Goal: Task Accomplishment & Management: Use online tool/utility

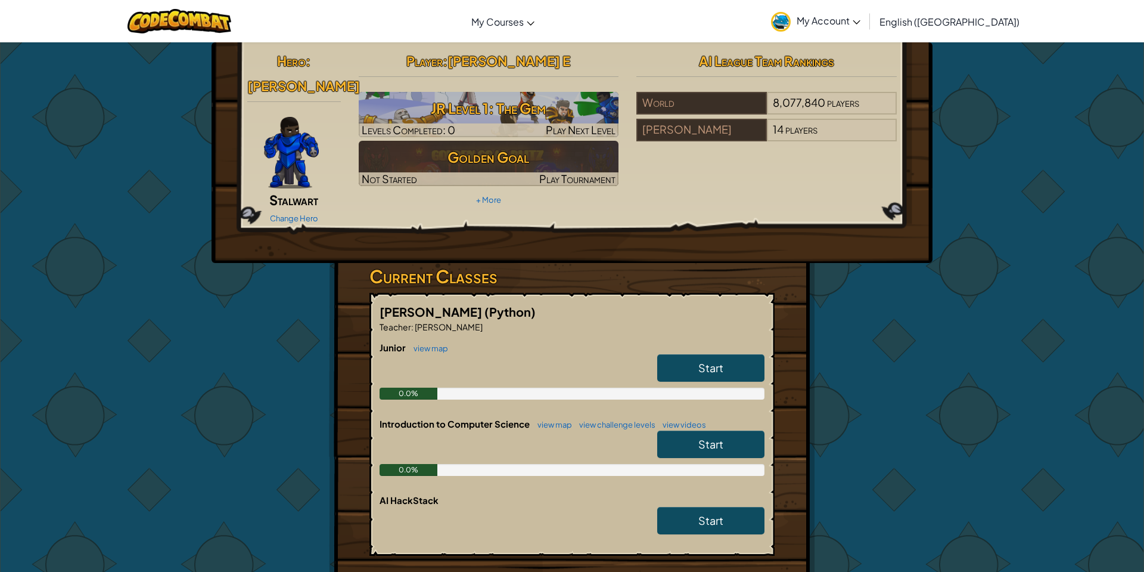
click at [694, 354] on link "Start" at bounding box center [710, 367] width 107 height 27
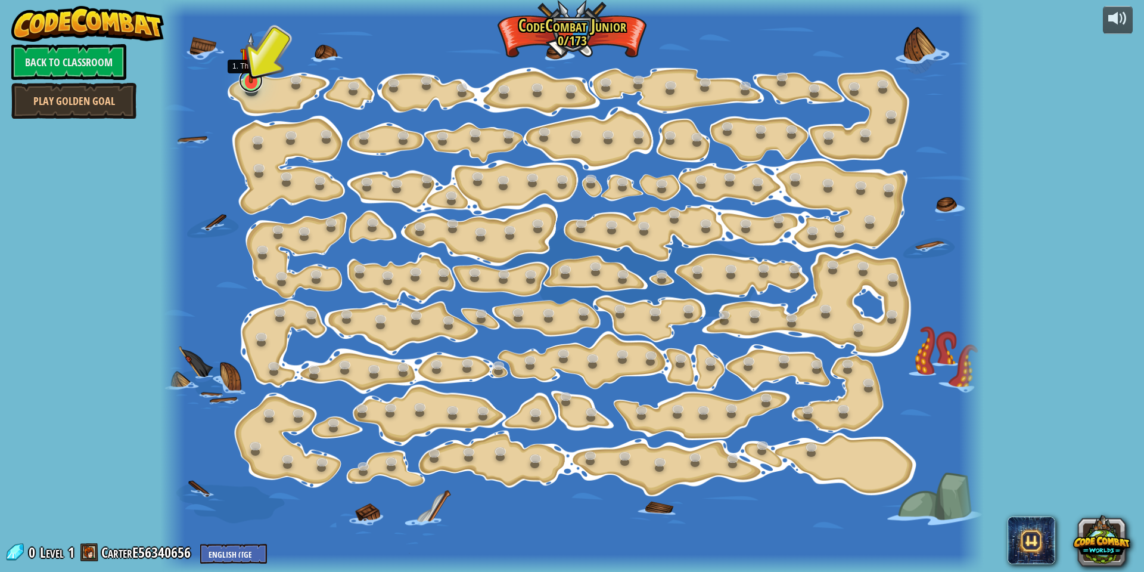
click at [250, 88] on link at bounding box center [251, 81] width 24 height 24
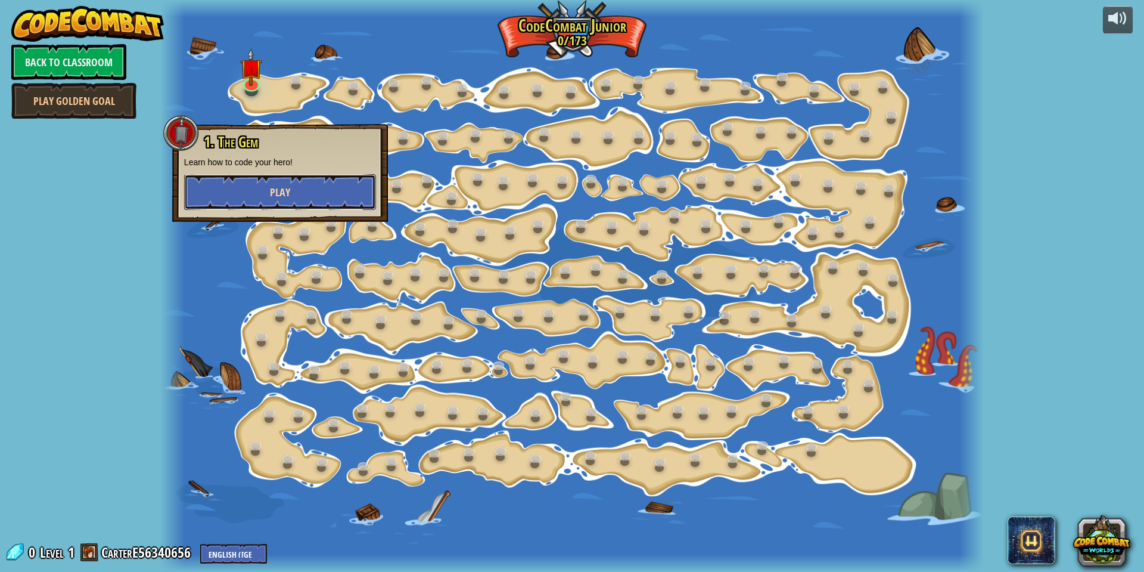
click at [278, 196] on span "Play" at bounding box center [280, 192] width 20 height 15
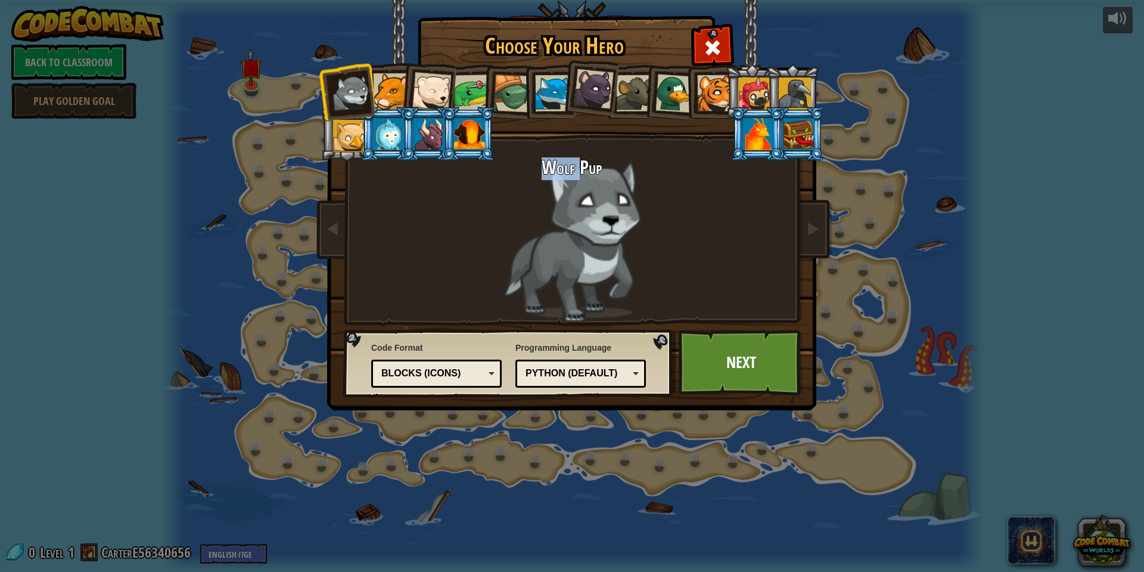
drag, startPoint x: 401, startPoint y: 177, endPoint x: 583, endPoint y: 207, distance: 184.2
click at [578, 208] on div "Wolf Pup" at bounding box center [572, 239] width 447 height 164
click at [589, 209] on div "Wolf Pup" at bounding box center [572, 239] width 447 height 164
click at [375, 134] on div at bounding box center [388, 134] width 31 height 32
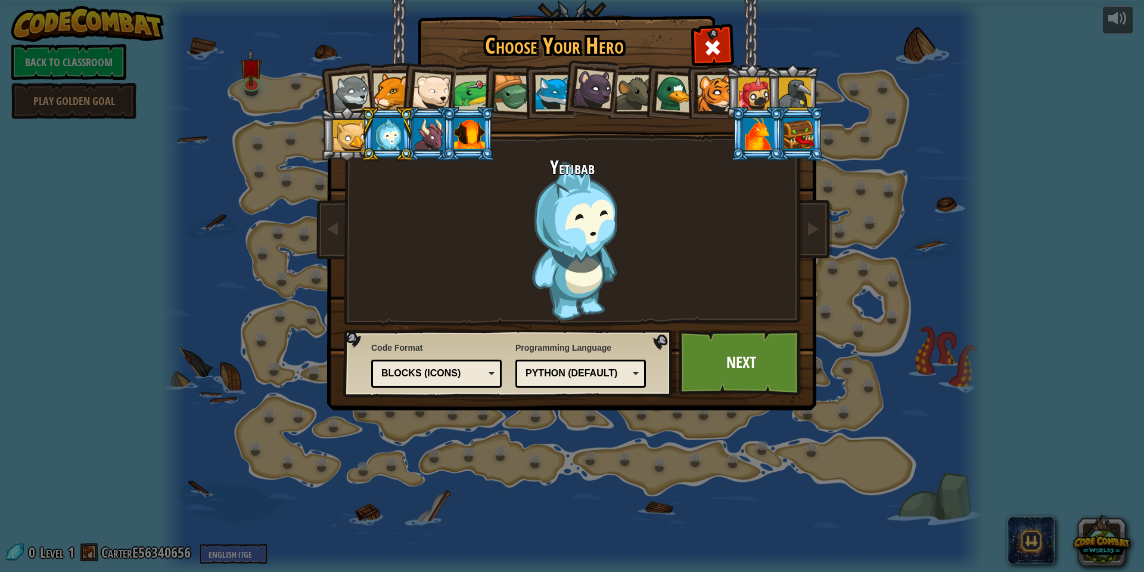
click at [424, 91] on div at bounding box center [431, 91] width 39 height 39
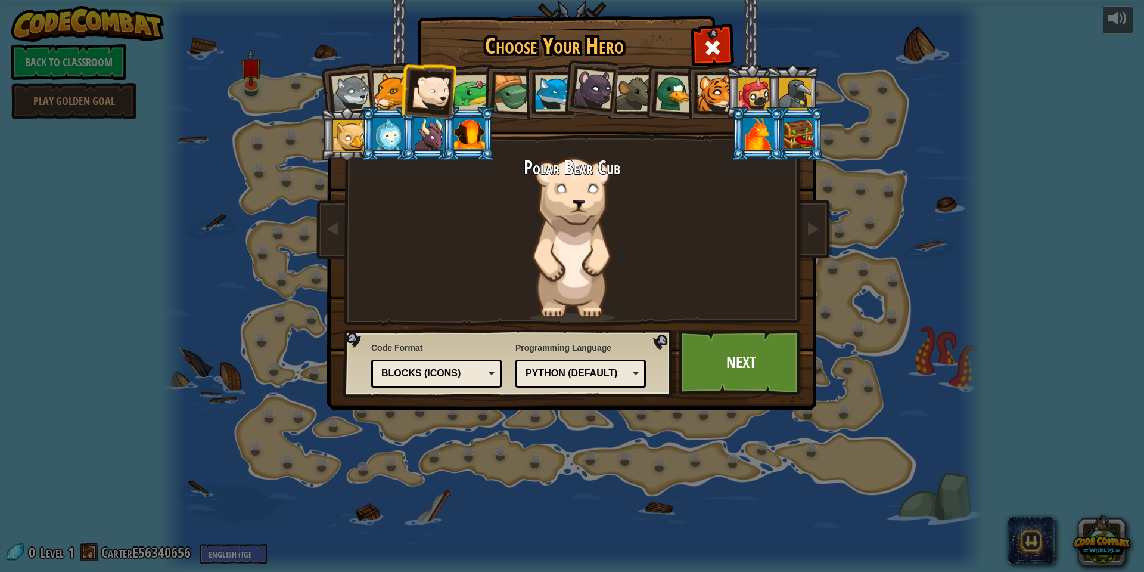
click at [516, 85] on div at bounding box center [513, 94] width 38 height 38
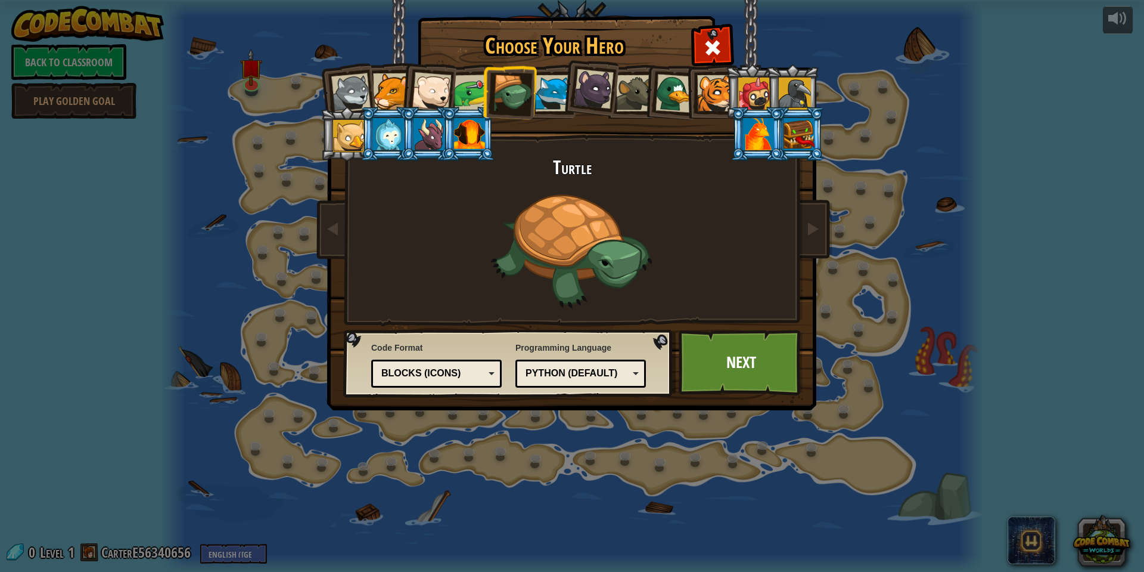
click at [570, 107] on li at bounding box center [589, 87] width 59 height 60
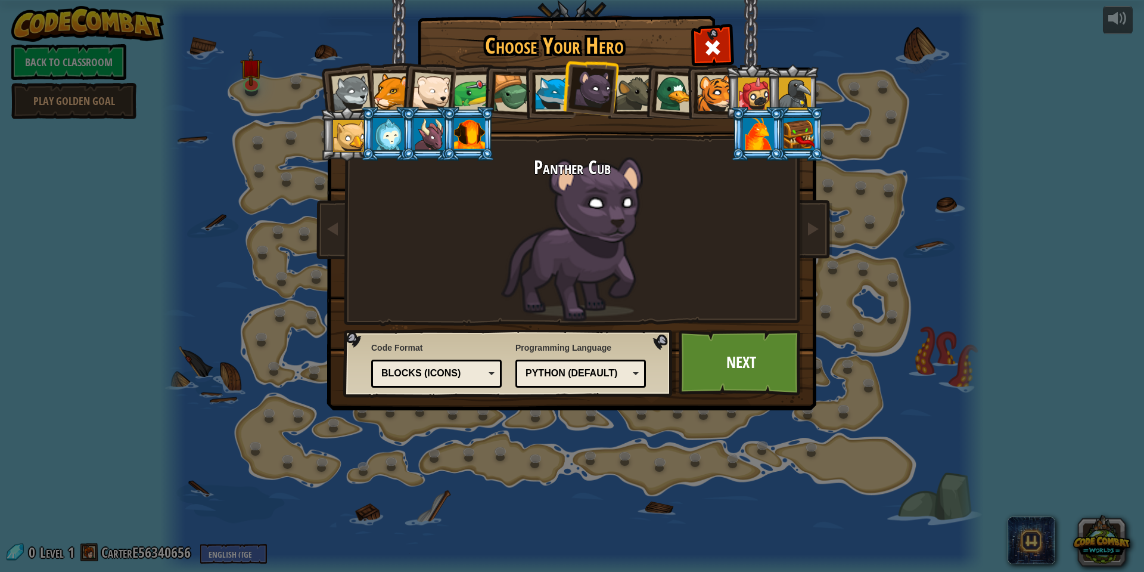
click at [746, 157] on li at bounding box center [758, 134] width 54 height 54
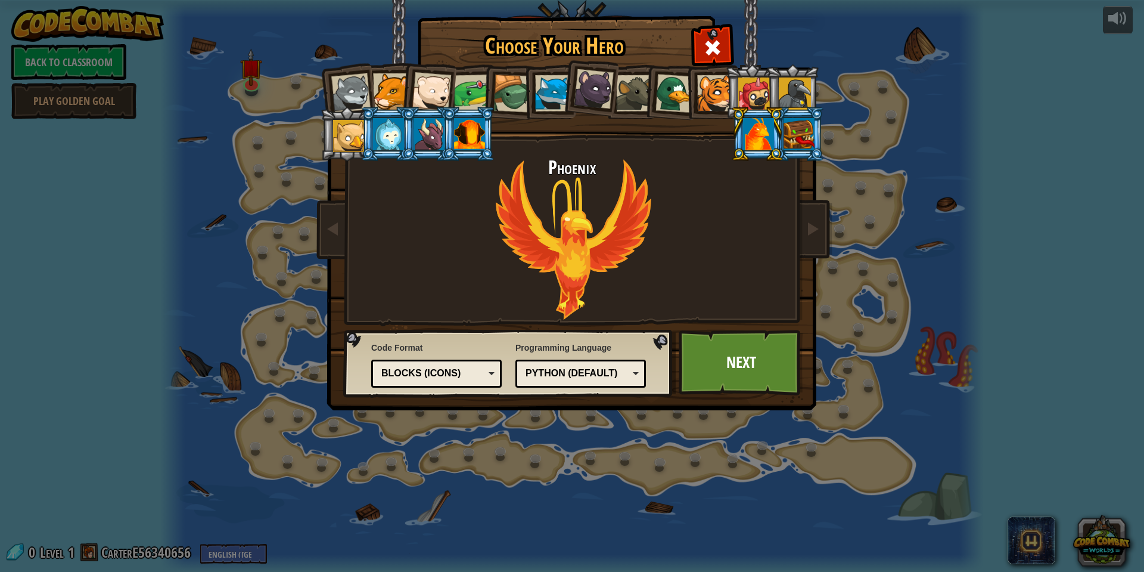
click at [545, 95] on div at bounding box center [553, 93] width 36 height 36
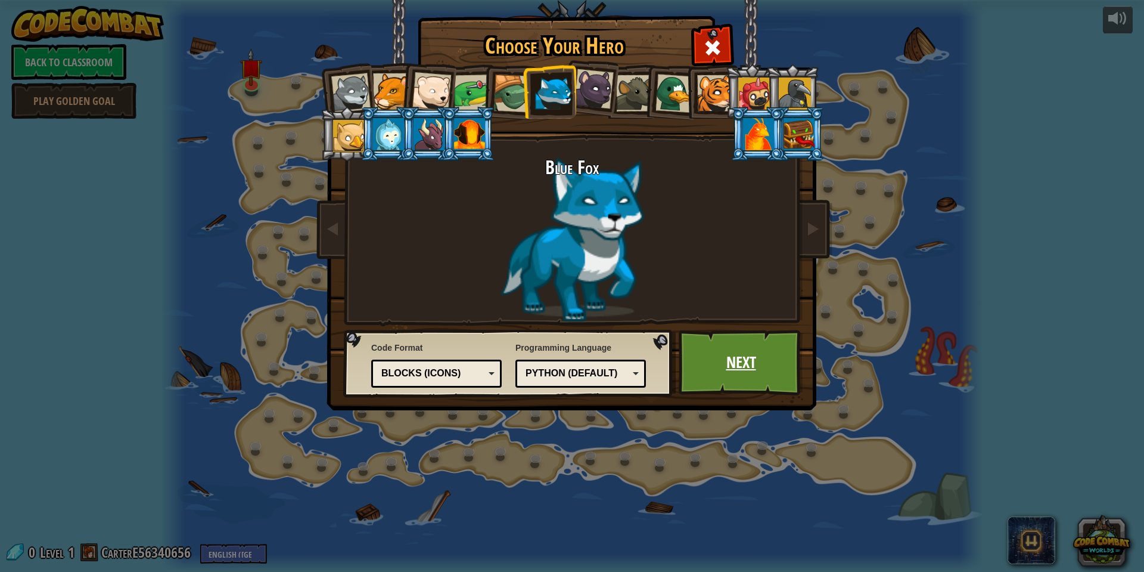
click at [761, 366] on link "Next" at bounding box center [741, 363] width 125 height 66
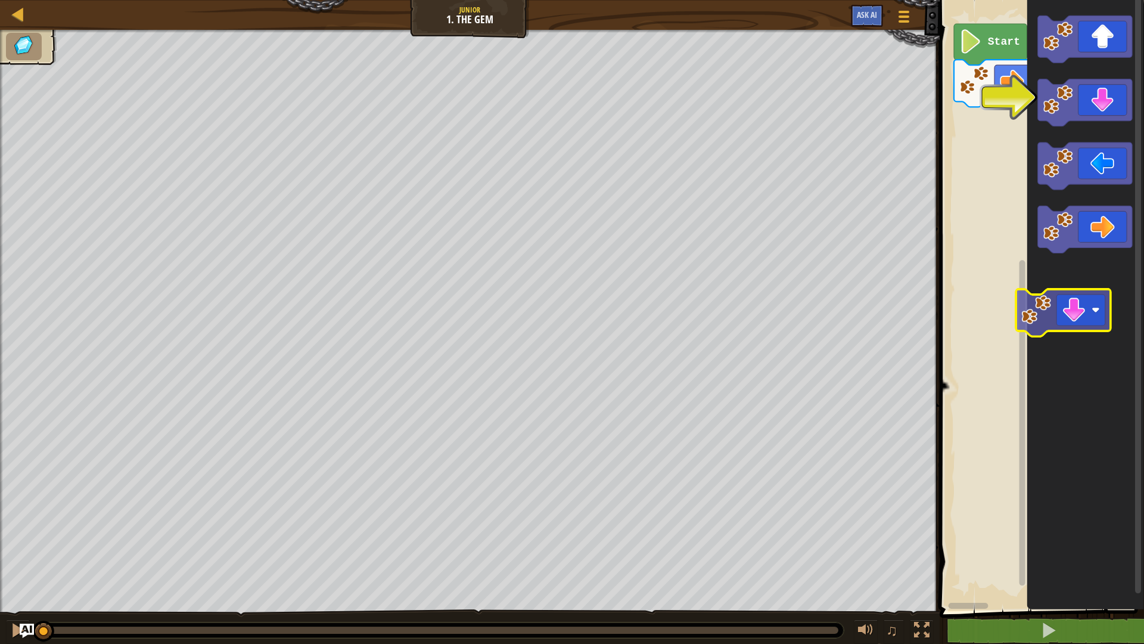
click at [1034, 266] on icon "Blockly Workspace" at bounding box center [1085, 302] width 117 height 616
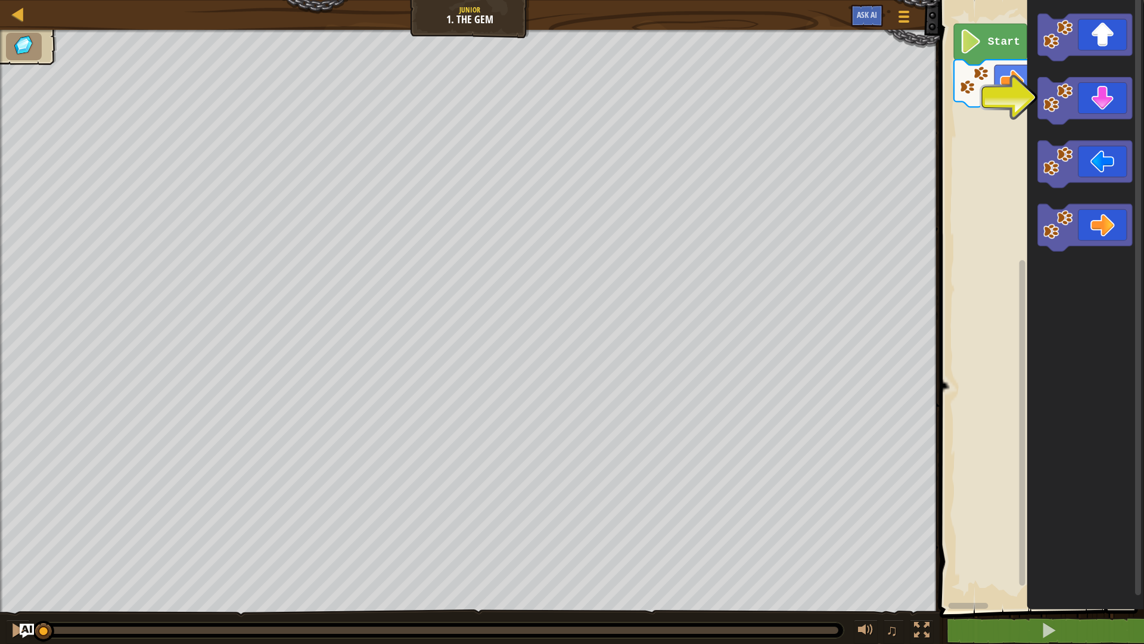
click at [1027, 223] on icon "Blockly Workspace" at bounding box center [1085, 302] width 117 height 616
click at [978, 115] on div "Start" at bounding box center [1040, 302] width 208 height 616
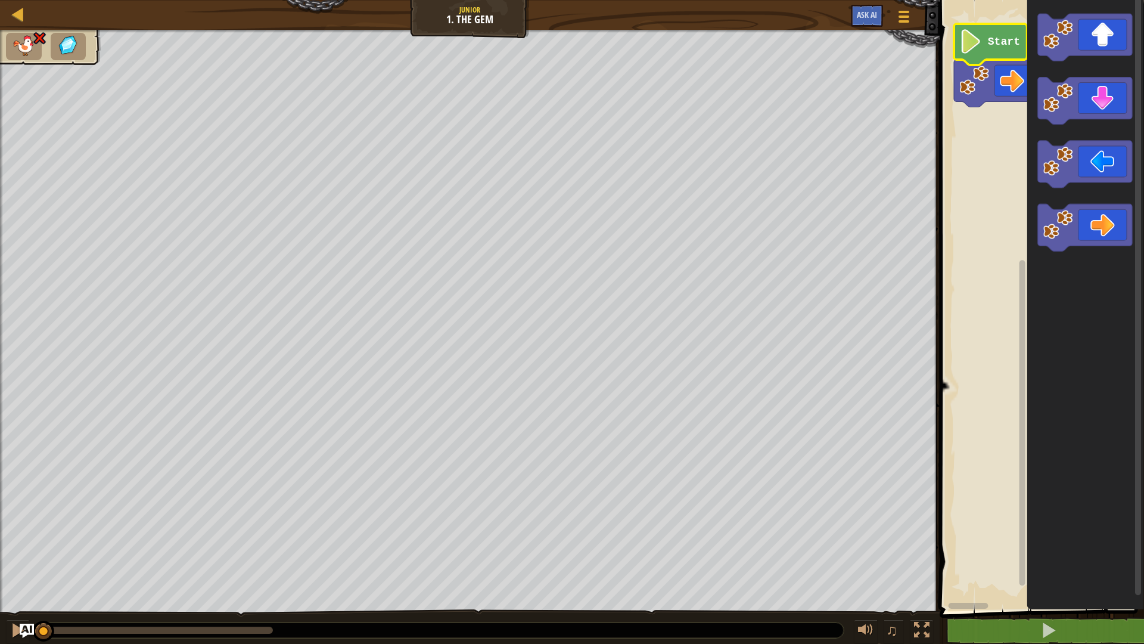
click at [980, 39] on image "Blockly Workspace" at bounding box center [971, 41] width 23 height 24
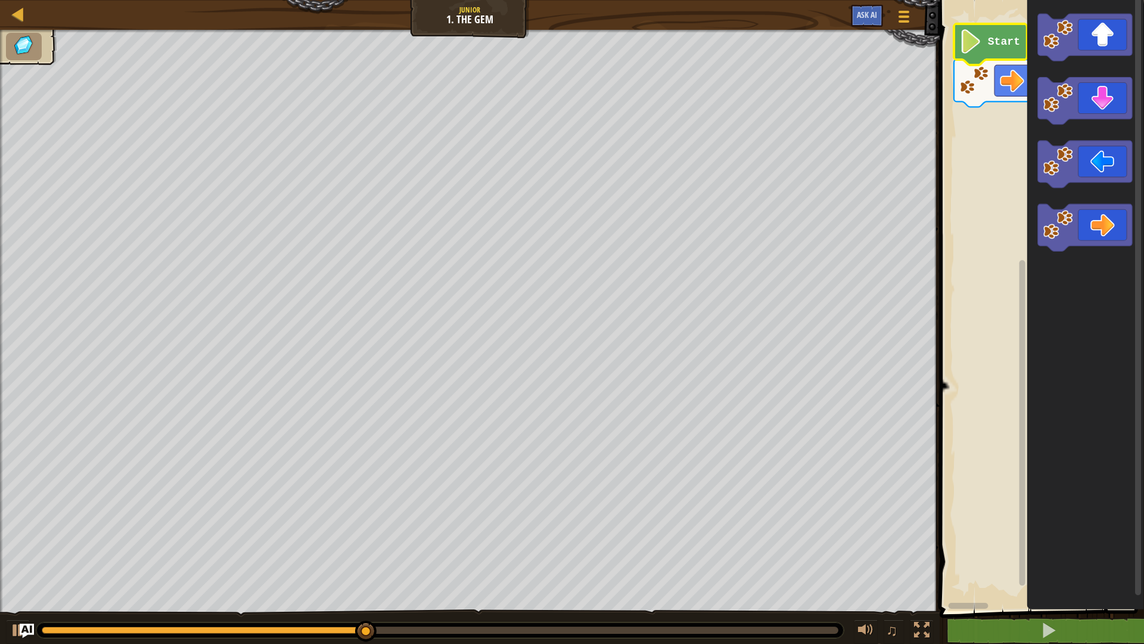
click at [980, 39] on image "Blockly Workspace" at bounding box center [971, 41] width 23 height 24
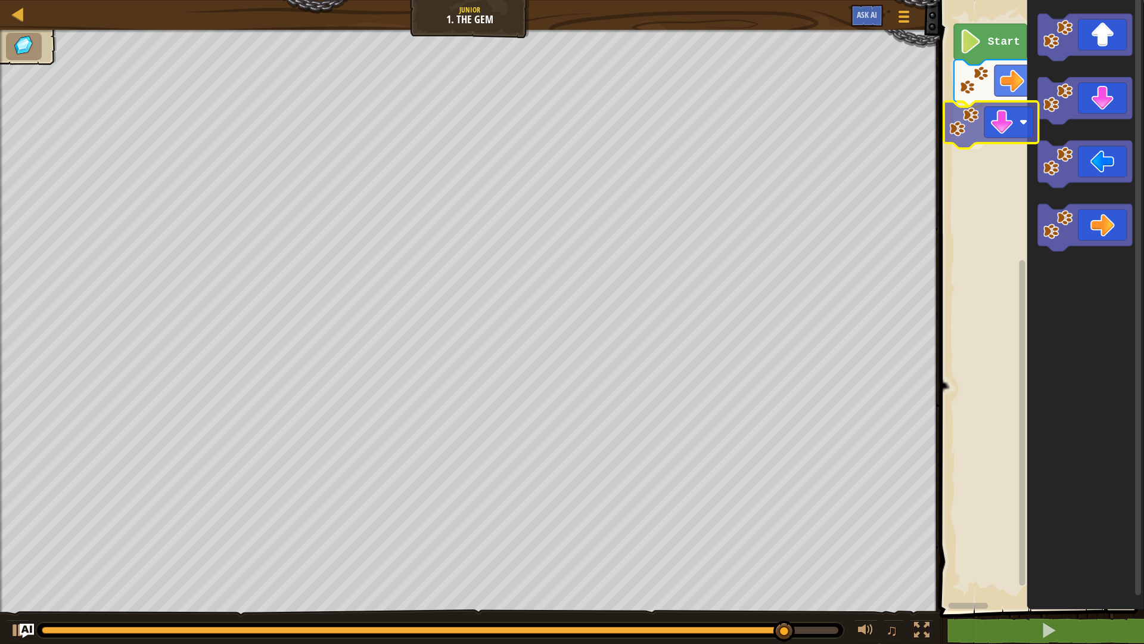
click at [1011, 134] on div "Start" at bounding box center [1040, 302] width 208 height 616
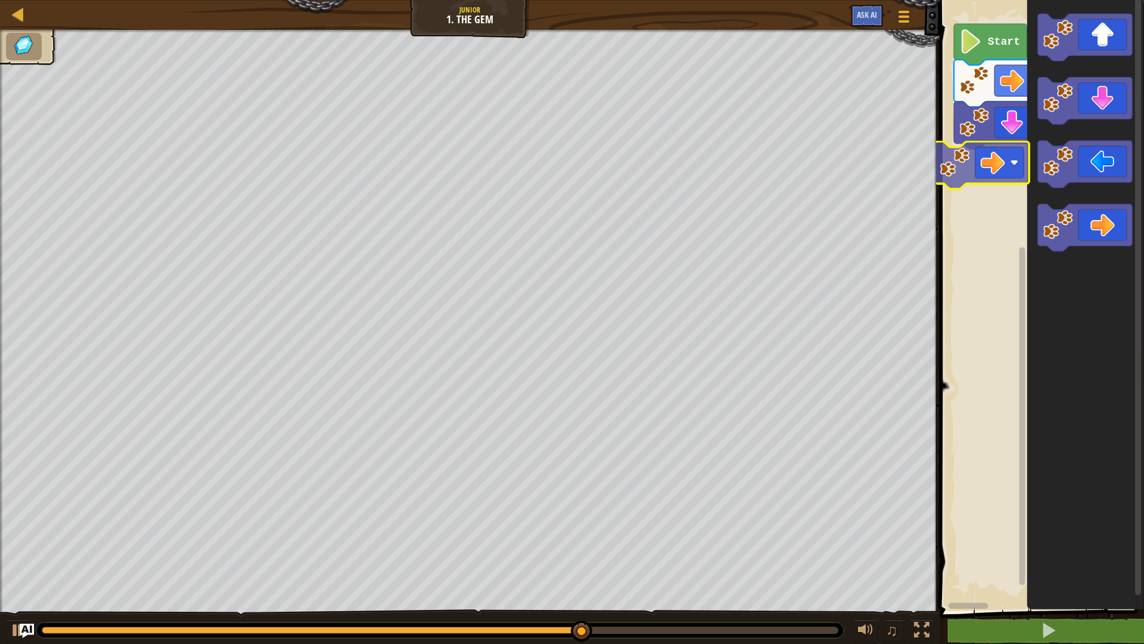
click at [1001, 165] on div "Start" at bounding box center [1040, 302] width 208 height 616
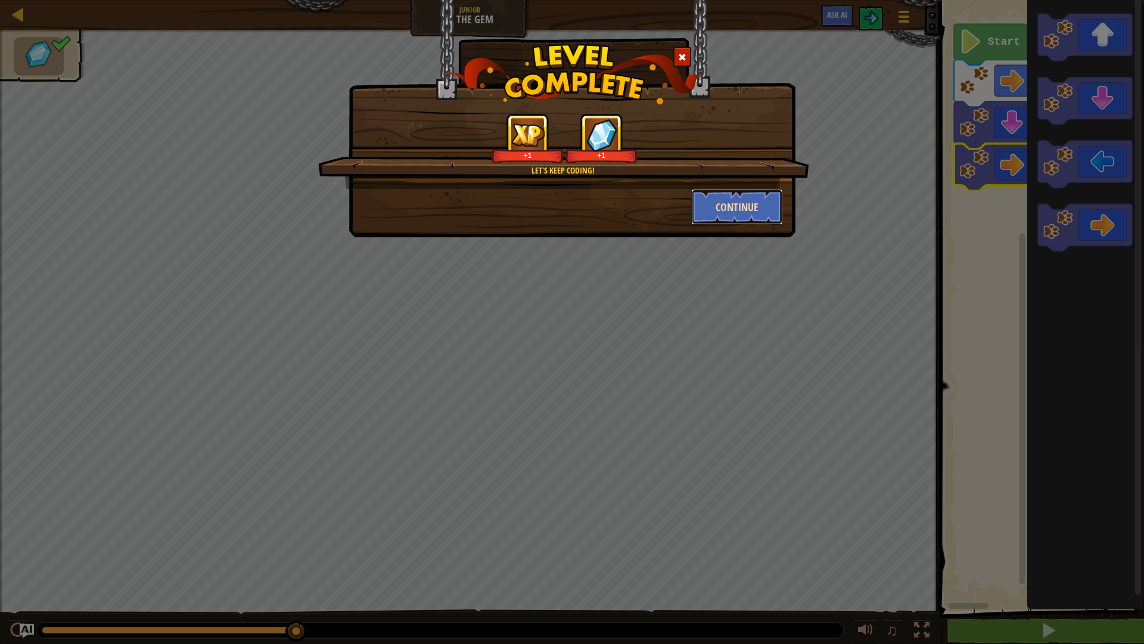
click at [736, 215] on button "Continue" at bounding box center [737, 207] width 92 height 36
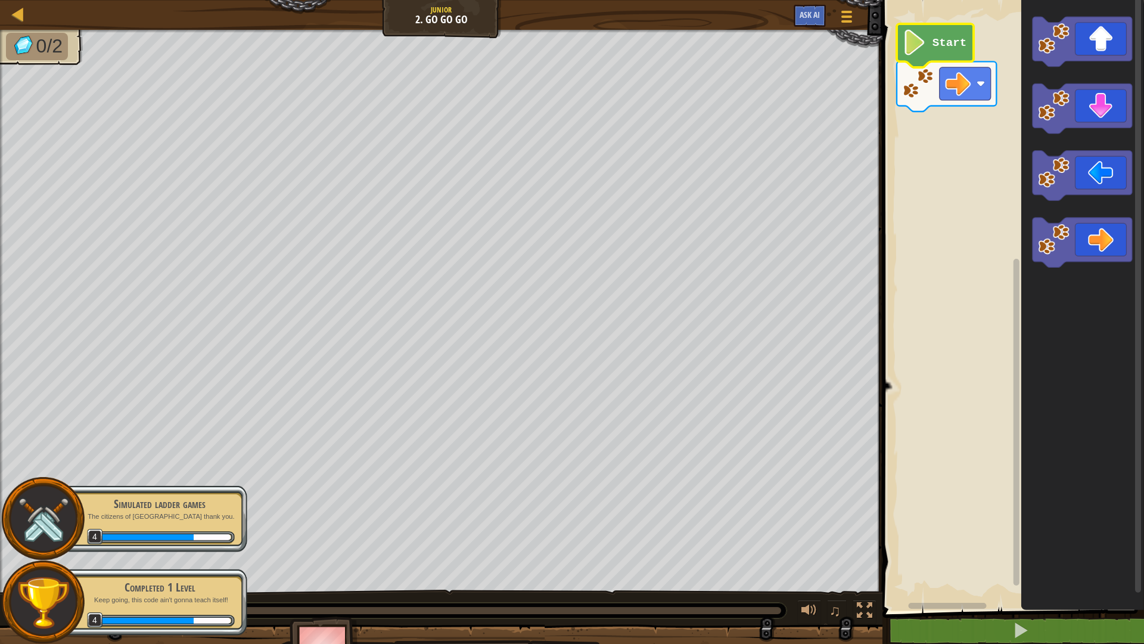
click at [936, 24] on icon "Blockly Workspace" at bounding box center [935, 46] width 77 height 44
click at [935, 47] on text "Start" at bounding box center [950, 42] width 34 height 13
click at [1044, 38] on icon "Blockly Workspace" at bounding box center [1083, 302] width 123 height 616
click at [960, 136] on div "Start" at bounding box center [1011, 302] width 265 height 616
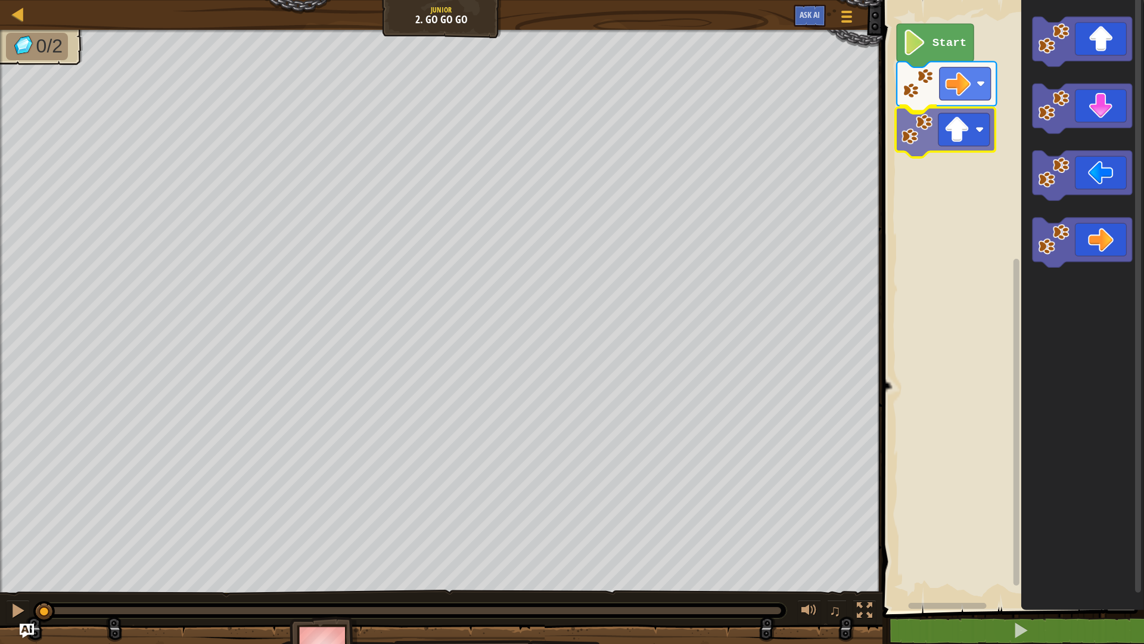
click at [906, 113] on div "Start" at bounding box center [1011, 302] width 265 height 616
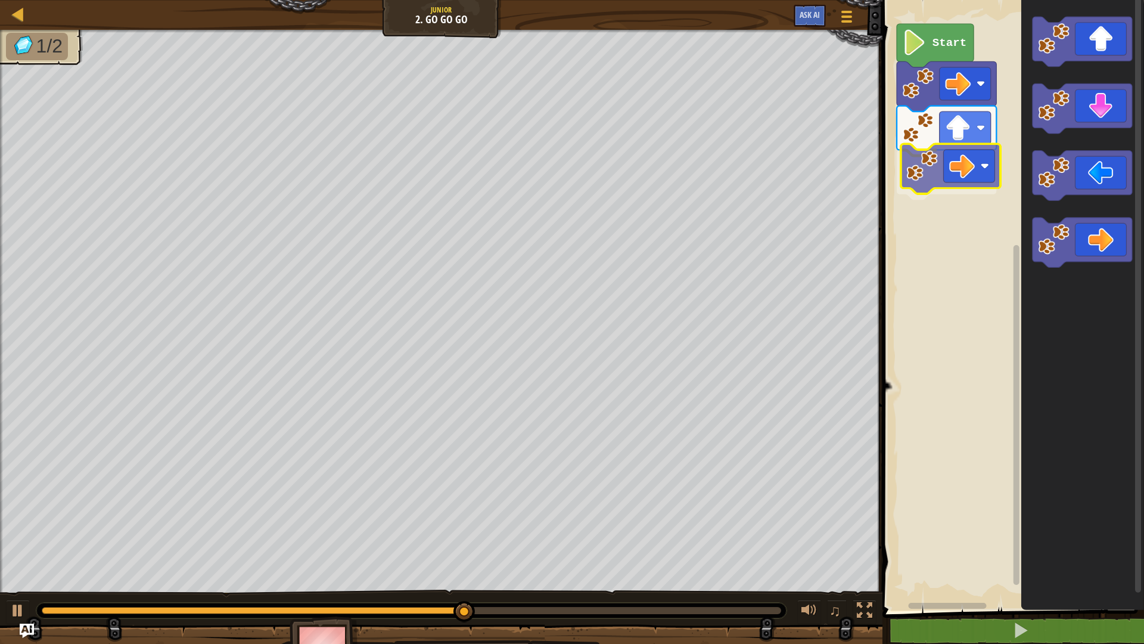
click at [943, 171] on div "Start" at bounding box center [1011, 302] width 265 height 616
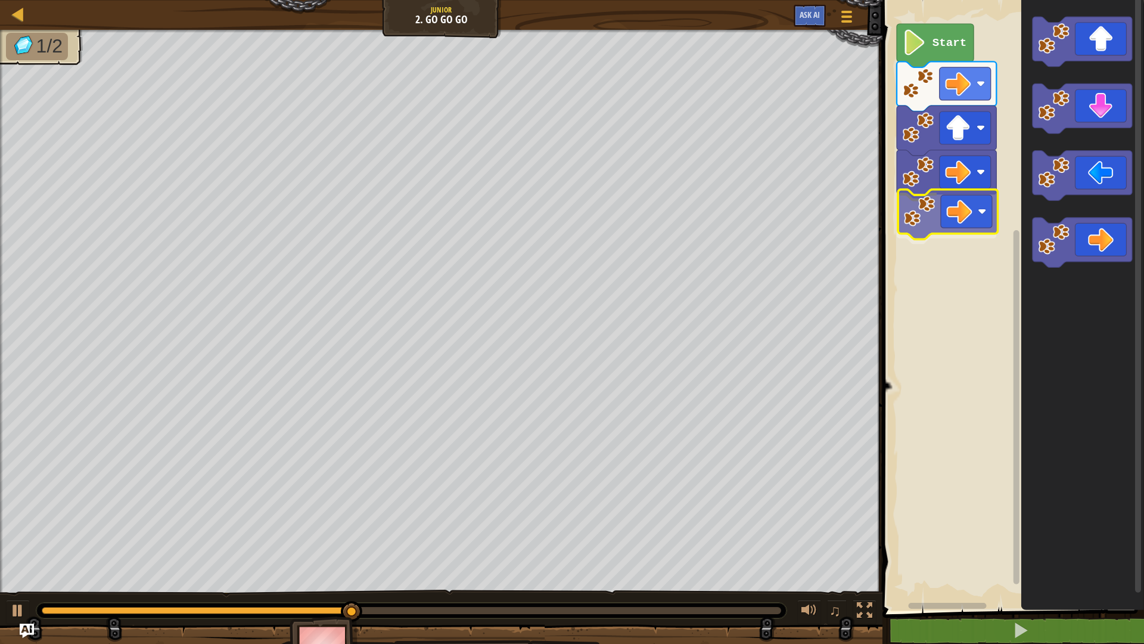
click at [947, 228] on div "Start" at bounding box center [1011, 302] width 265 height 616
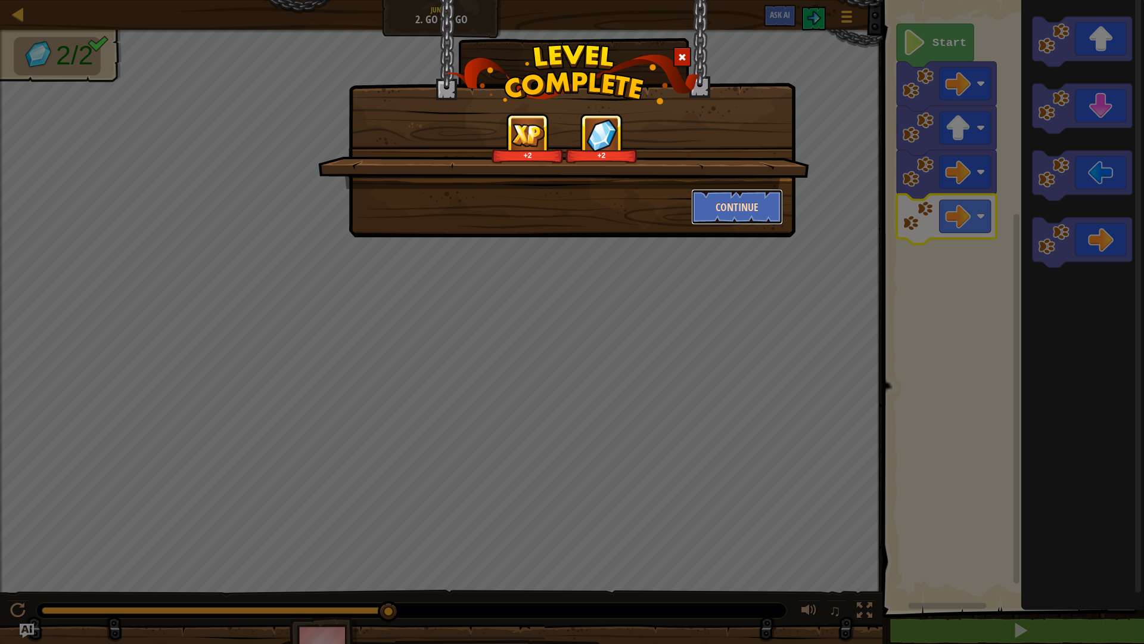
click at [762, 201] on button "Continue" at bounding box center [737, 207] width 92 height 36
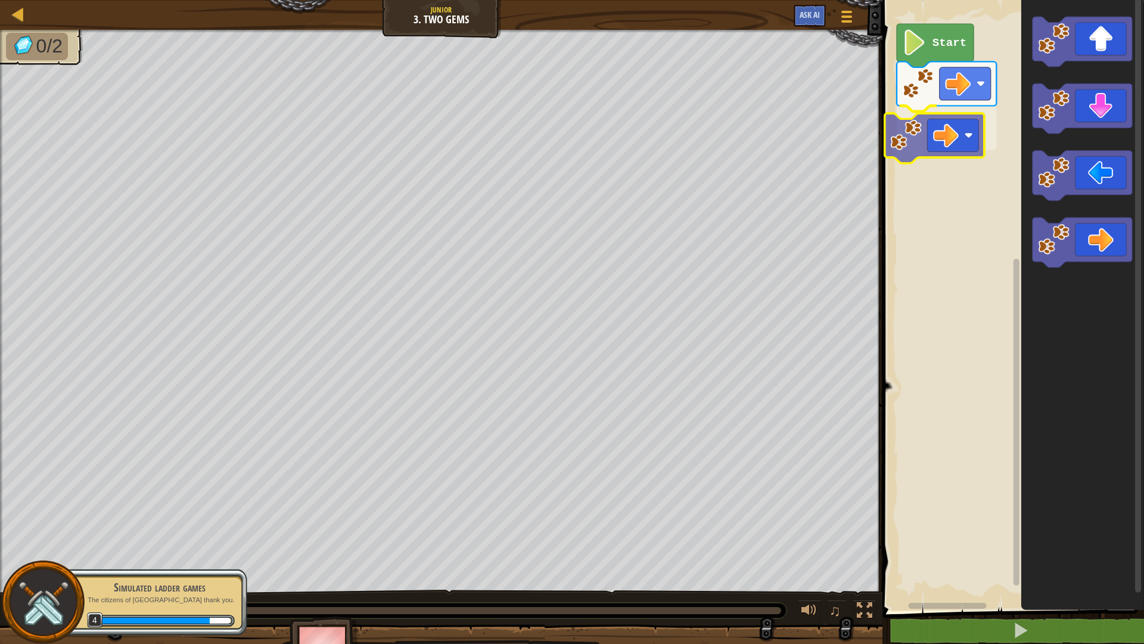
click at [932, 127] on div "Start" at bounding box center [1011, 302] width 265 height 616
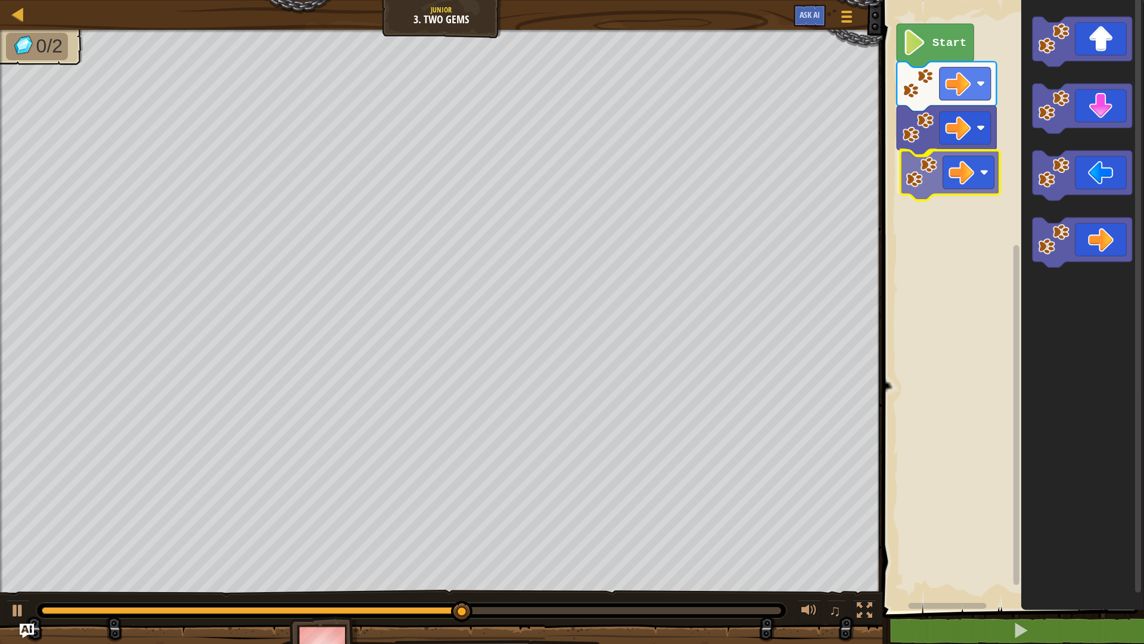
click at [941, 191] on div "Start" at bounding box center [1011, 302] width 265 height 616
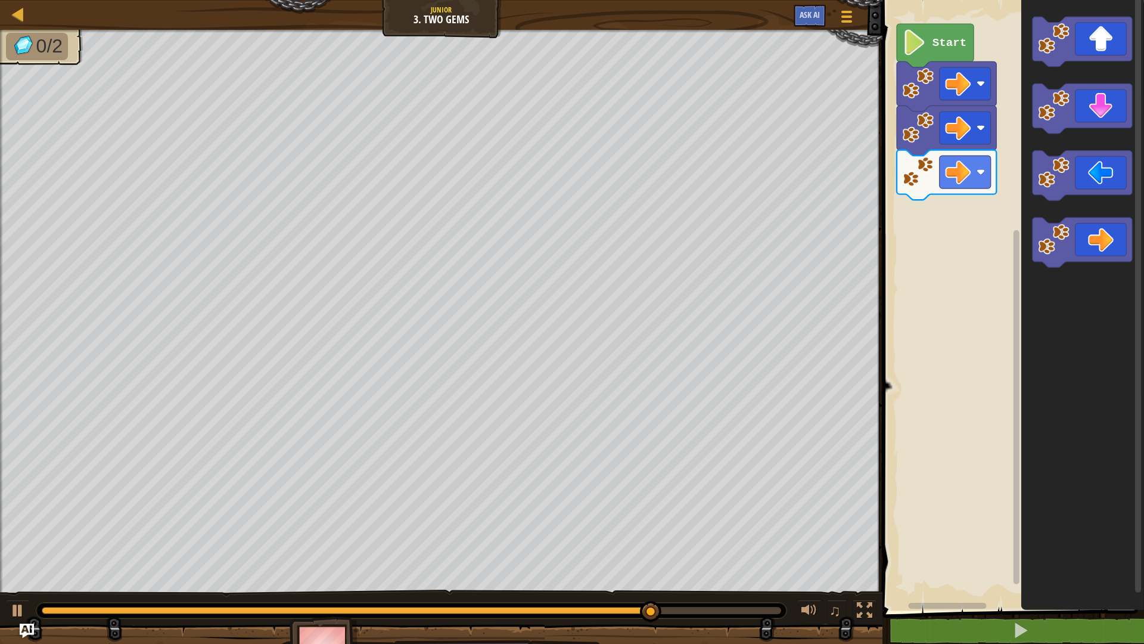
click at [882, 246] on div "Start" at bounding box center [1011, 302] width 265 height 616
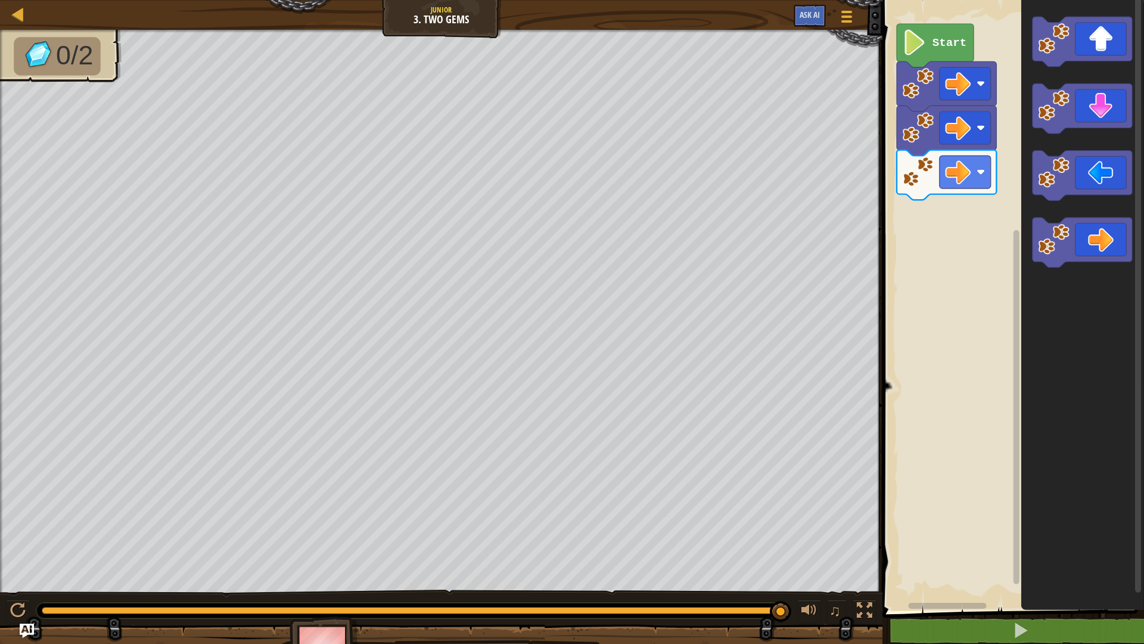
click at [945, 214] on div "Start" at bounding box center [1011, 302] width 265 height 616
click at [972, 229] on div "Start" at bounding box center [1011, 302] width 265 height 616
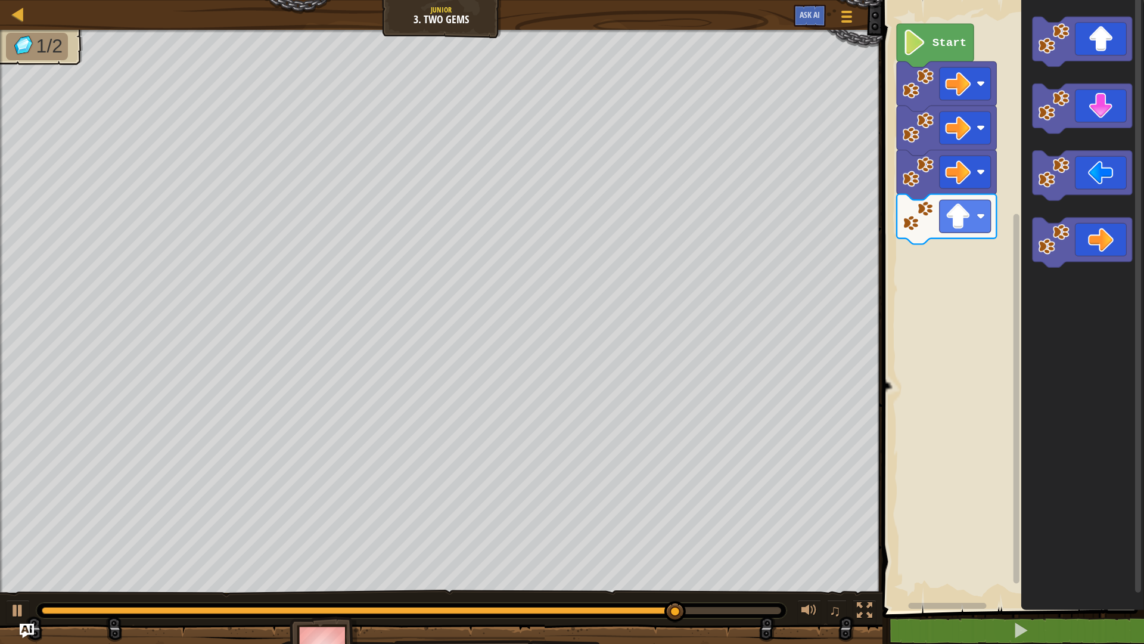
click at [806, 449] on div "Map Junior 3. Two Gems Game Menu Ask AI 1 ההההההההההההההההההההההההההההההההההההה…" at bounding box center [572, 322] width 1144 height 644
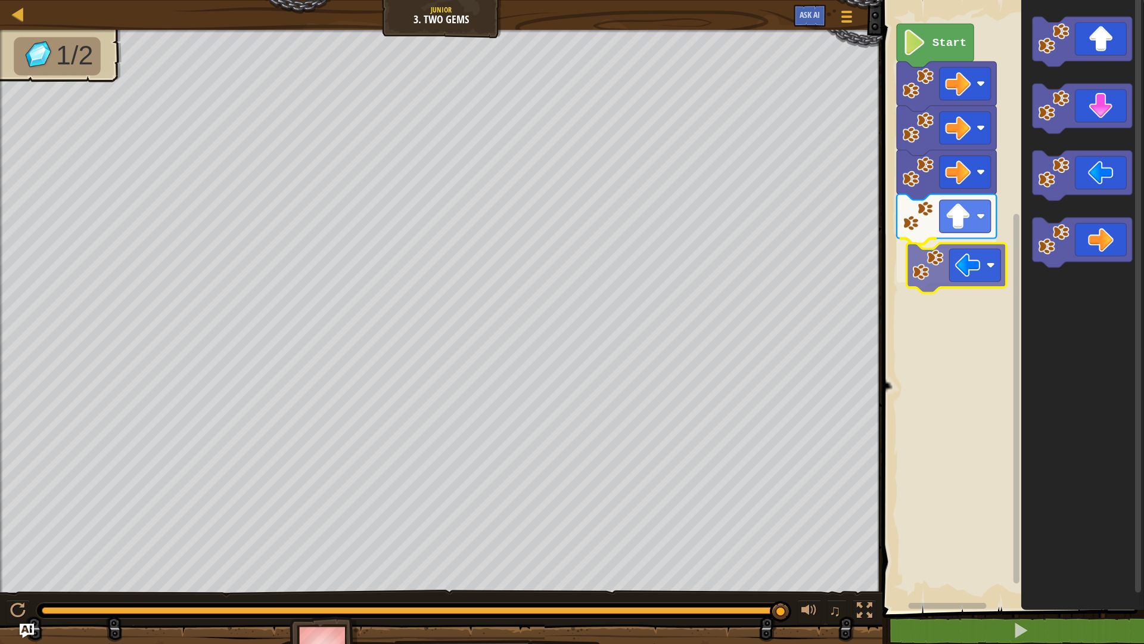
click at [931, 281] on div "Start" at bounding box center [1011, 302] width 265 height 616
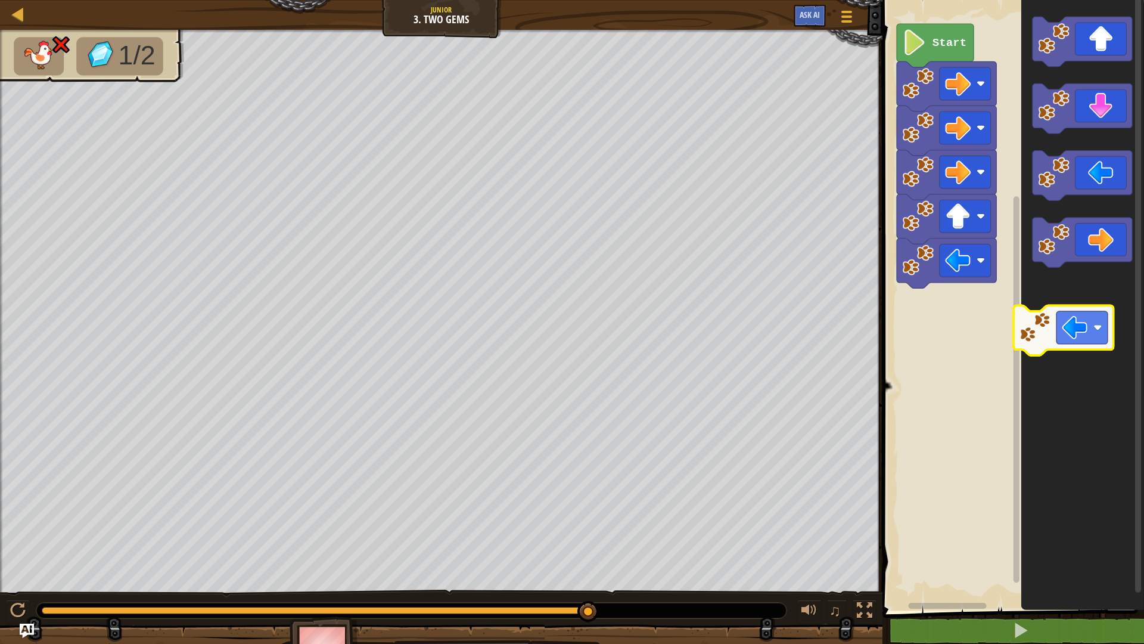
click at [1080, 328] on icon "Blockly Workspace" at bounding box center [1083, 302] width 123 height 616
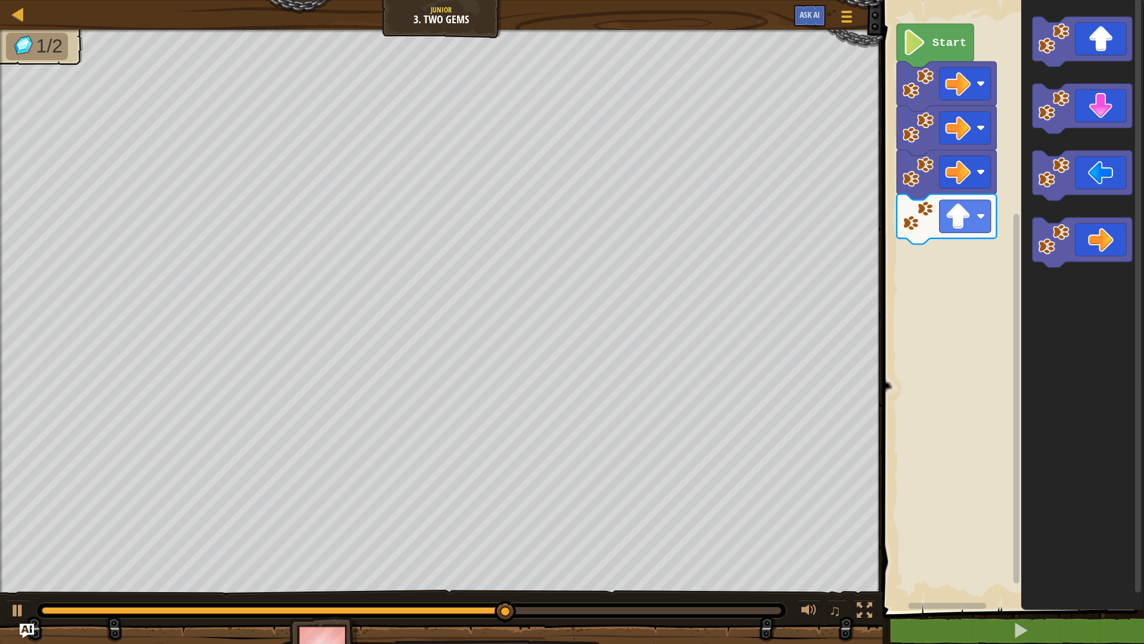
click at [1031, 268] on icon "Blockly Workspace" at bounding box center [1083, 302] width 123 height 616
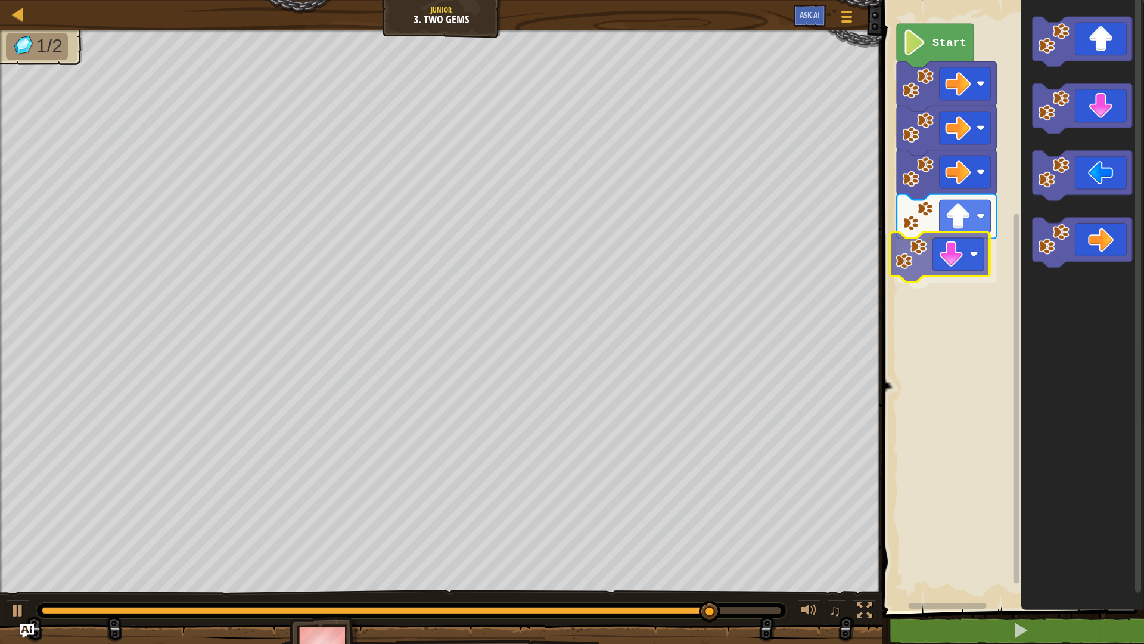
click at [962, 263] on div "Start" at bounding box center [1011, 302] width 265 height 616
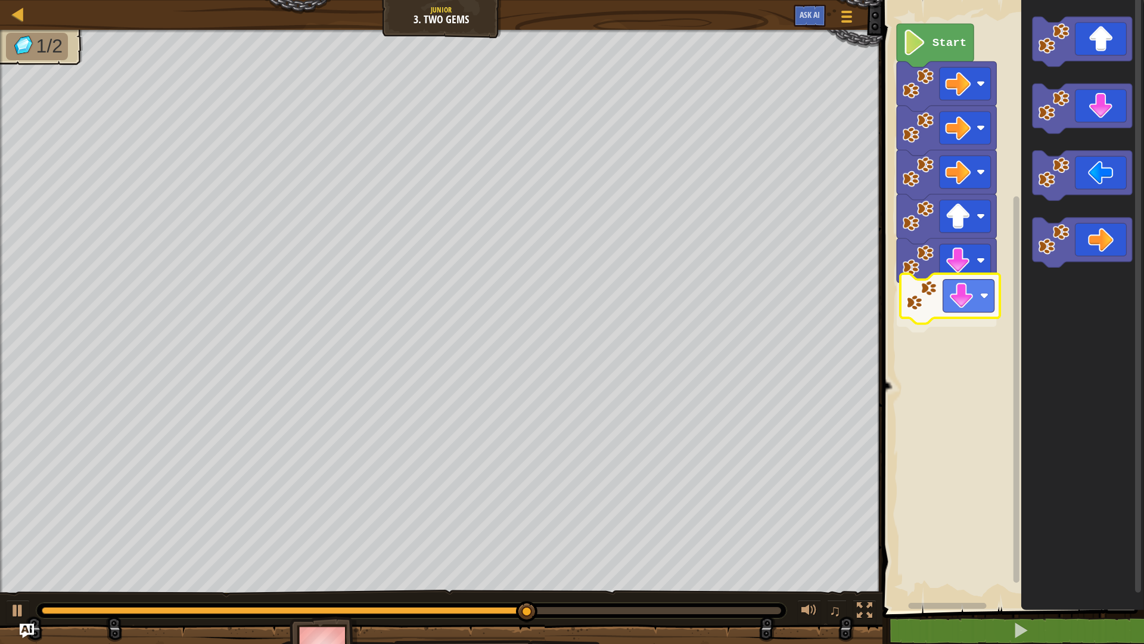
click at [966, 308] on div "Start" at bounding box center [1011, 302] width 265 height 616
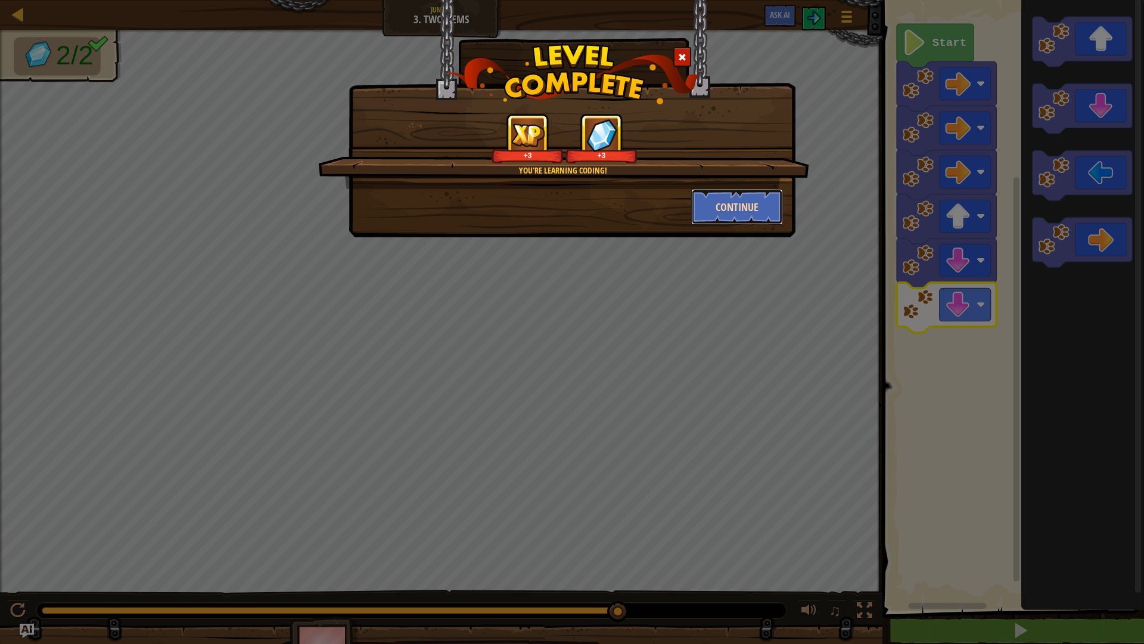
click at [716, 211] on button "Continue" at bounding box center [737, 207] width 92 height 36
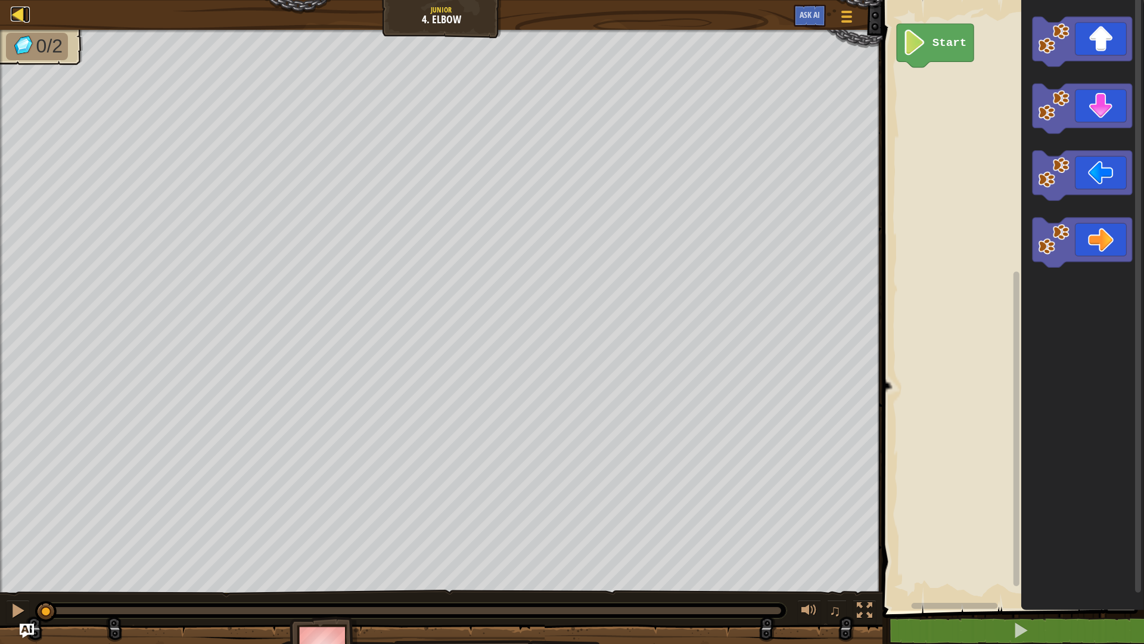
click at [14, 9] on div at bounding box center [18, 14] width 15 height 15
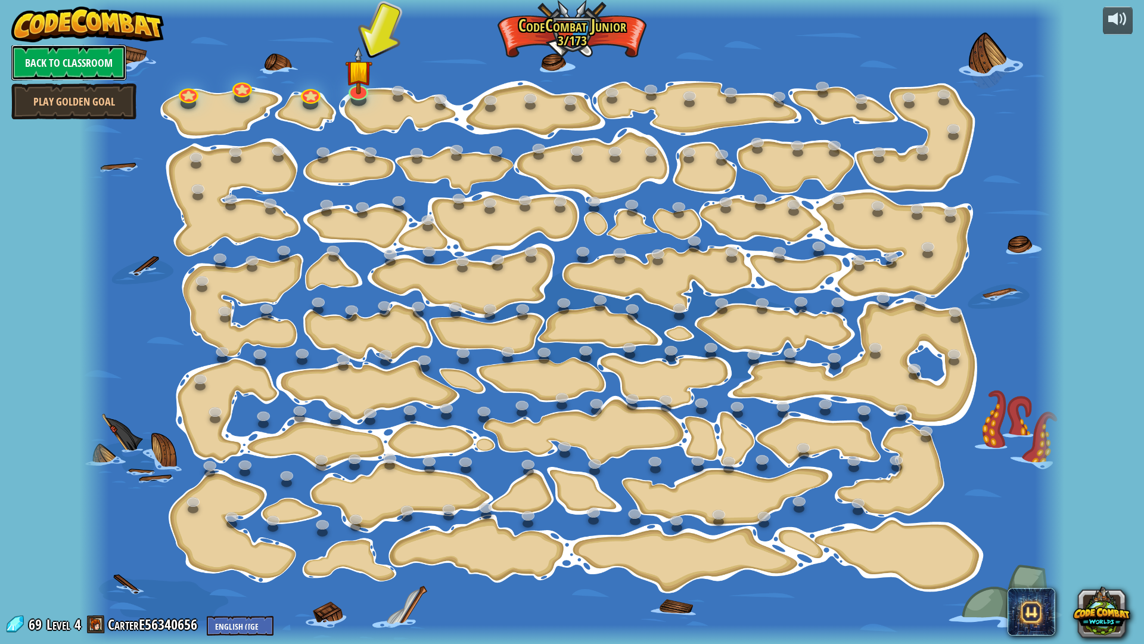
click at [101, 51] on link "Back to Classroom" at bounding box center [68, 63] width 115 height 36
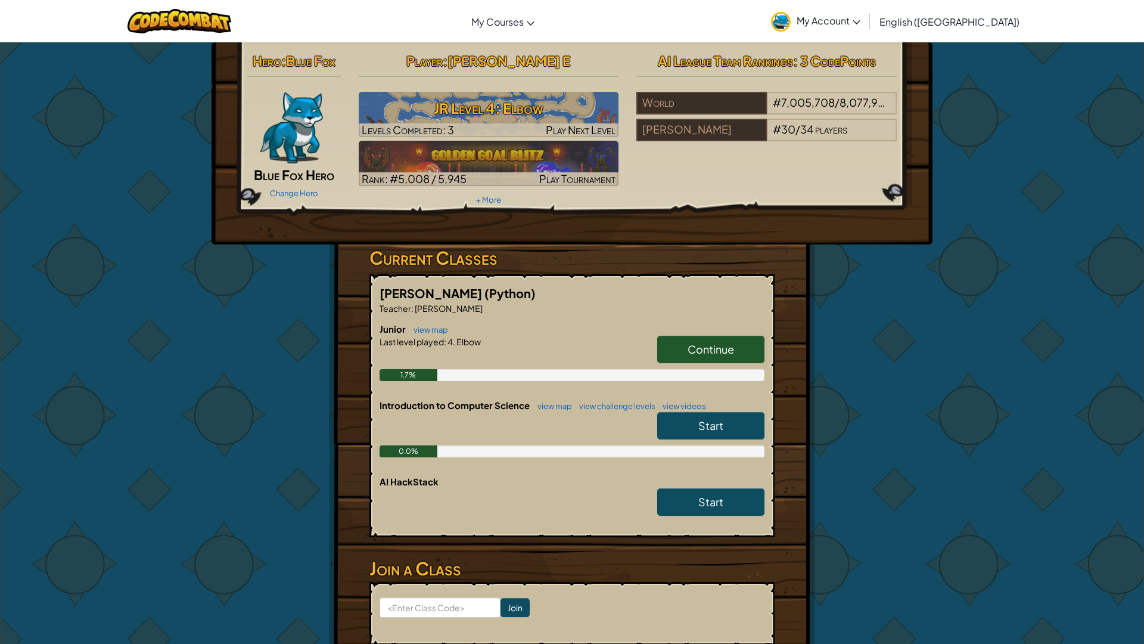
click at [525, 62] on span "[PERSON_NAME] E" at bounding box center [509, 60] width 123 height 17
click at [861, 20] on span "My Account" at bounding box center [829, 20] width 64 height 13
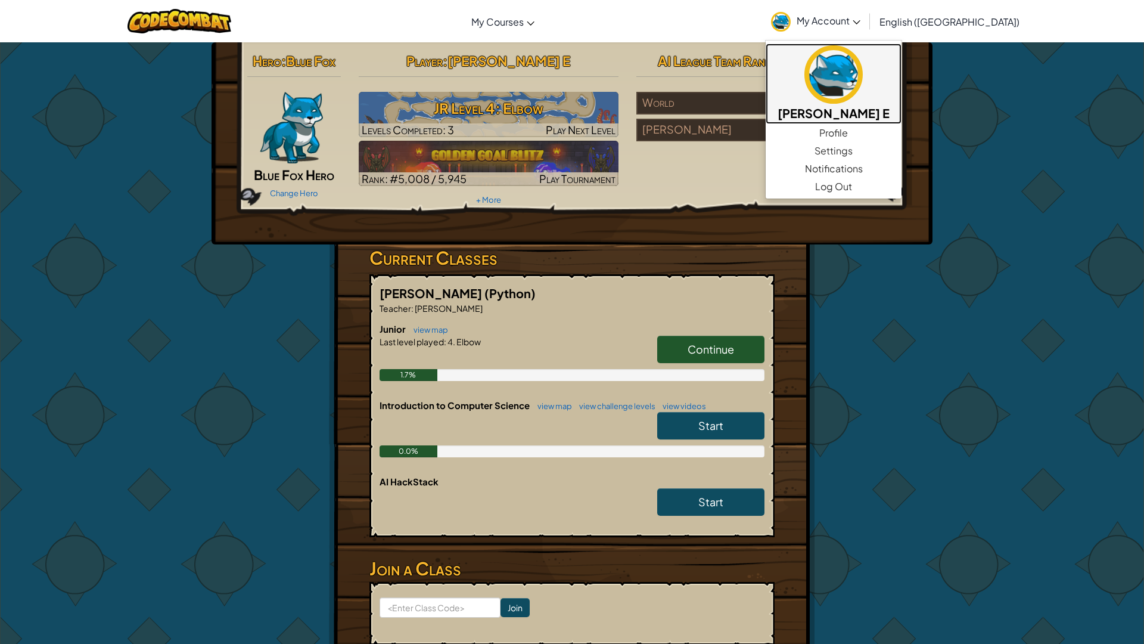
click at [890, 108] on h5 "[PERSON_NAME] E" at bounding box center [834, 113] width 112 height 18
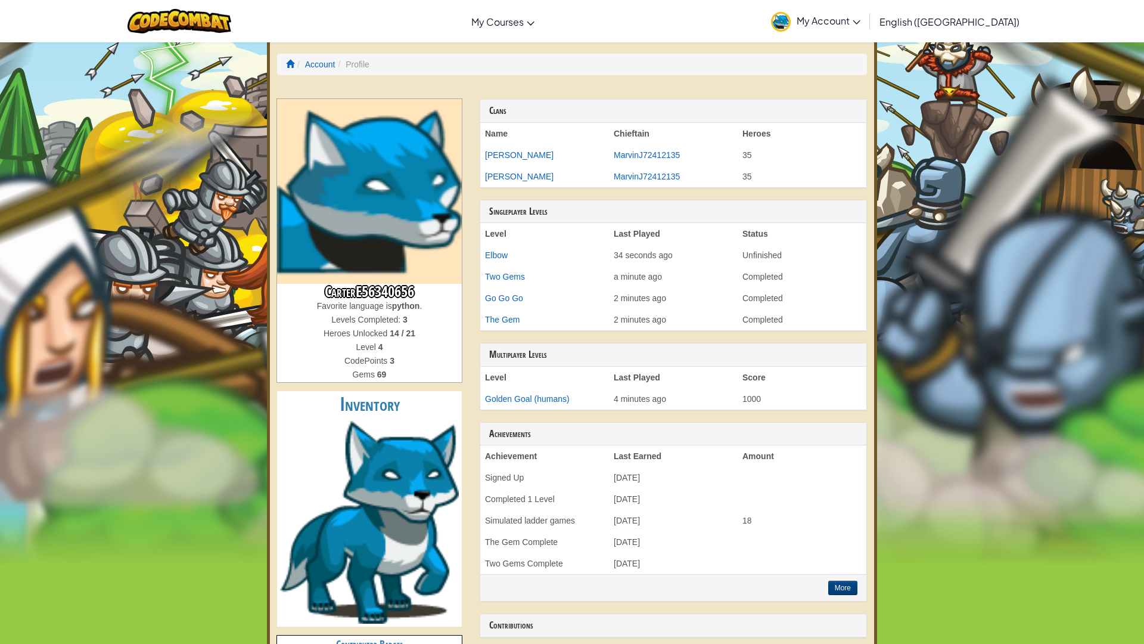
click at [354, 297] on h3 "CarterE56340656" at bounding box center [369, 292] width 185 height 16
click at [628, 133] on th "Chieftain" at bounding box center [673, 133] width 129 height 21
click at [352, 66] on li "Profile" at bounding box center [352, 64] width 34 height 12
click at [309, 60] on link "Account" at bounding box center [320, 65] width 30 height 10
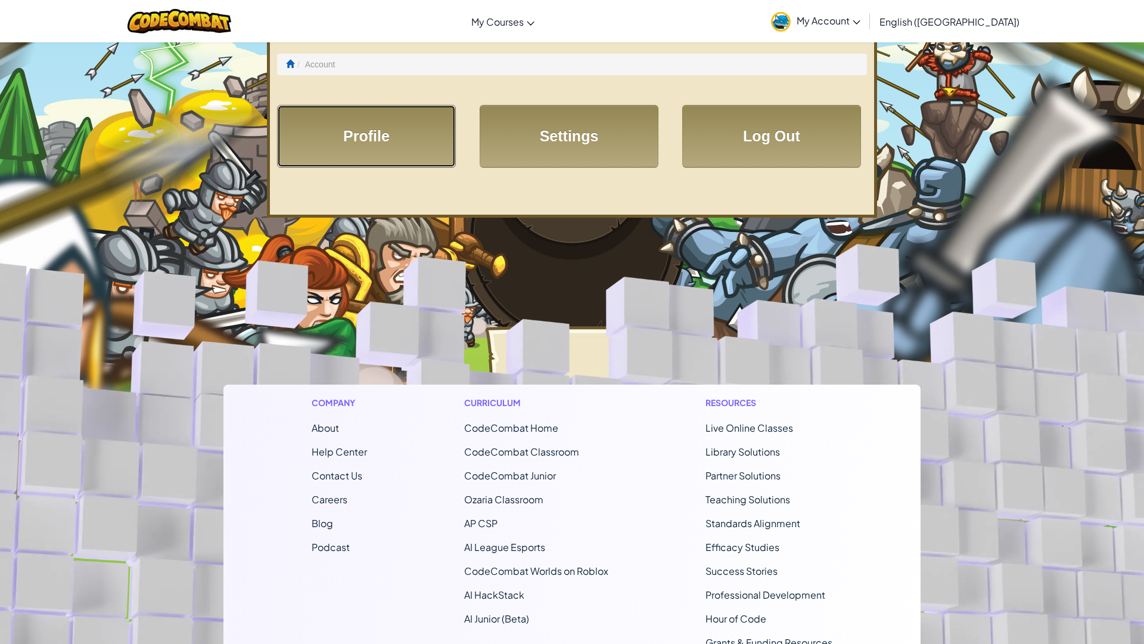
click at [367, 127] on link "Profile" at bounding box center [366, 136] width 179 height 63
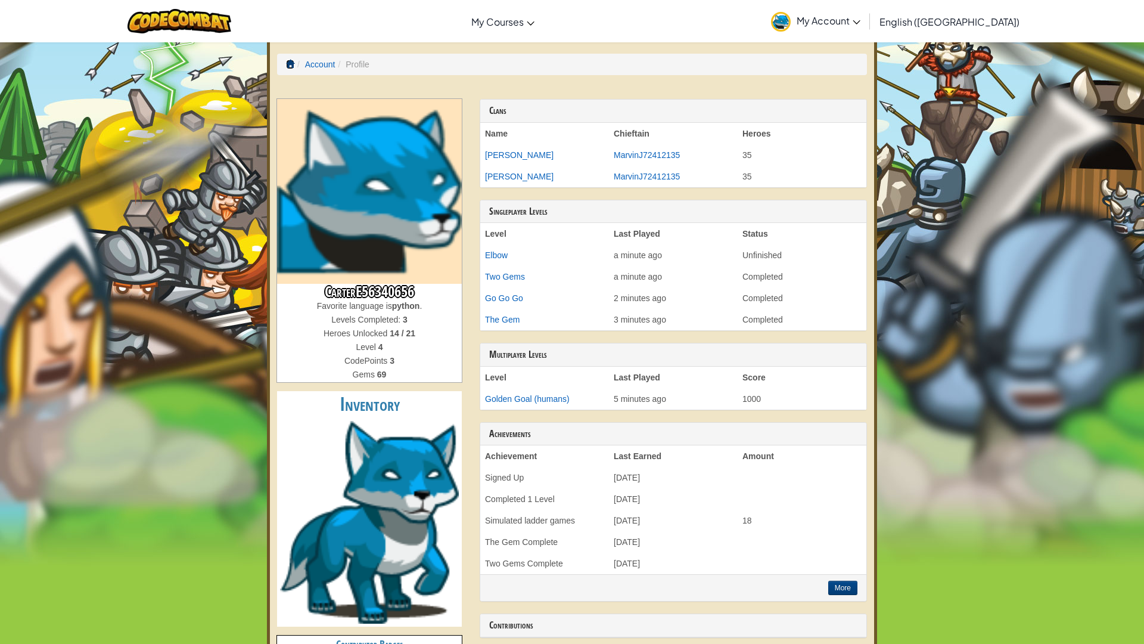
click at [291, 60] on span at bounding box center [290, 64] width 8 height 8
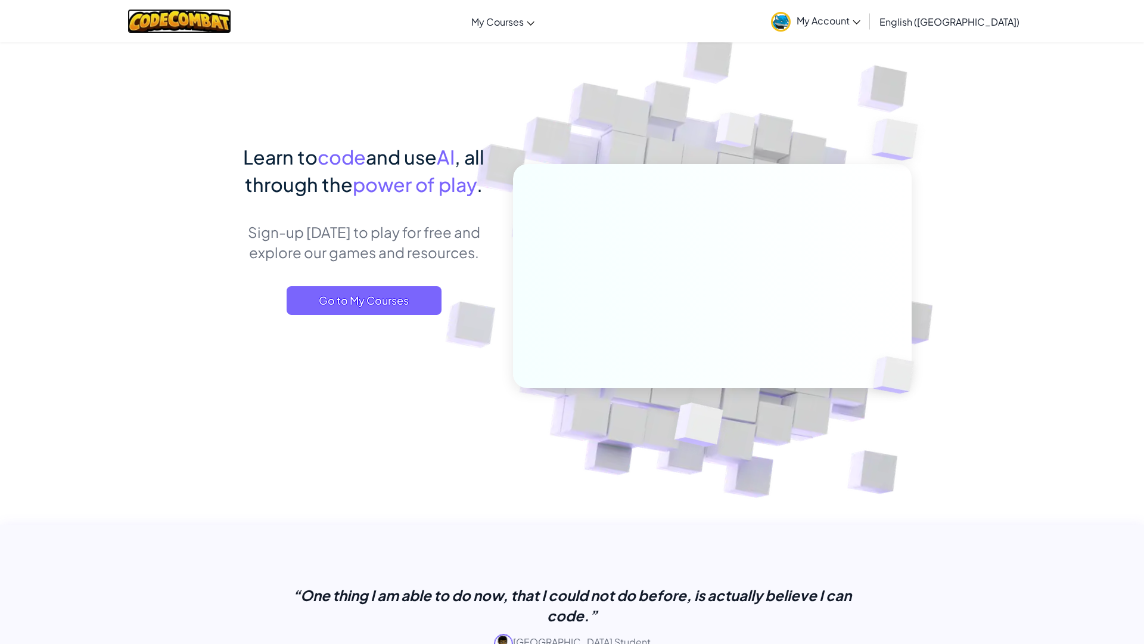
click at [230, 17] on img at bounding box center [180, 21] width 104 height 24
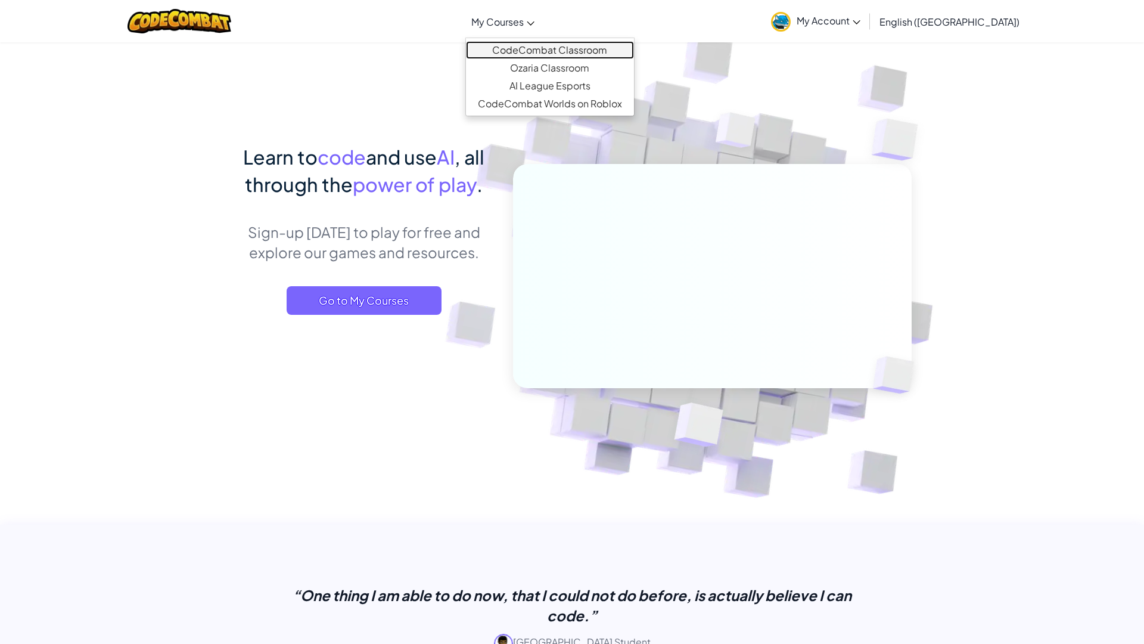
click at [555, 45] on link "CodeCombat Classroom" at bounding box center [550, 50] width 168 height 18
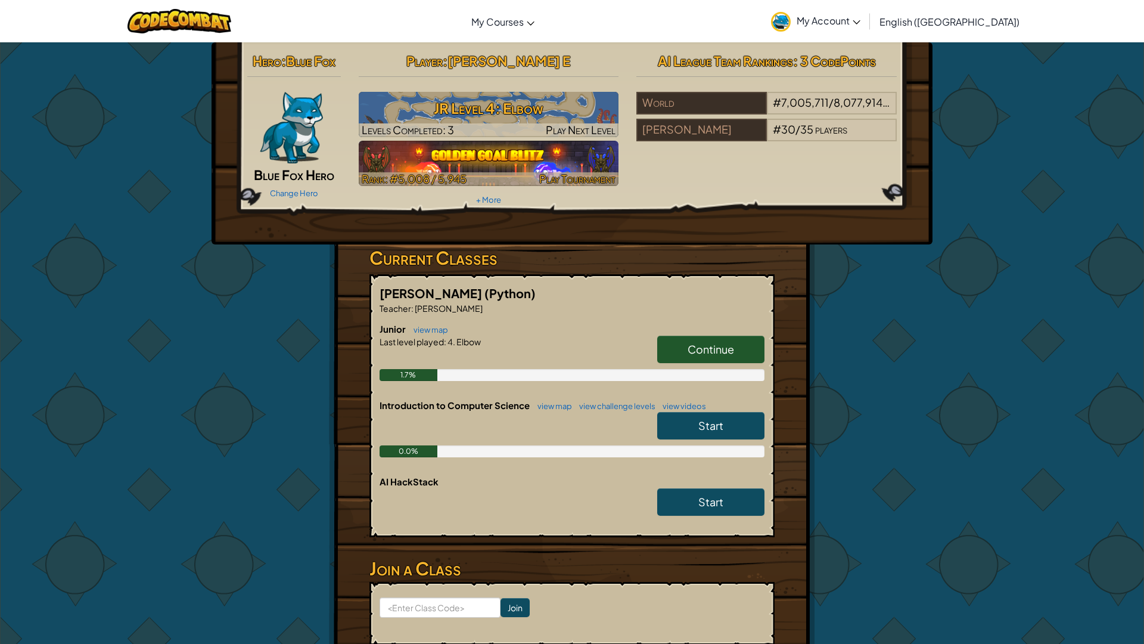
click at [502, 161] on img at bounding box center [489, 163] width 260 height 45
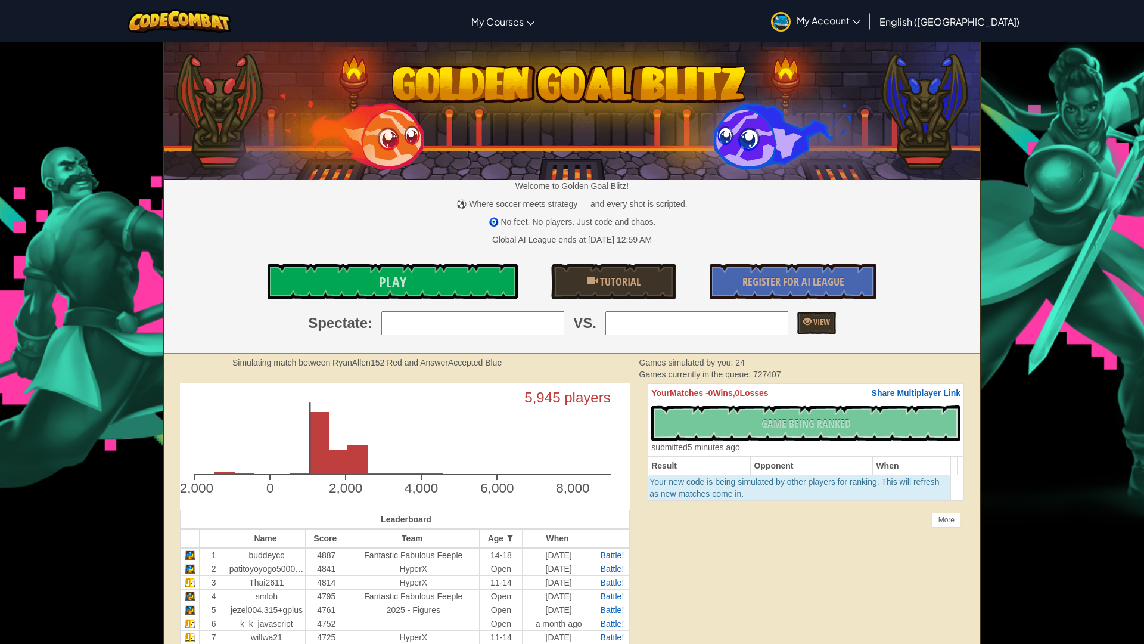
click at [529, 322] on input "search" at bounding box center [472, 323] width 183 height 24
type input "8: domanater1236"
click at [744, 321] on input "search" at bounding box center [697, 323] width 183 height 24
type input "16: MrWeeks"
click at [836, 315] on link "View" at bounding box center [817, 323] width 39 height 22
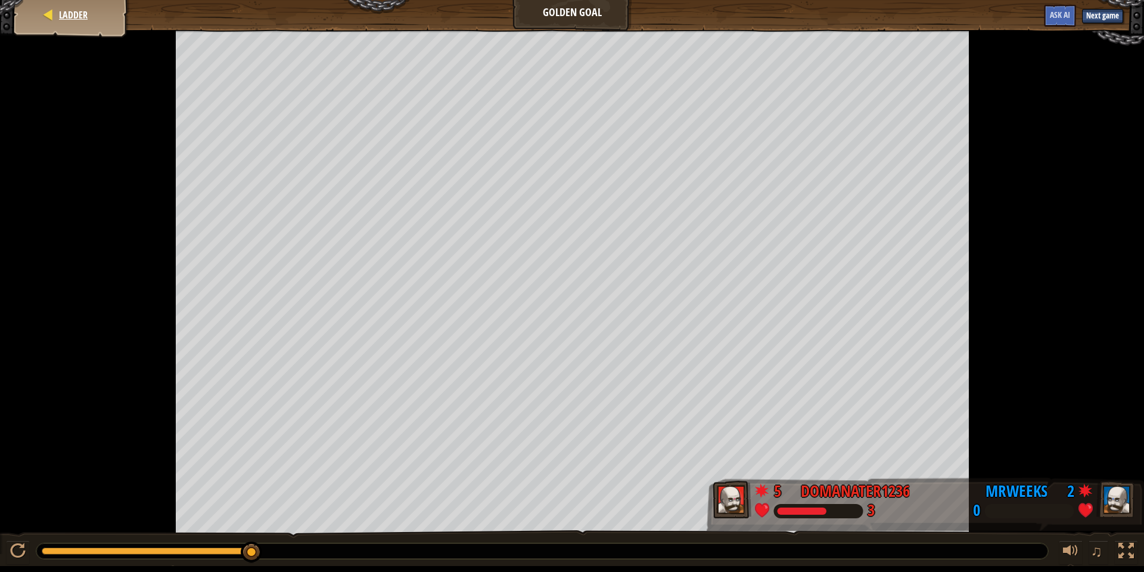
click at [91, 21] on div "Ladder" at bounding box center [71, 15] width 95 height 30
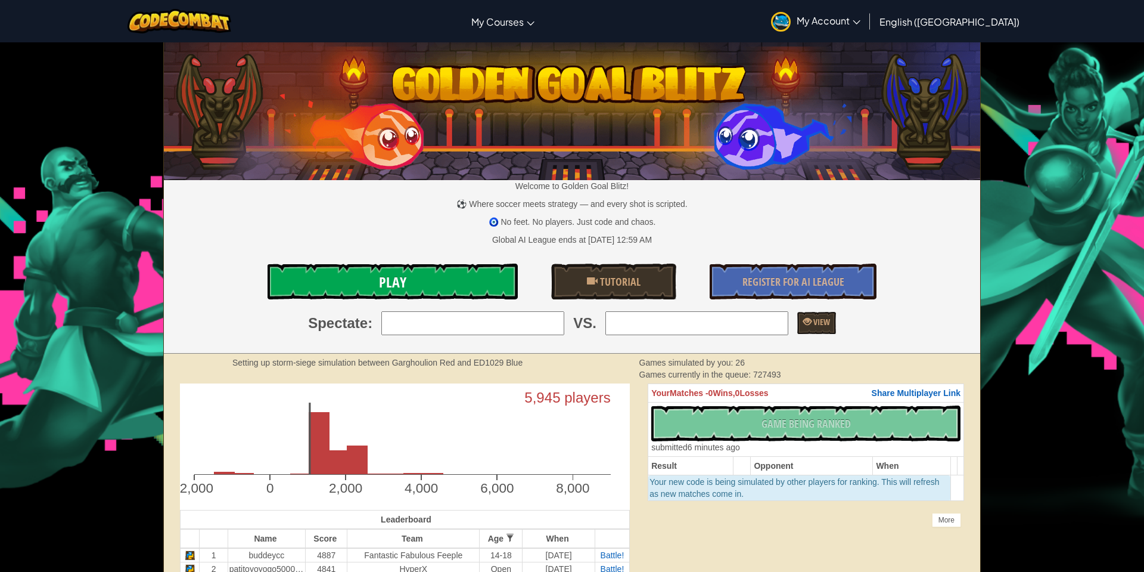
click at [303, 289] on link "Play" at bounding box center [393, 281] width 250 height 36
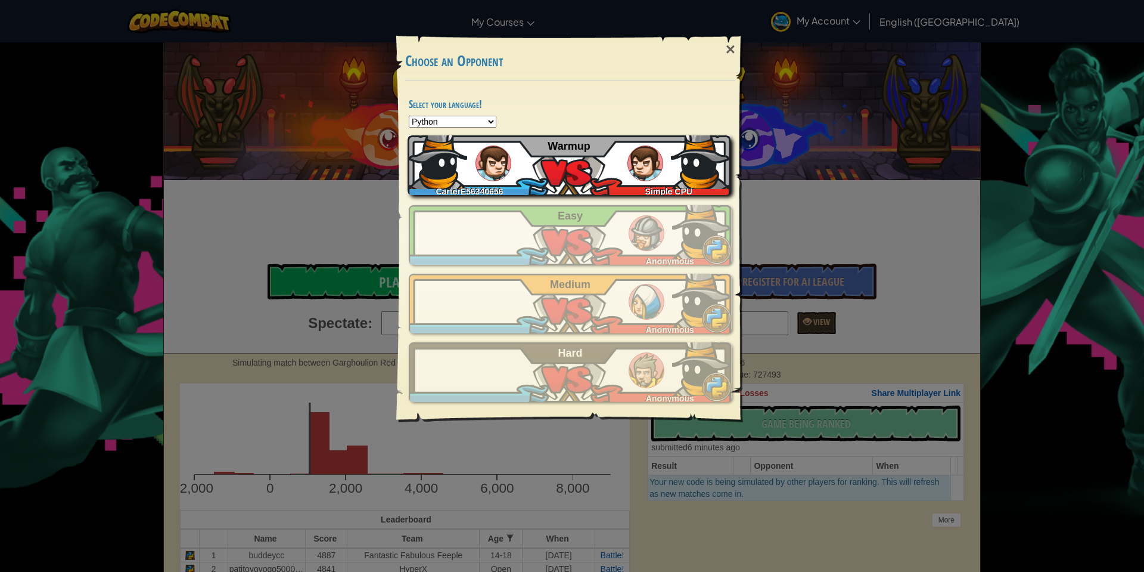
click at [526, 180] on div "CarterE56340656 Simple CPU Warmup" at bounding box center [569, 165] width 323 height 60
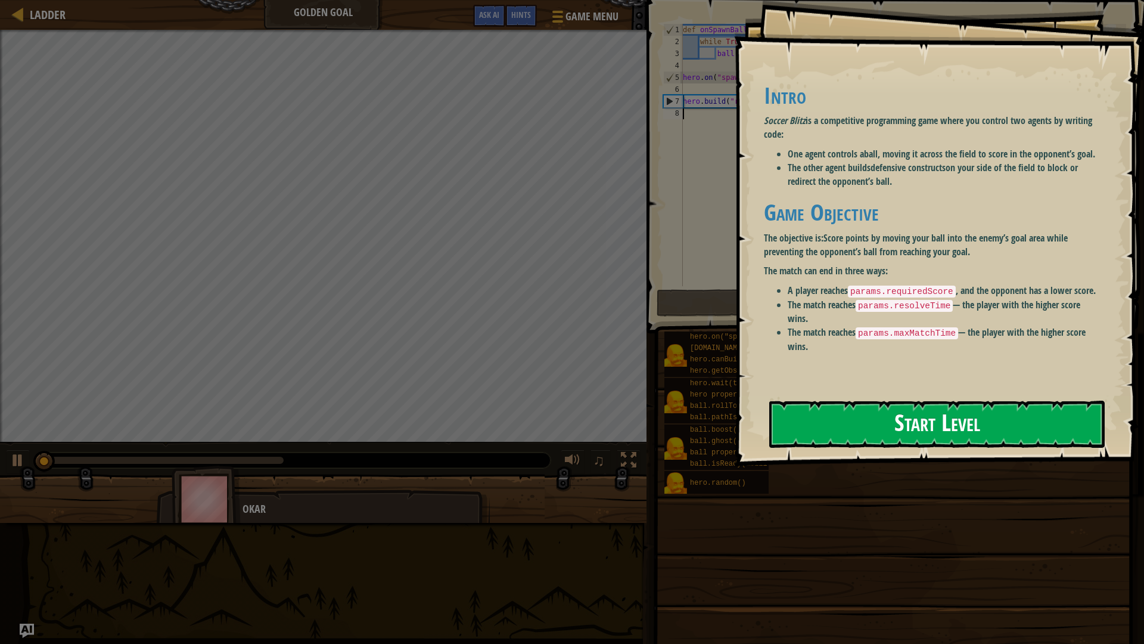
drag, startPoint x: 987, startPoint y: 424, endPoint x: 991, endPoint y: 437, distance: 13.8
click at [655, 437] on button "Start Level" at bounding box center [937, 424] width 336 height 47
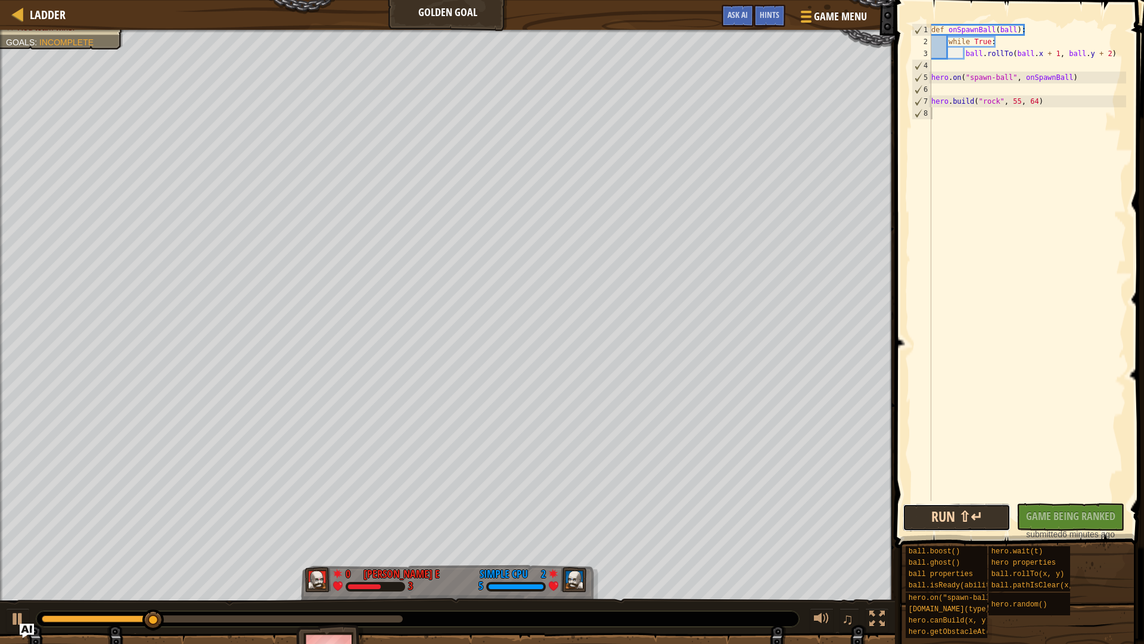
click at [655, 511] on button "Run ⇧↵" at bounding box center [957, 517] width 108 height 27
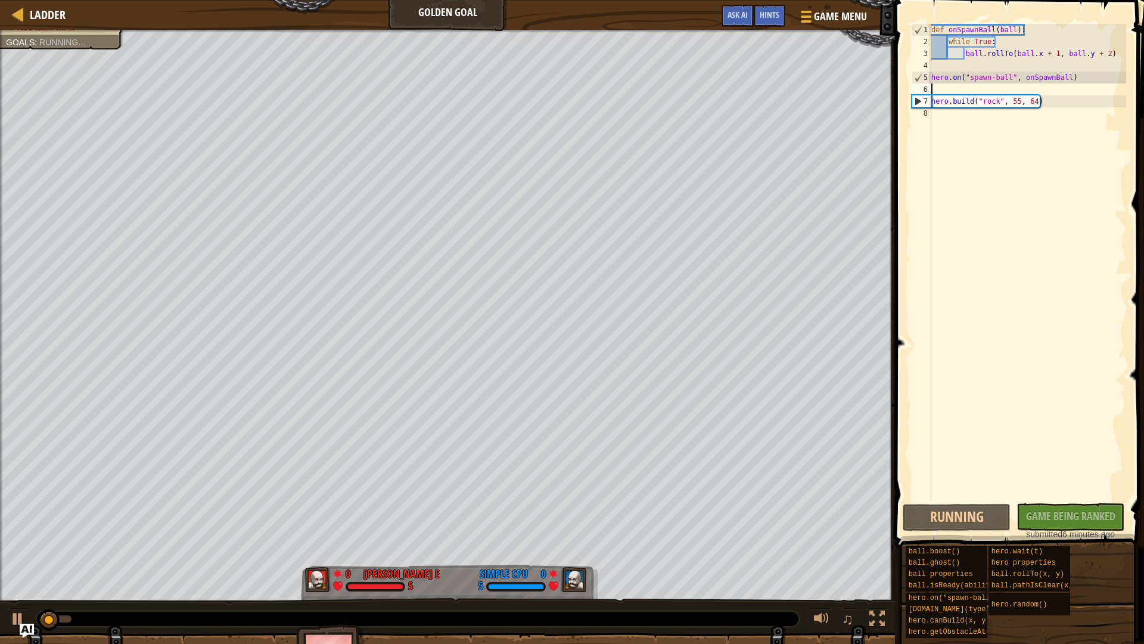
click at [655, 85] on div "def onSpawnBall ( ball ) : while True : ball . rollTo ( ball . x + 1 , ball . y…" at bounding box center [1027, 274] width 197 height 501
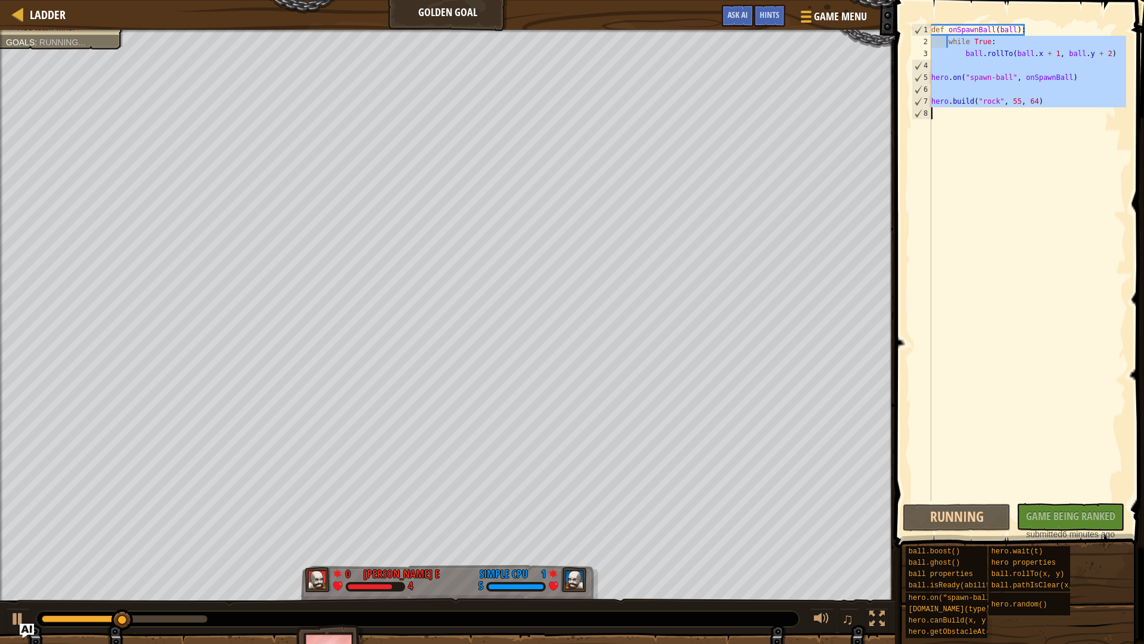
drag, startPoint x: 947, startPoint y: 45, endPoint x: 927, endPoint y: 164, distance: 120.1
click at [655, 164] on div "1 2 3 4 5 6 7 8 def onSpawnBall ( ball ) : while True : ball . rollTo ( ball . …" at bounding box center [1018, 262] width 217 height 477
type textarea "hero.build("rock", 55, 64)"
click at [655, 522] on button "Running" at bounding box center [957, 517] width 108 height 27
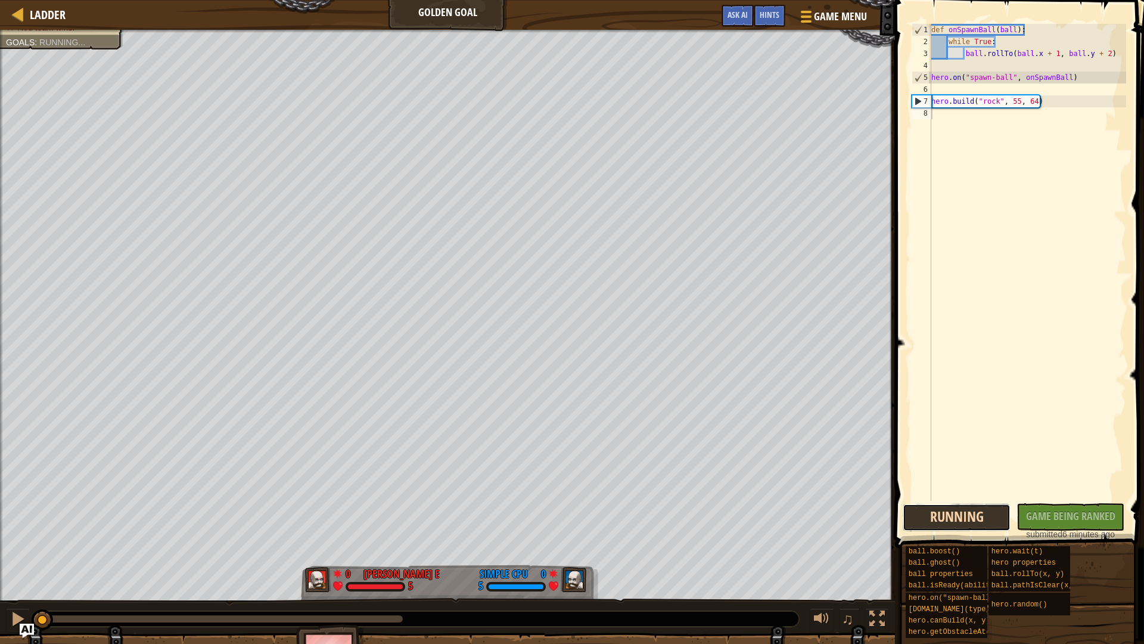
click at [655, 522] on button "Running" at bounding box center [957, 517] width 108 height 27
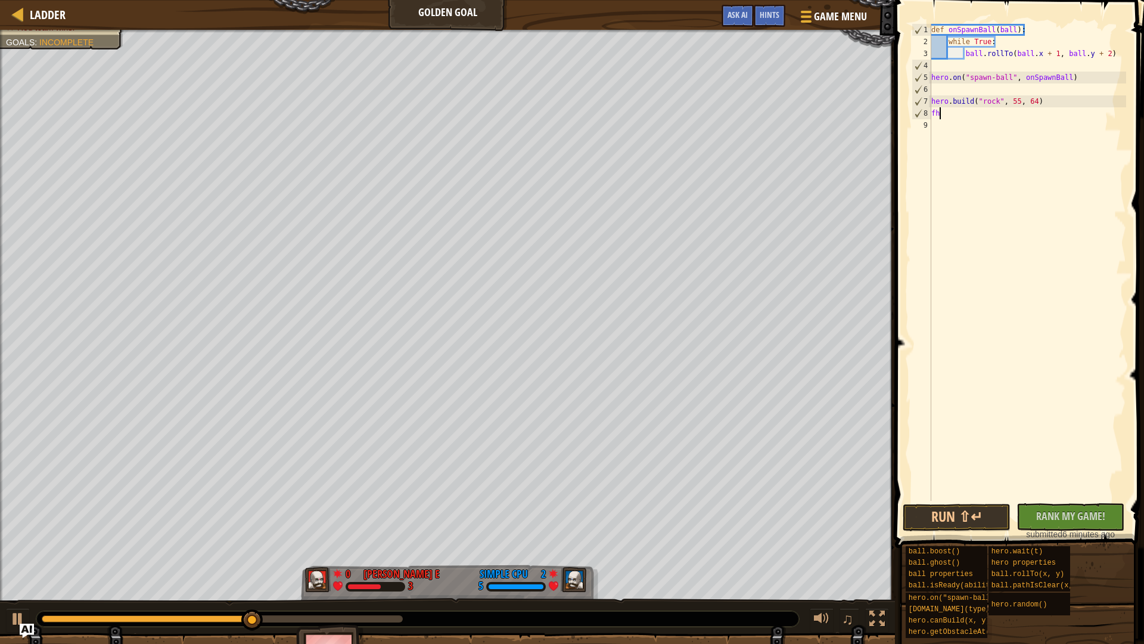
scroll to position [5, 0]
click at [655, 132] on div "hero.on("spawn-ball", f ) press enter" at bounding box center [1030, 141] width 225 height 43
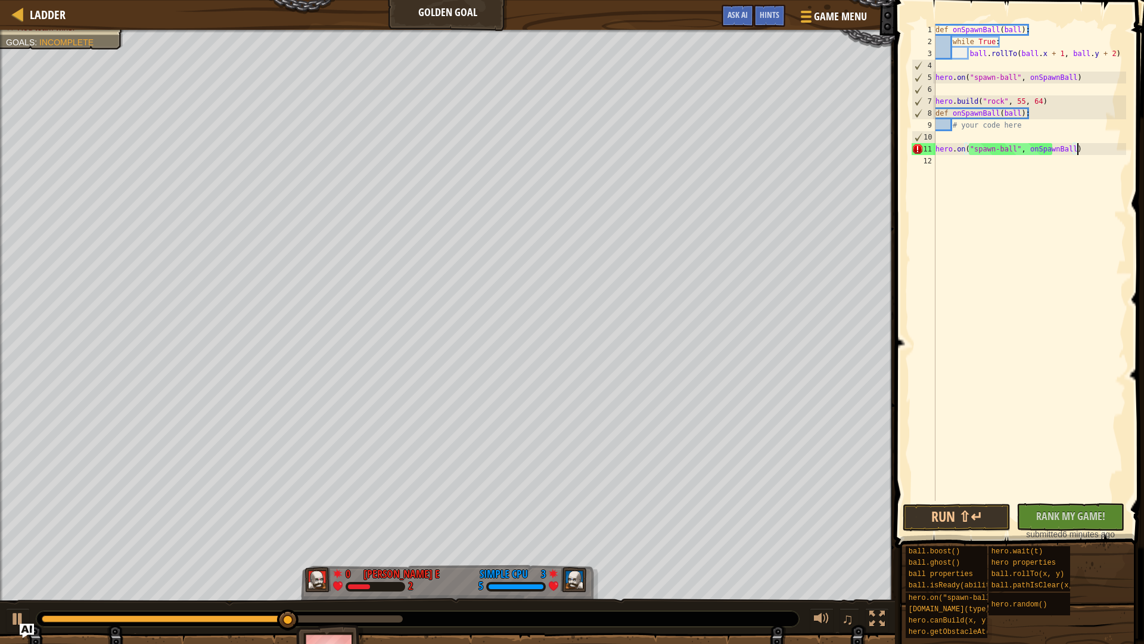
click at [655, 127] on div "def onSpawnBall ( ball ) : while True : ball . rollTo ( ball . x + 1 , ball . y…" at bounding box center [1029, 274] width 193 height 501
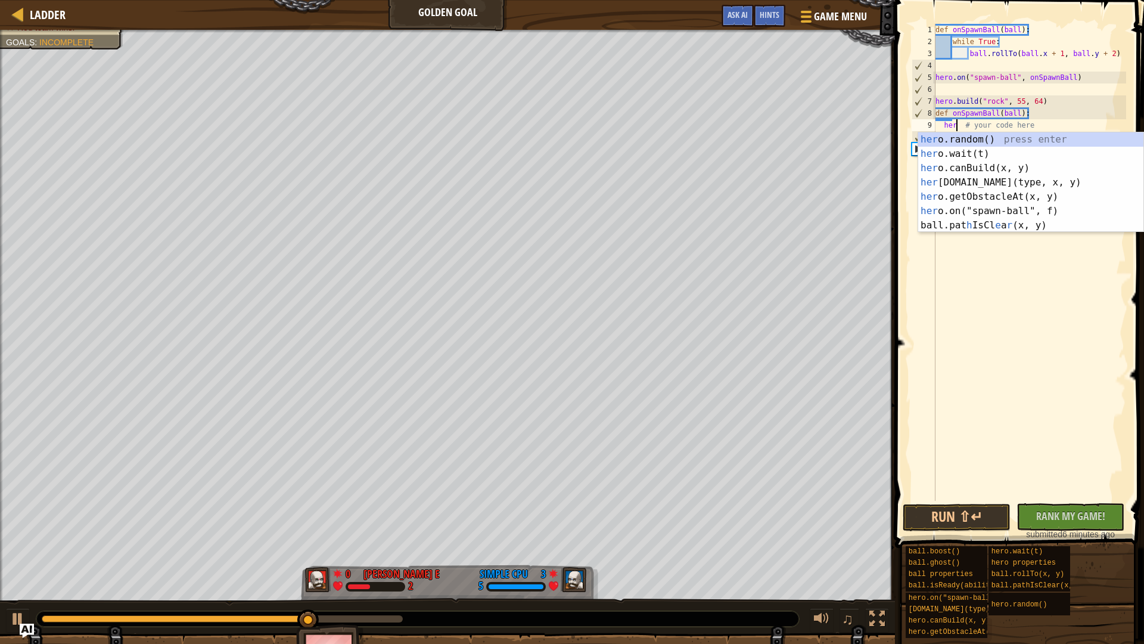
scroll to position [5, 4]
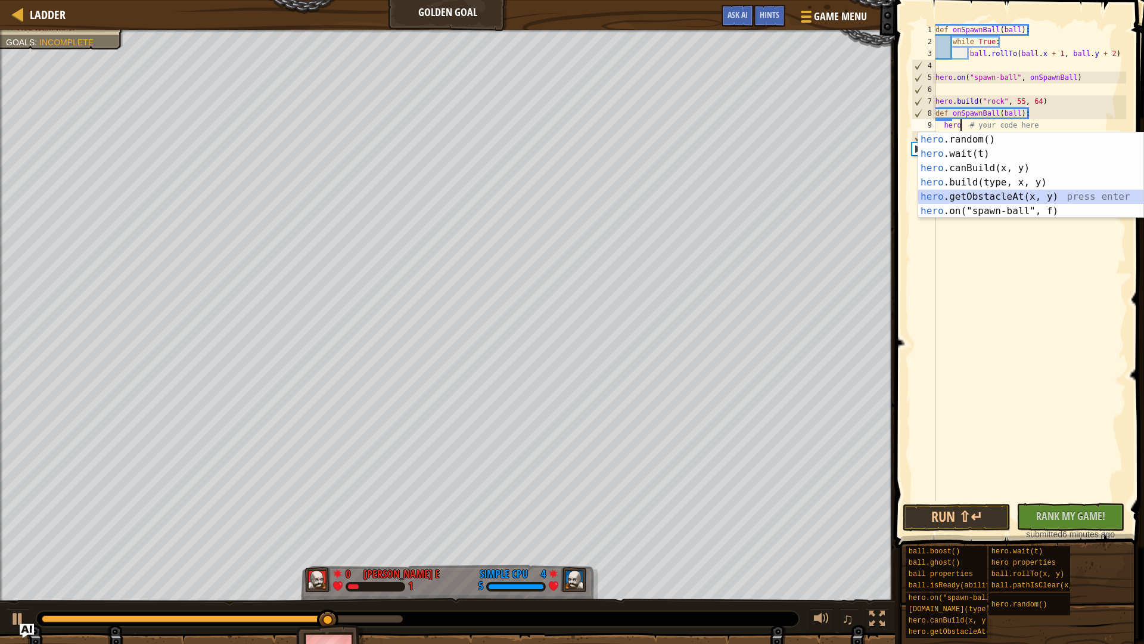
click at [655, 192] on div "hero .random() press enter hero .wait(t) press enter hero .canBuild(x, y) press…" at bounding box center [1030, 189] width 225 height 114
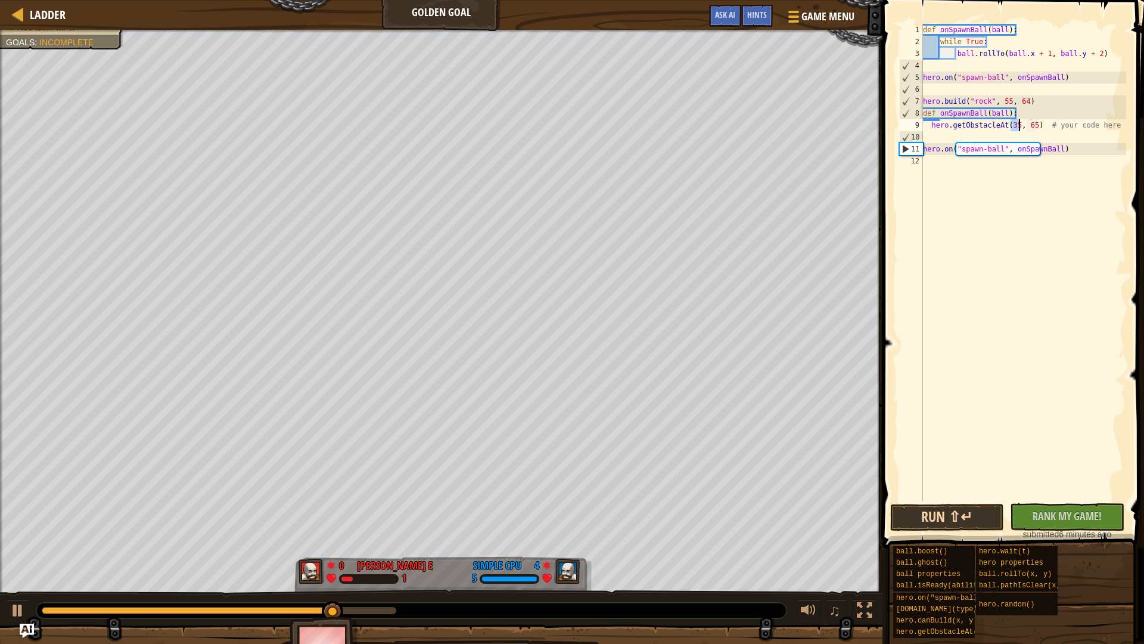
type textarea "hero.getObstacleAt(35, 65) # your code here"
click at [655, 513] on button "Run ⇧↵" at bounding box center [947, 517] width 114 height 27
click at [655, 157] on div "def onSpawnBall ( ball ) : while True : ball . rollTo ( ball . x + 1 , ball . y…" at bounding box center [1024, 274] width 206 height 501
click at [655, 15] on span "Hints" at bounding box center [757, 14] width 20 height 11
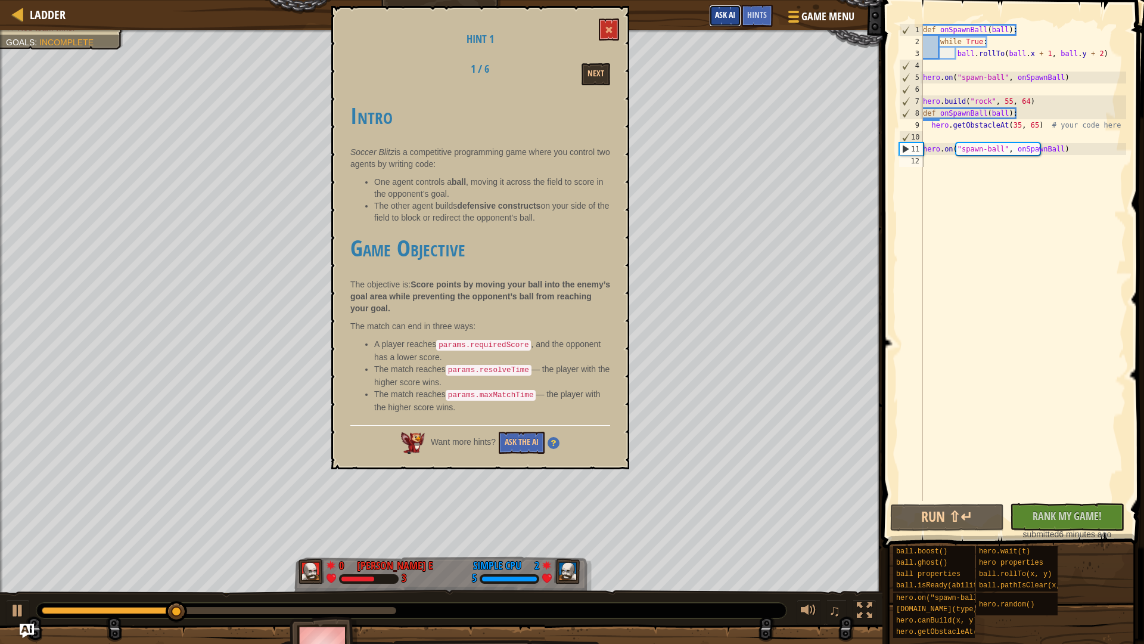
click at [655, 15] on span "Ask AI" at bounding box center [725, 14] width 20 height 11
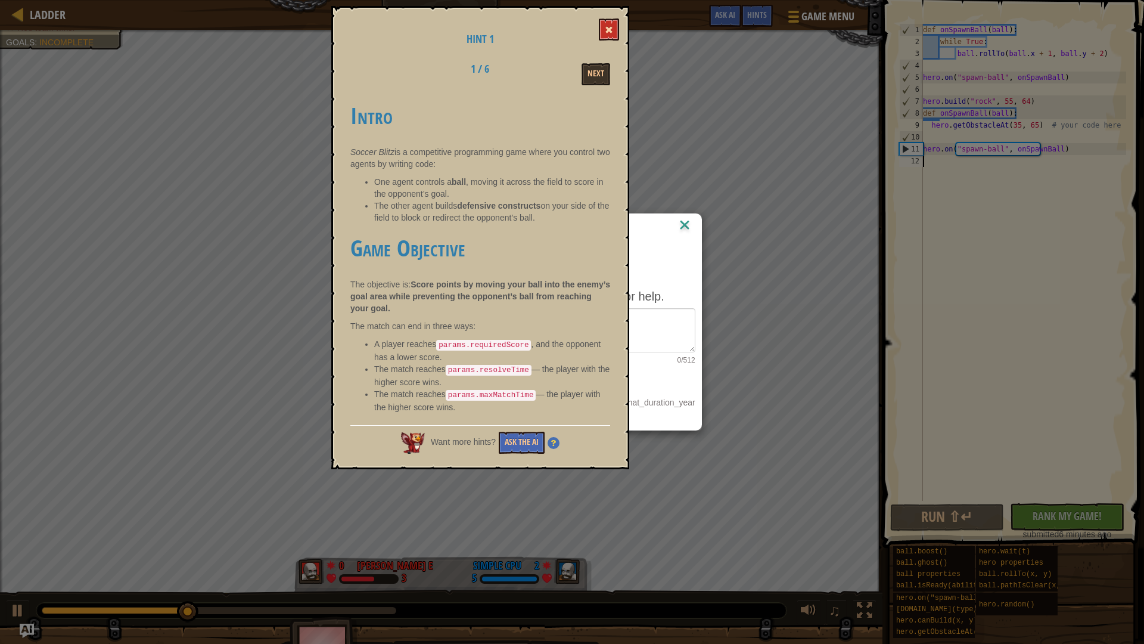
click at [609, 20] on button at bounding box center [609, 29] width 20 height 22
click at [608, 35] on button at bounding box center [609, 29] width 20 height 22
click at [616, 29] on button at bounding box center [609, 29] width 20 height 22
drag, startPoint x: 512, startPoint y: 435, endPoint x: 535, endPoint y: 410, distance: 33.7
click at [535, 411] on div "Hint 1 1 / 6 Next Intro Soccer Blitz is a competitive programming game where yo…" at bounding box center [480, 237] width 298 height 463
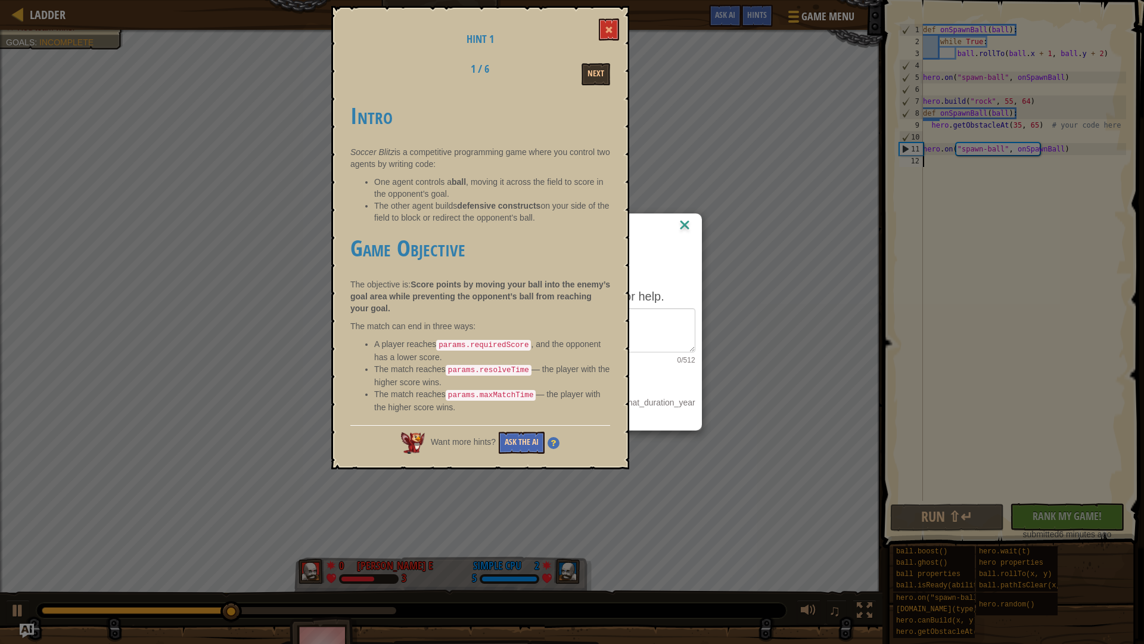
click at [533, 432] on button "Ask the AI" at bounding box center [522, 443] width 46 height 22
click at [598, 74] on button "Next" at bounding box center [596, 74] width 29 height 22
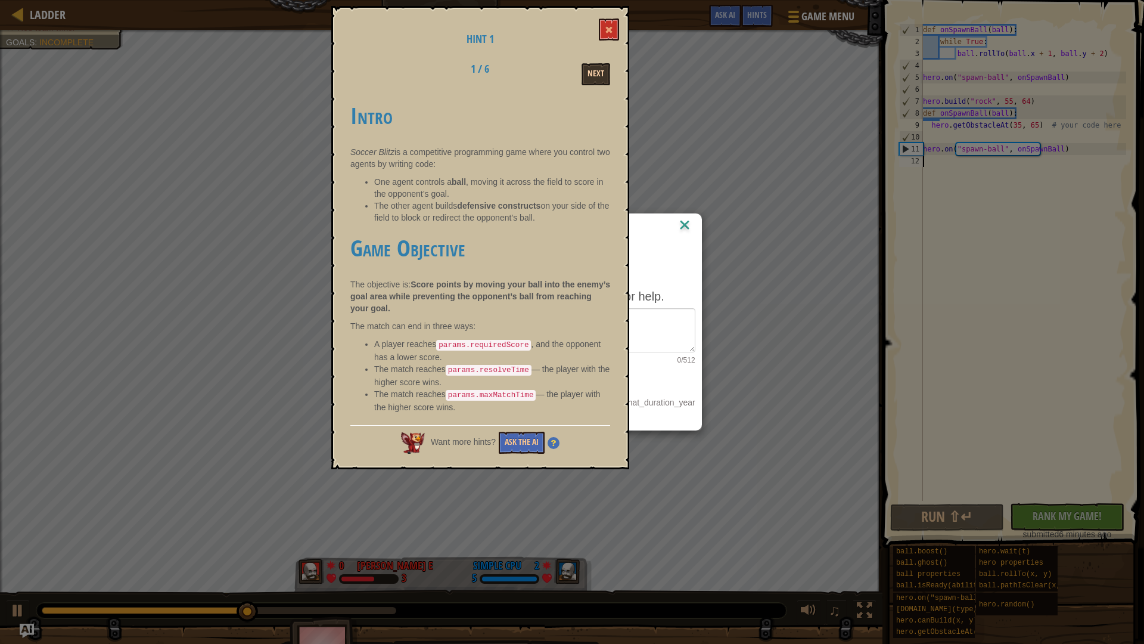
click at [598, 74] on button "Next" at bounding box center [596, 74] width 29 height 22
click at [655, 54] on div "AI Hint Need a hint? You can ask the AI for help. 0/512 Ask the AI 10 AI Bot qu…" at bounding box center [572, 322] width 1144 height 644
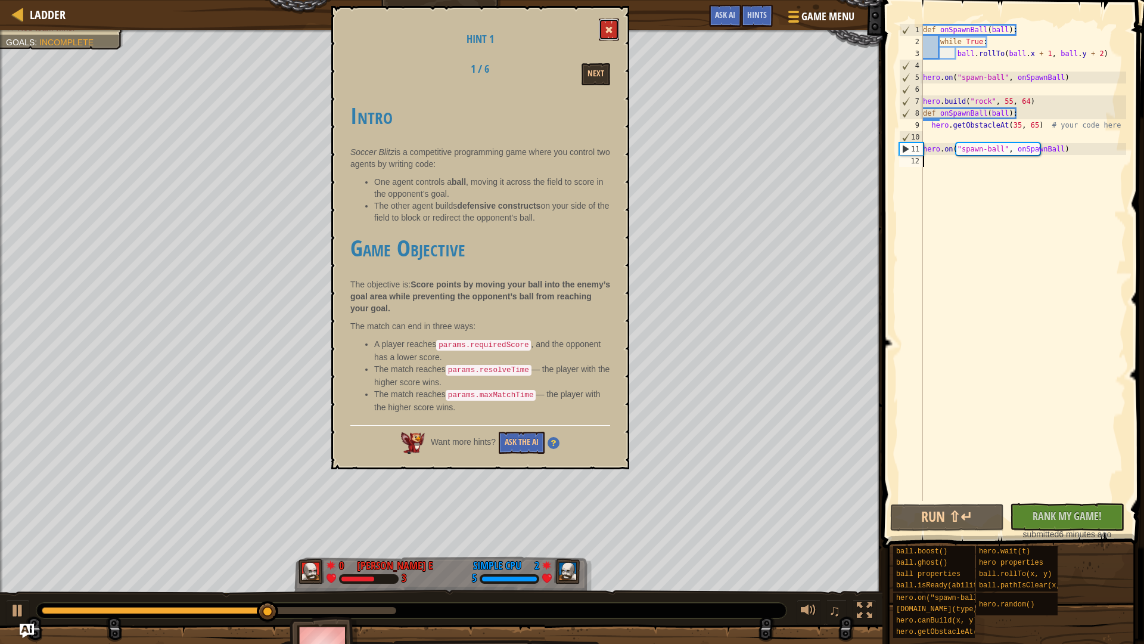
click at [600, 29] on button at bounding box center [609, 29] width 20 height 22
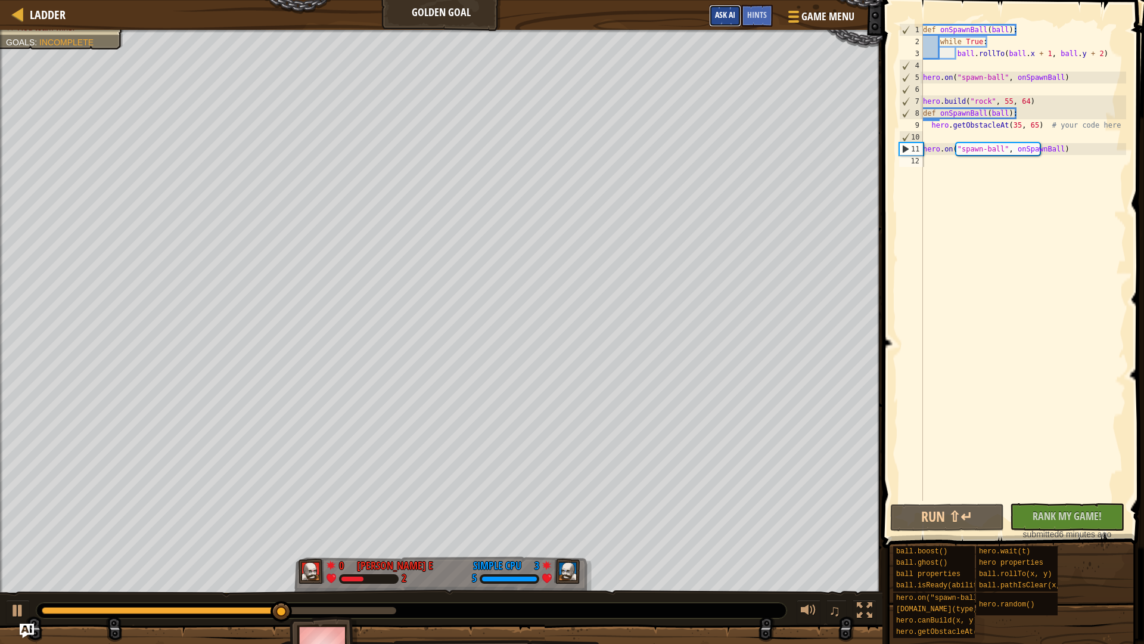
click at [655, 14] on span "Ask AI" at bounding box center [725, 14] width 20 height 11
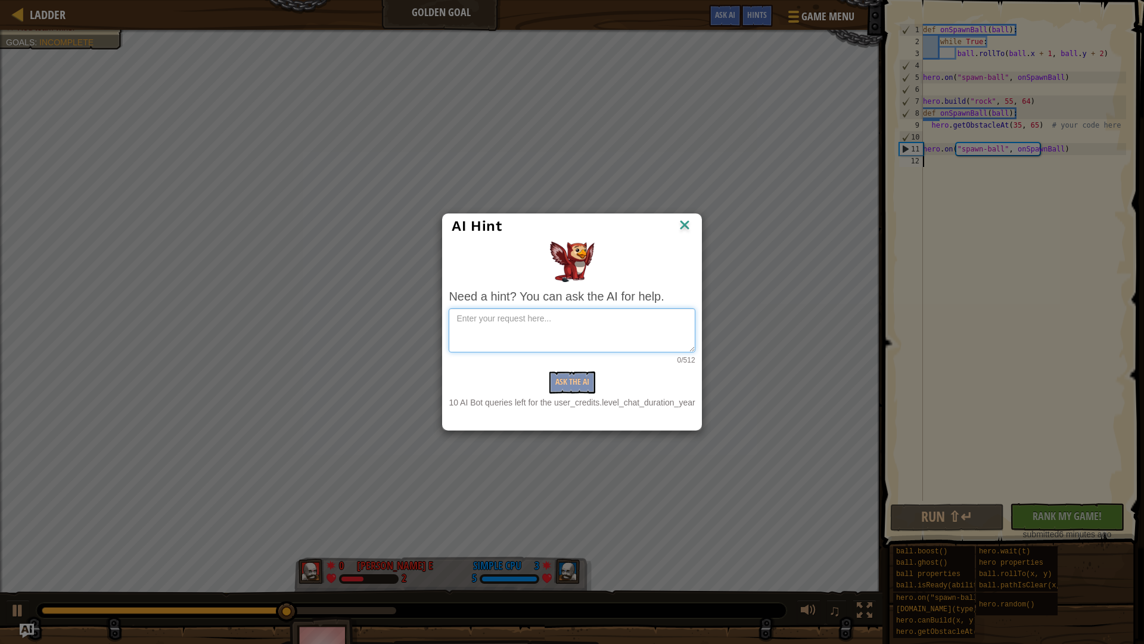
drag, startPoint x: 625, startPoint y: 345, endPoint x: 619, endPoint y: 347, distance: 6.4
click at [619, 347] on textarea at bounding box center [572, 330] width 246 height 44
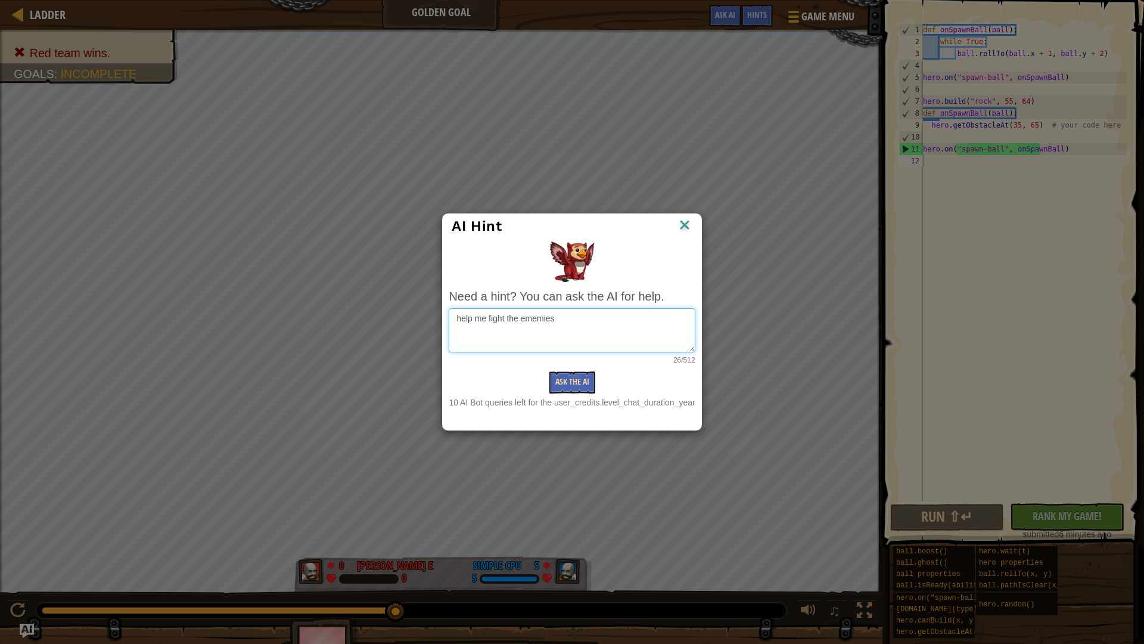
type textarea "help me fight the ememies"
click at [572, 379] on button "Ask the AI" at bounding box center [573, 382] width 46 height 22
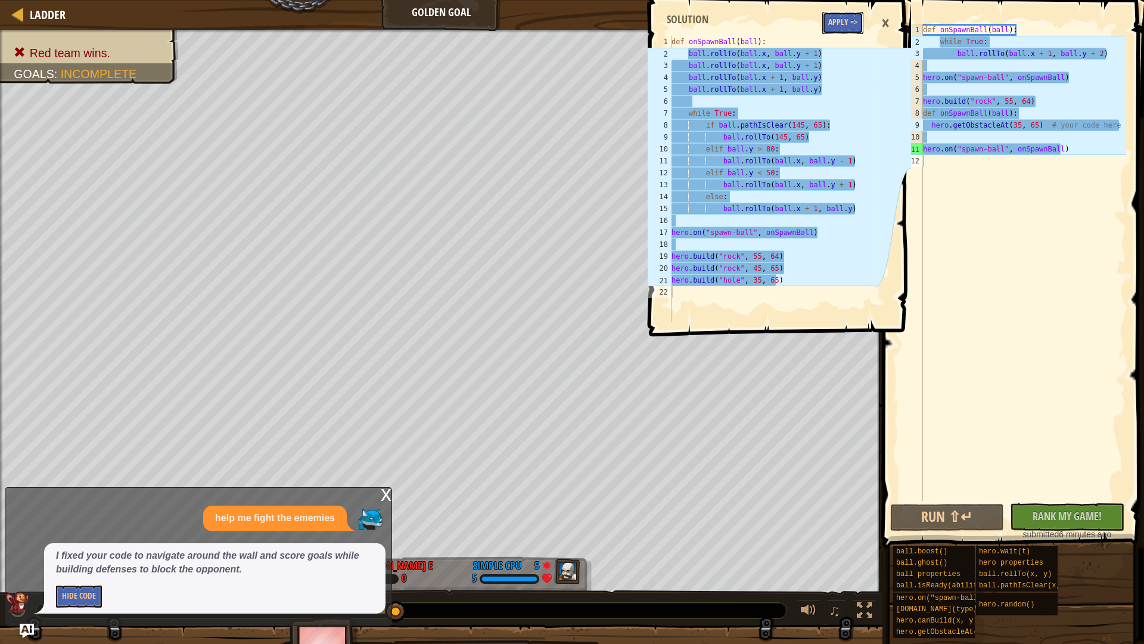
click at [655, 18] on button "Apply =>" at bounding box center [843, 23] width 41 height 22
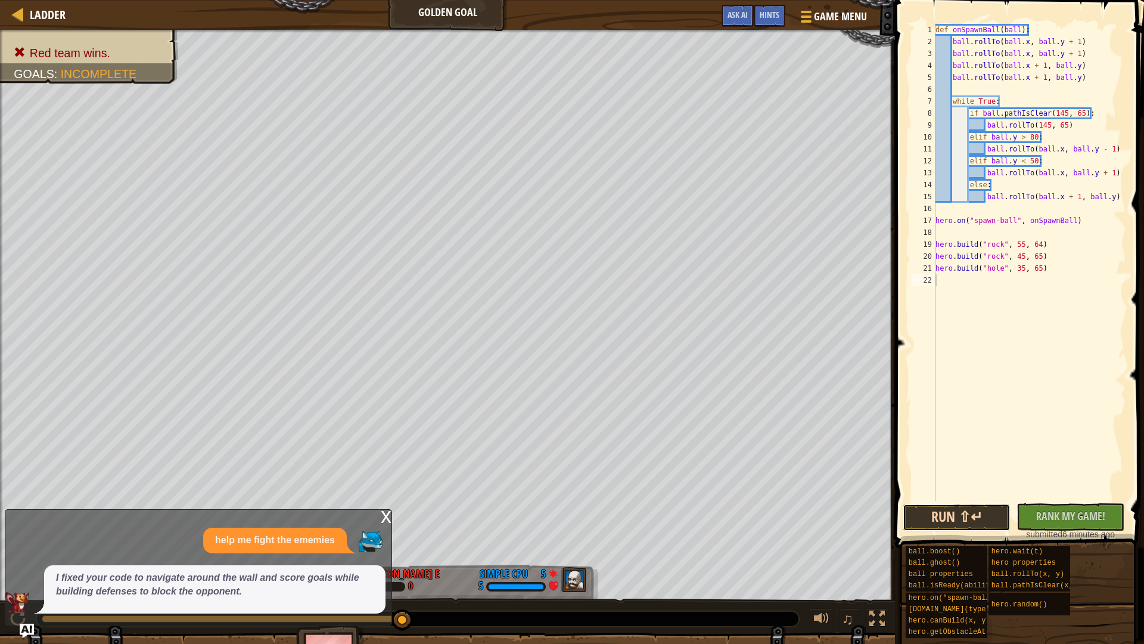
click at [655, 526] on button "Run ⇧↵" at bounding box center [957, 517] width 108 height 27
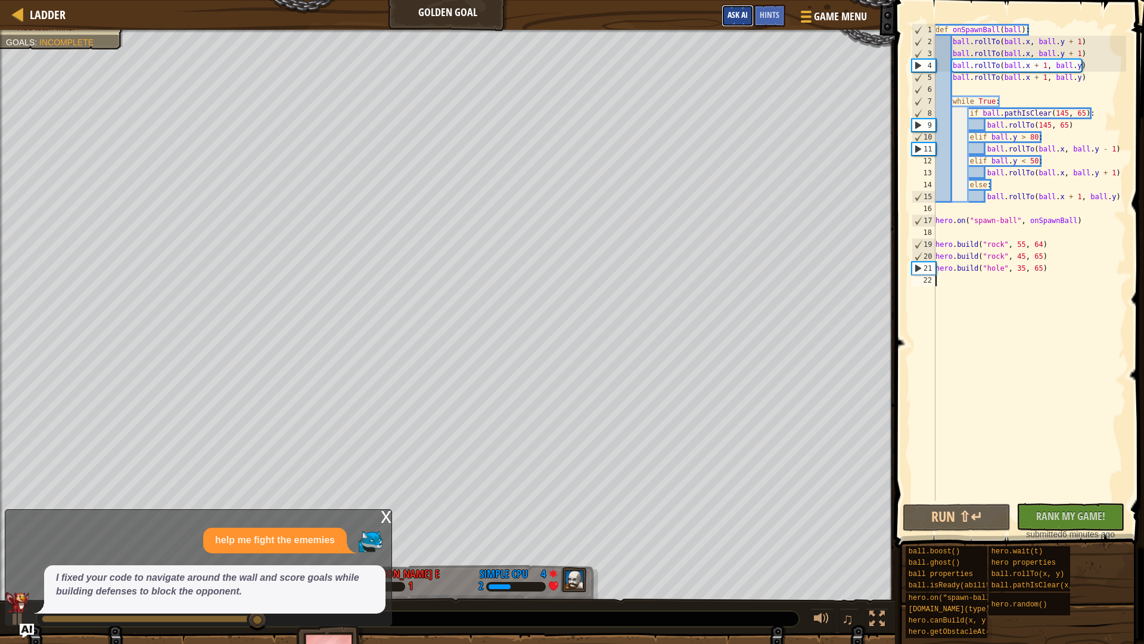
click at [655, 13] on span "Ask AI" at bounding box center [738, 14] width 20 height 11
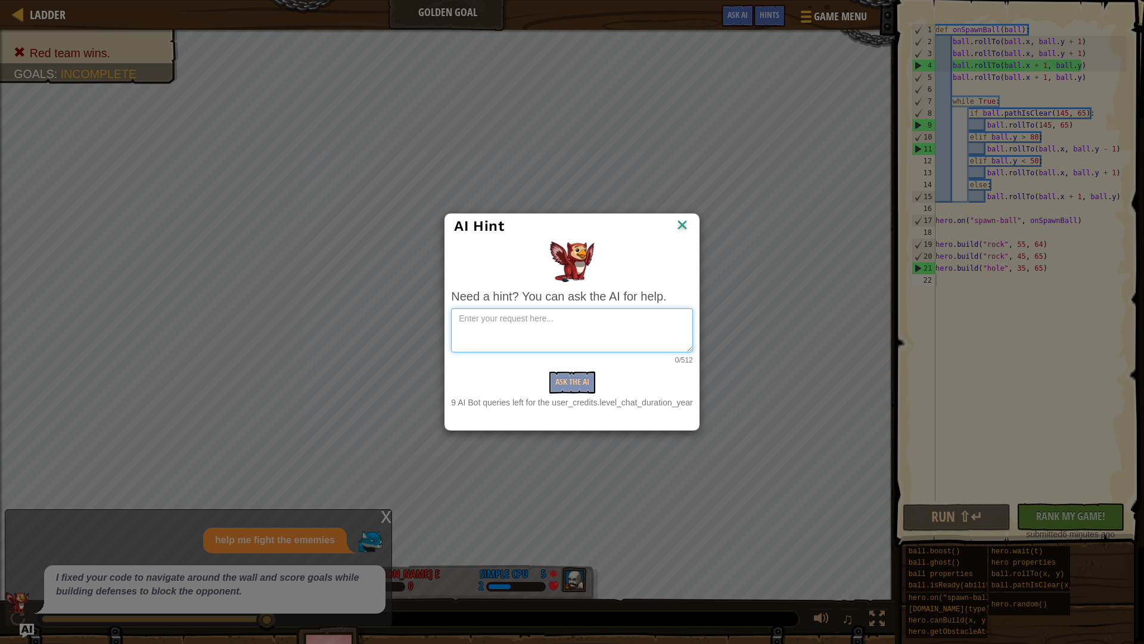
click at [567, 350] on textarea at bounding box center [571, 330] width 241 height 44
type textarea "can you make it go in oppensent dierections"
click at [573, 385] on button "Ask the AI" at bounding box center [573, 382] width 46 height 22
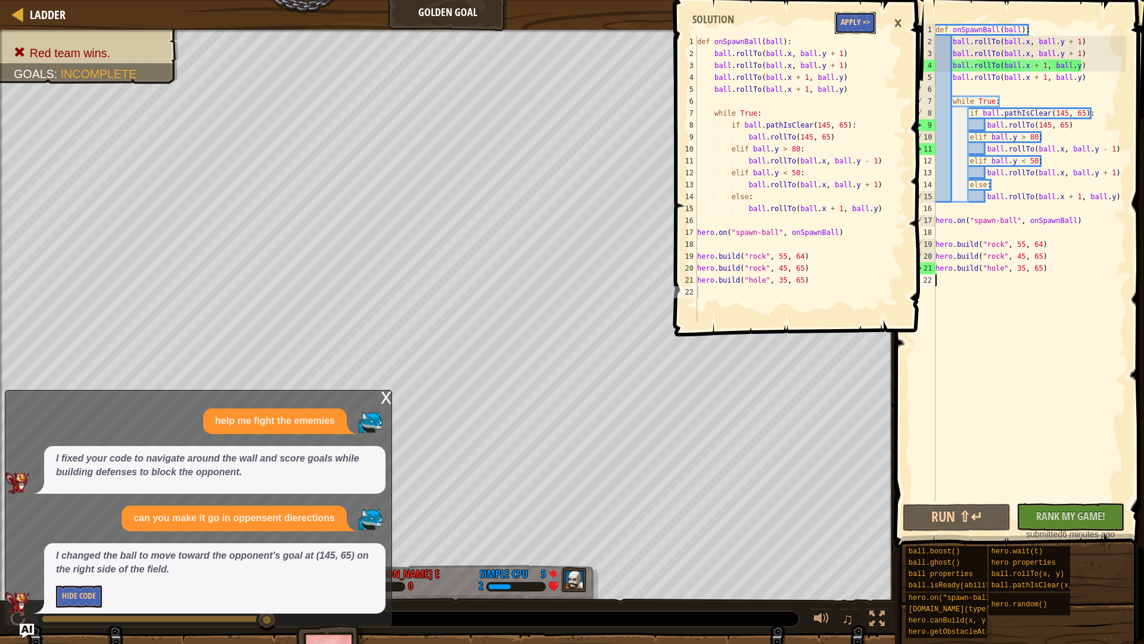
click at [655, 29] on button "Apply =>" at bounding box center [855, 23] width 41 height 22
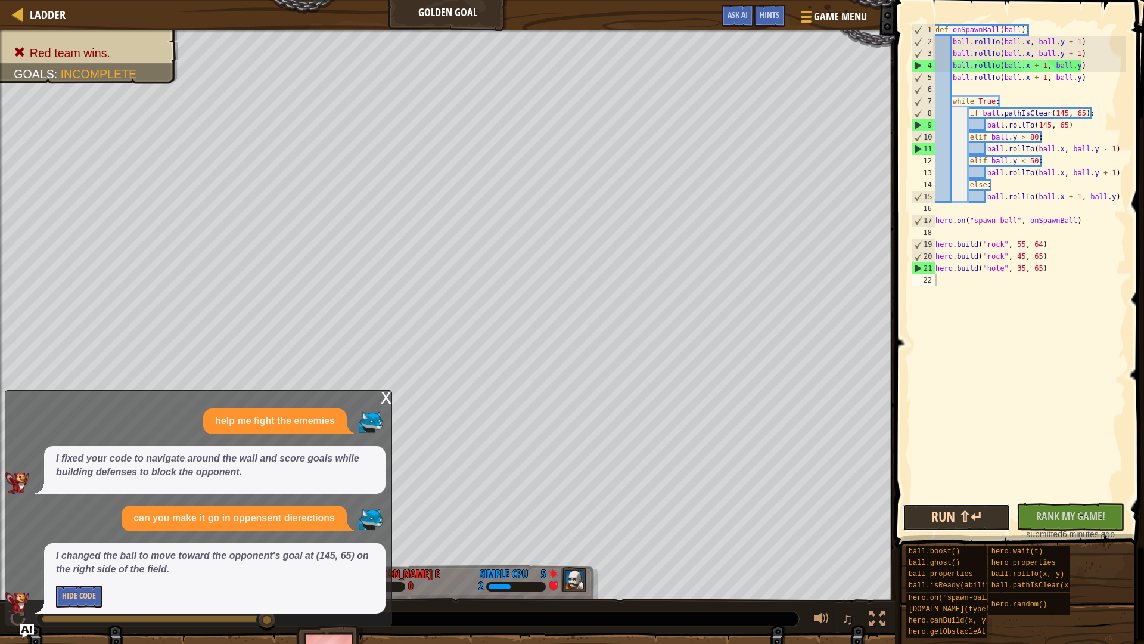
click at [655, 511] on button "Run ⇧↵" at bounding box center [957, 517] width 108 height 27
click at [655, 31] on div "Game Menu Done Hints Ask AI" at bounding box center [795, 19] width 159 height 28
click at [655, 12] on span "Ask AI" at bounding box center [738, 14] width 20 height 11
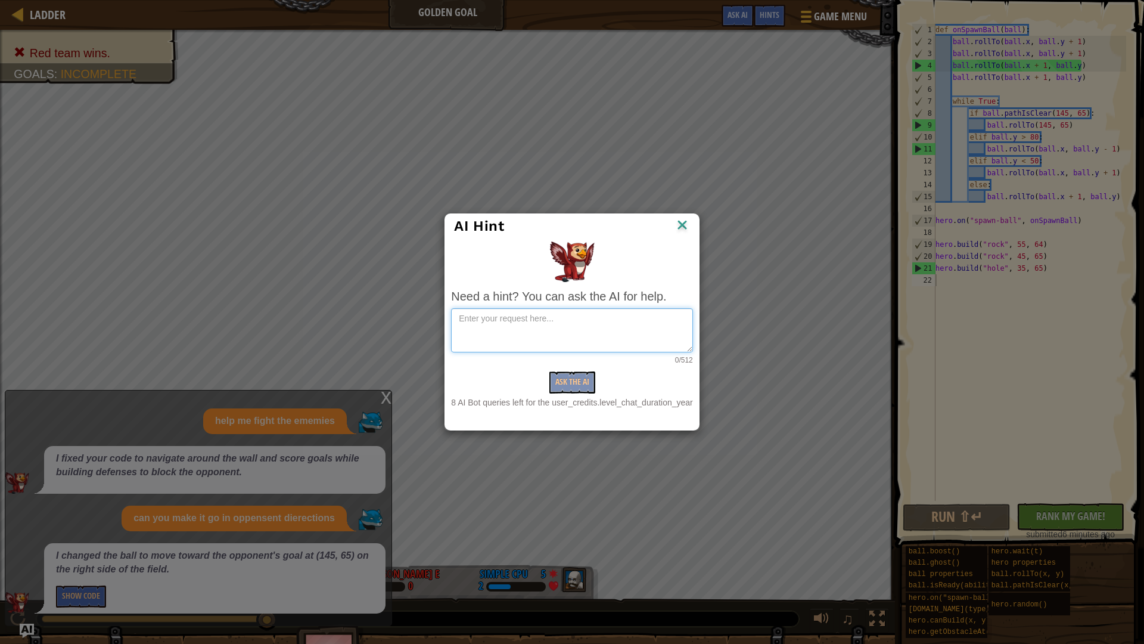
click at [622, 327] on textarea at bounding box center [571, 330] width 241 height 44
click at [601, 318] on textarea "the cpu still wins please im new help nme please" at bounding box center [571, 330] width 241 height 44
type textarea "the cpu still wins please im new help me please"
click at [577, 377] on button "Ask the AI" at bounding box center [573, 382] width 46 height 22
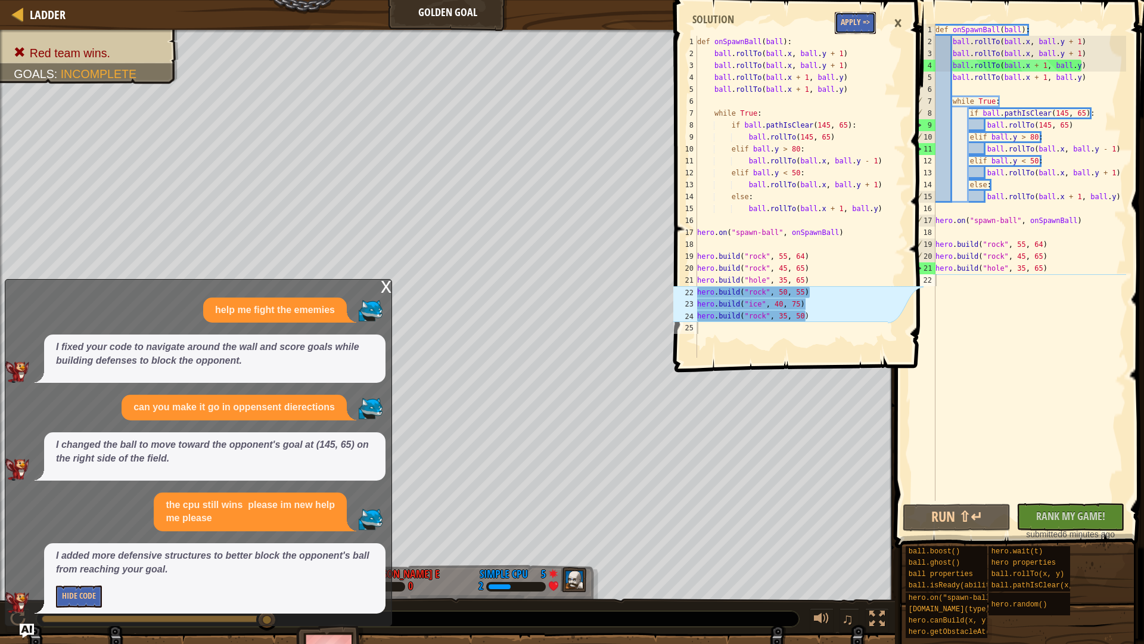
click at [655, 24] on button "Apply =>" at bounding box center [855, 23] width 41 height 22
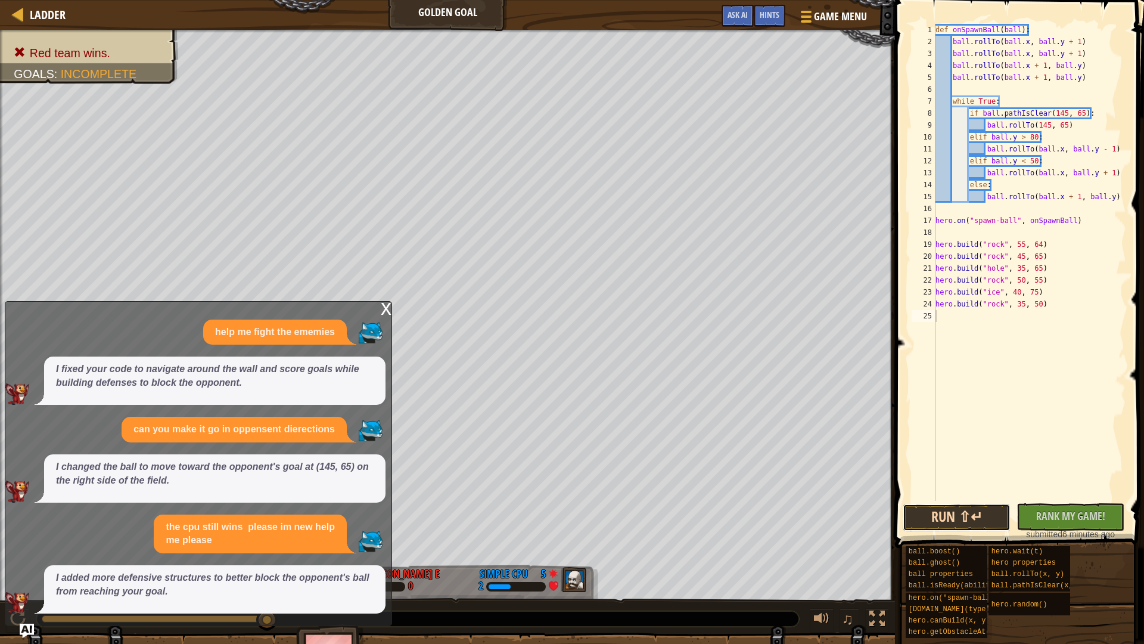
click at [655, 522] on button "Run ⇧↵" at bounding box center [957, 517] width 108 height 27
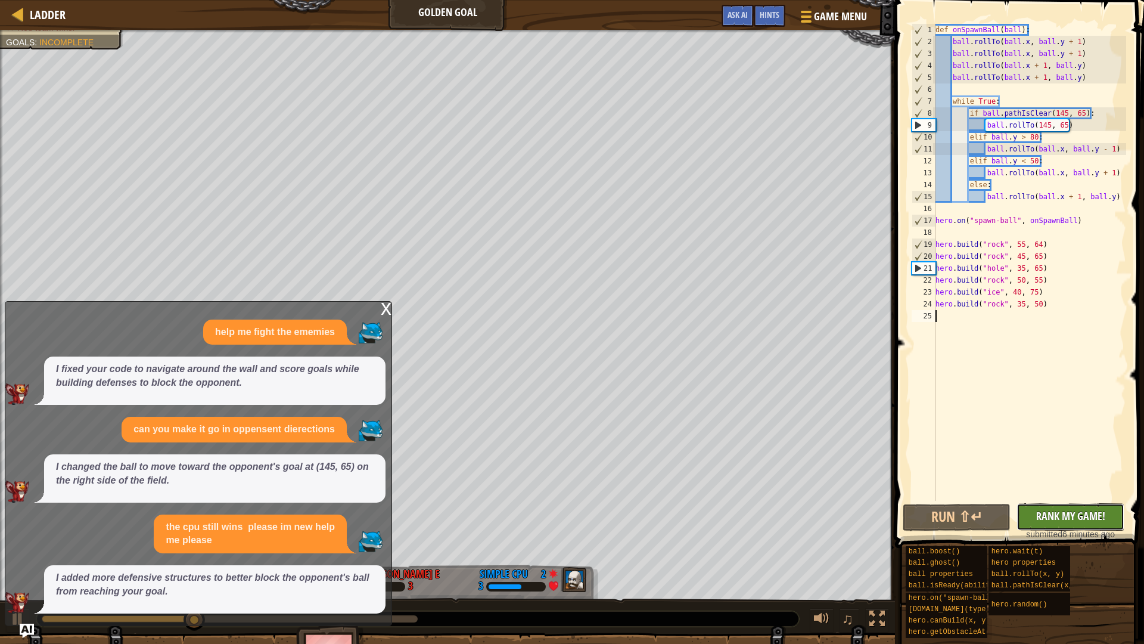
click at [655, 511] on span "Rank My Game!" at bounding box center [1071, 515] width 69 height 15
click at [655, 15] on button "Ask AI" at bounding box center [738, 16] width 32 height 22
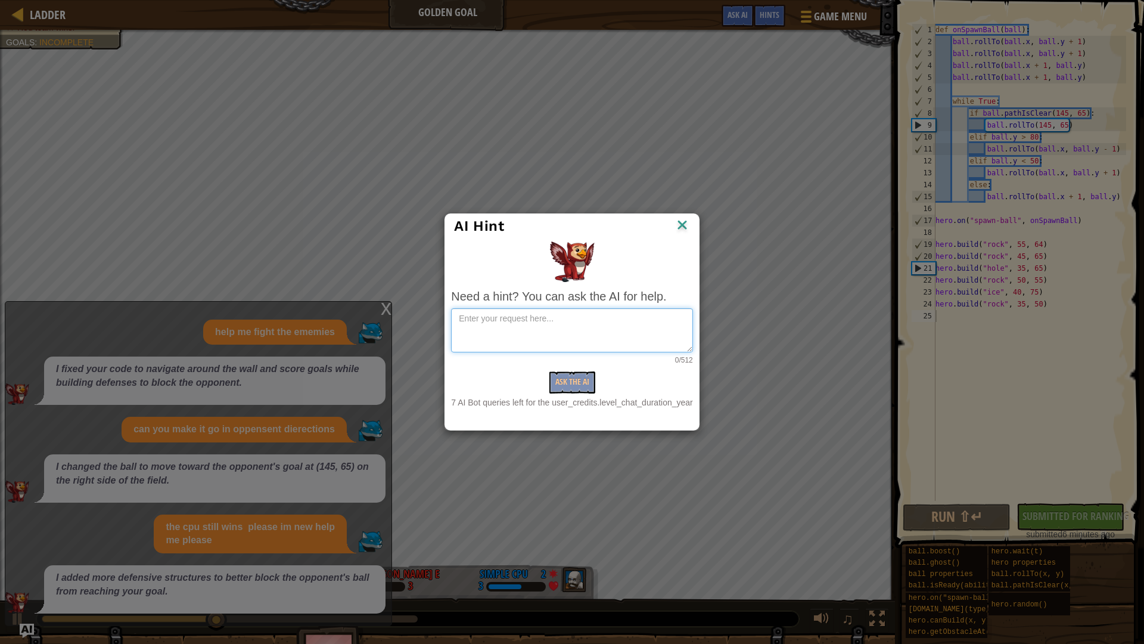
click at [581, 329] on textarea at bounding box center [571, 330] width 241 height 44
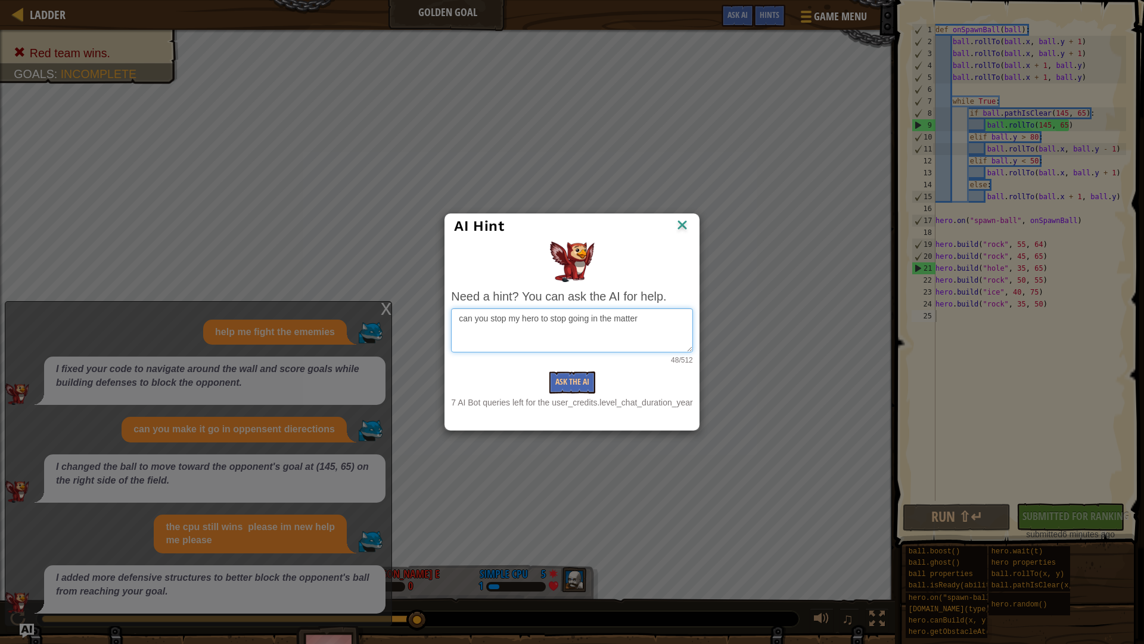
type textarea "can you stop my hero to stop going in the matter"
drag, startPoint x: 579, startPoint y: 370, endPoint x: 578, endPoint y: 377, distance: 6.6
click at [578, 377] on div "Need a hint? You can ask the AI for help. can you stop my hero to stop going in…" at bounding box center [571, 348] width 241 height 120
click at [578, 377] on button "Ask the AI" at bounding box center [573, 382] width 46 height 22
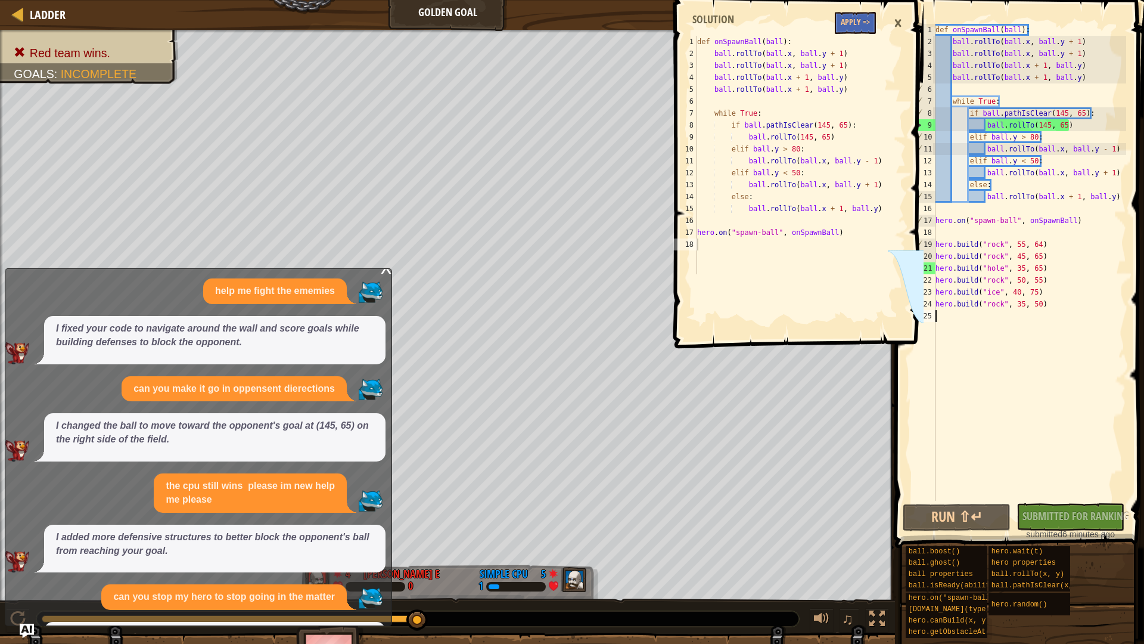
scroll to position [92, 0]
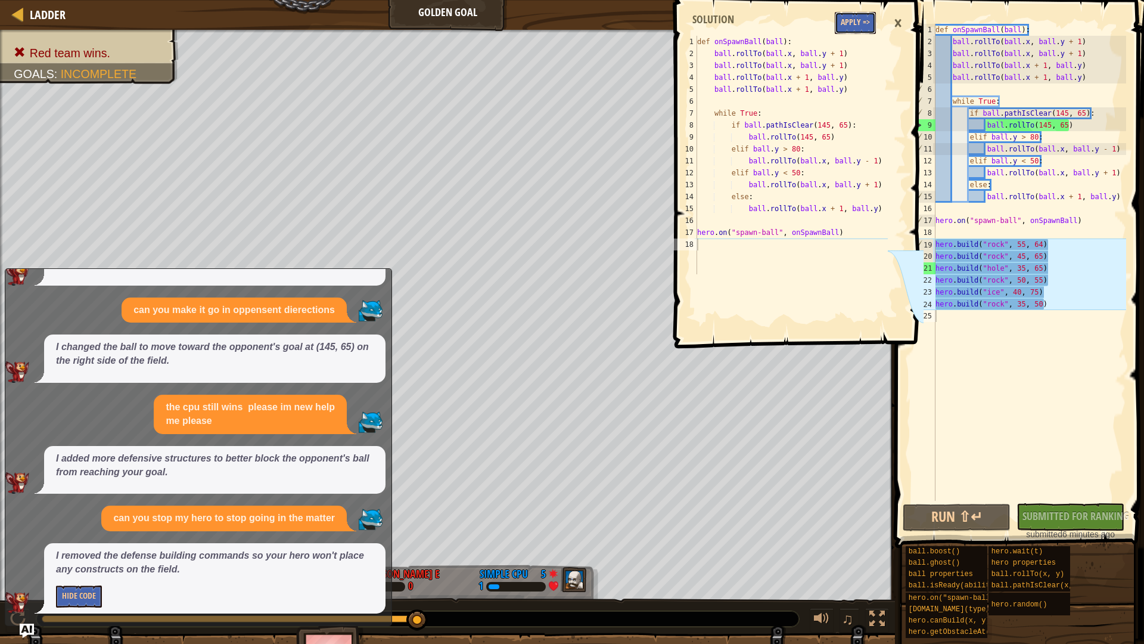
click at [655, 32] on button "Apply =>" at bounding box center [855, 23] width 41 height 22
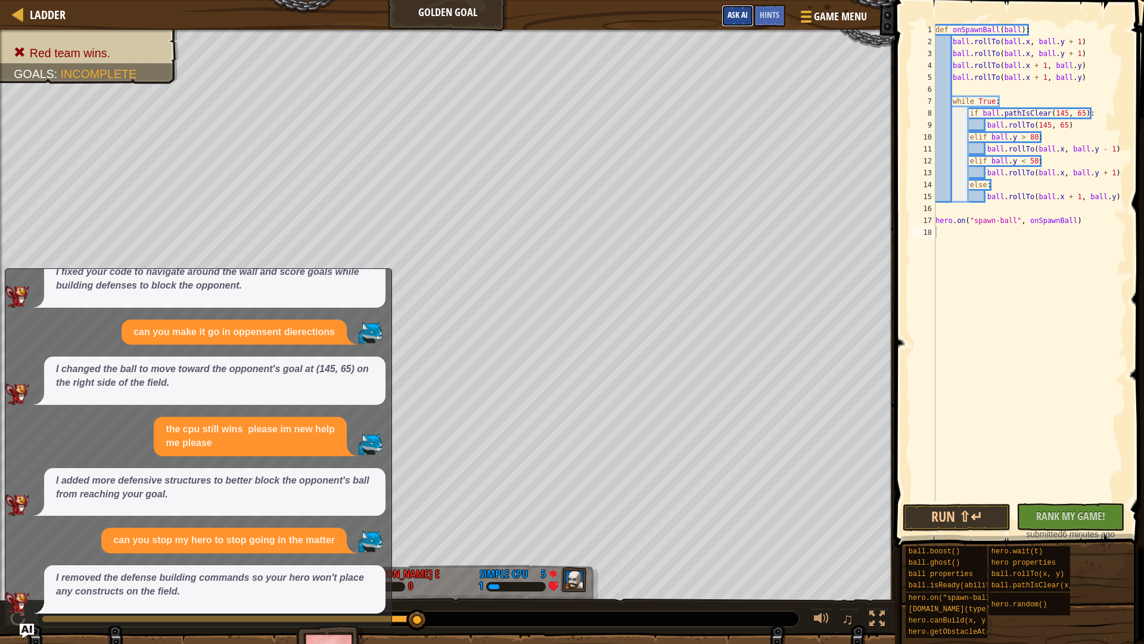
click at [655, 21] on button "Ask AI" at bounding box center [738, 16] width 32 height 22
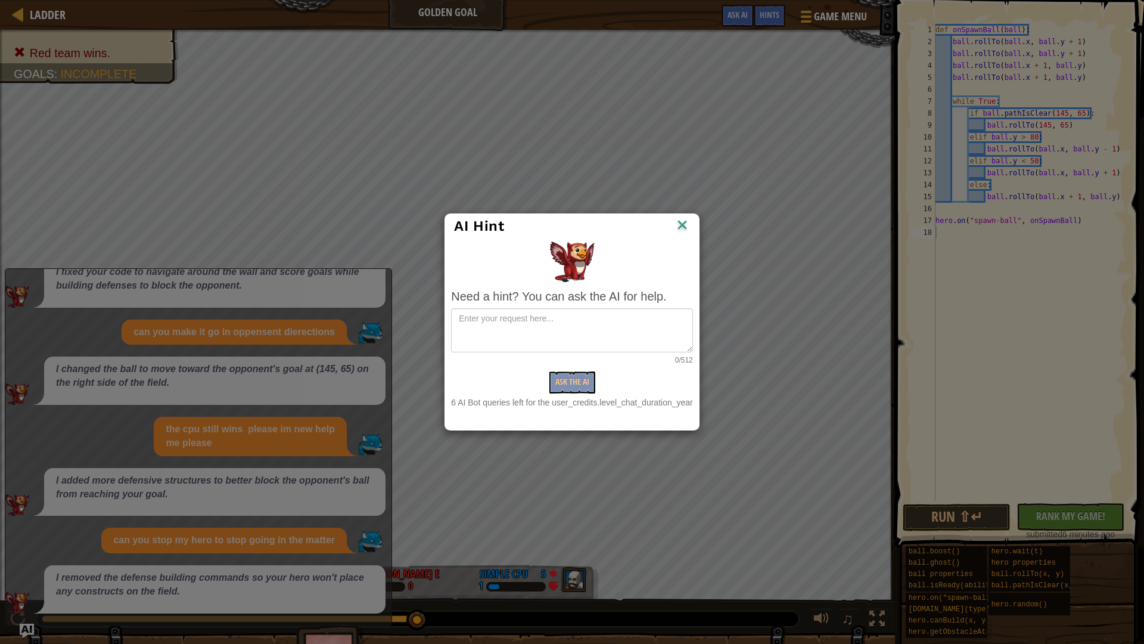
click at [561, 306] on div "Need a hint? You can ask the AI for help. 0/512 Ask the AI 6 AI Bot queries lef…" at bounding box center [571, 348] width 241 height 120
click at [560, 328] on textarea at bounding box center [571, 330] width 241 height 44
type textarea "are you sure"
click at [583, 388] on button "Ask the AI" at bounding box center [573, 382] width 46 height 22
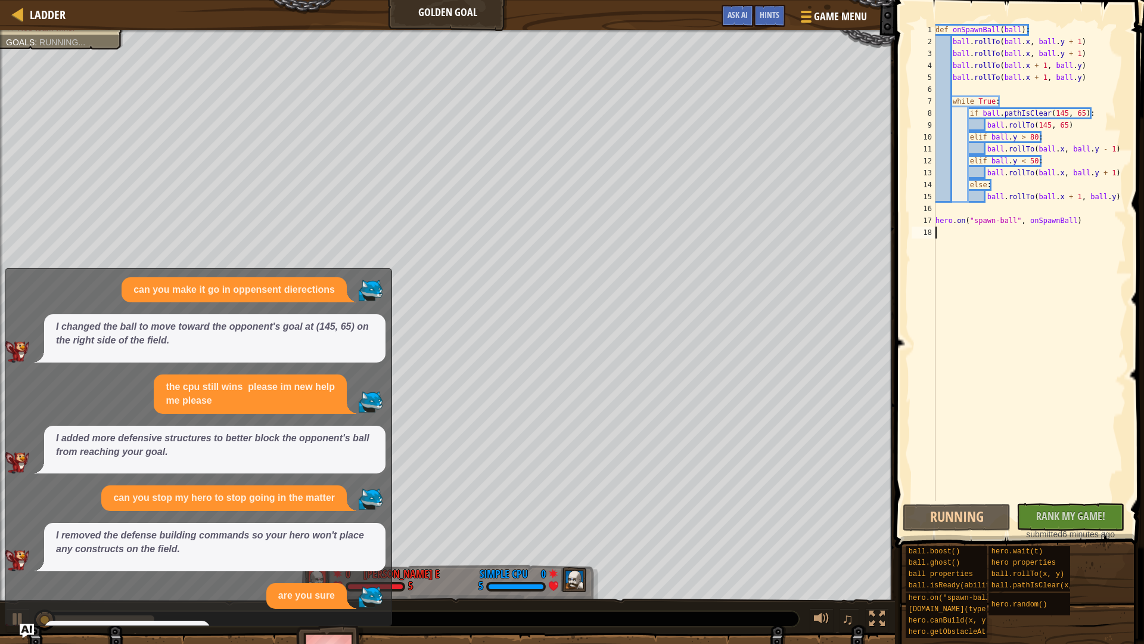
scroll to position [145, 0]
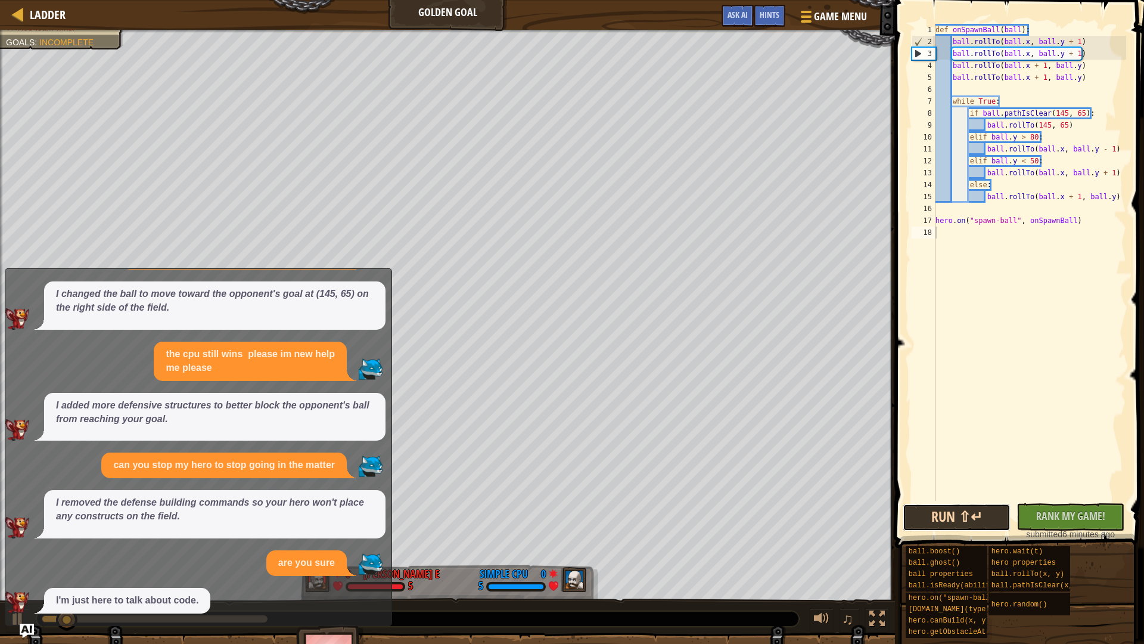
click at [655, 527] on button "Run ⇧↵" at bounding box center [957, 517] width 108 height 27
click at [655, 12] on span "Ask AI" at bounding box center [738, 14] width 20 height 11
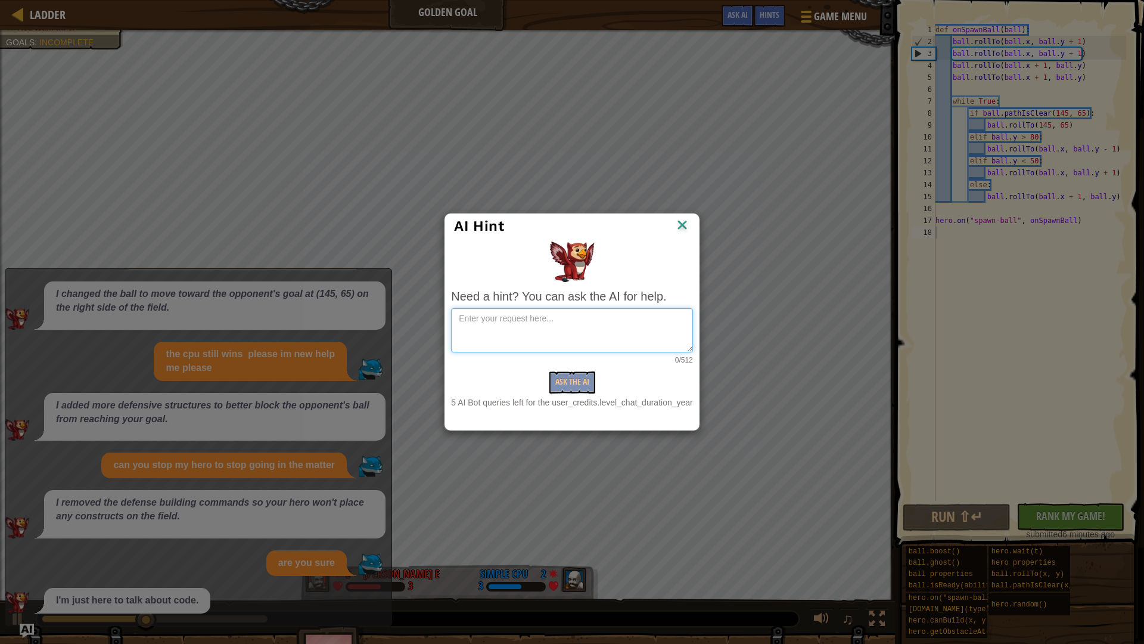
drag, startPoint x: 526, startPoint y: 324, endPoint x: 533, endPoint y: 289, distance: 35.3
click at [532, 298] on div "Need a hint? You can ask the AI for help. 0/512 Ask the AI 5 AI Bot queries lef…" at bounding box center [571, 348] width 241 height 120
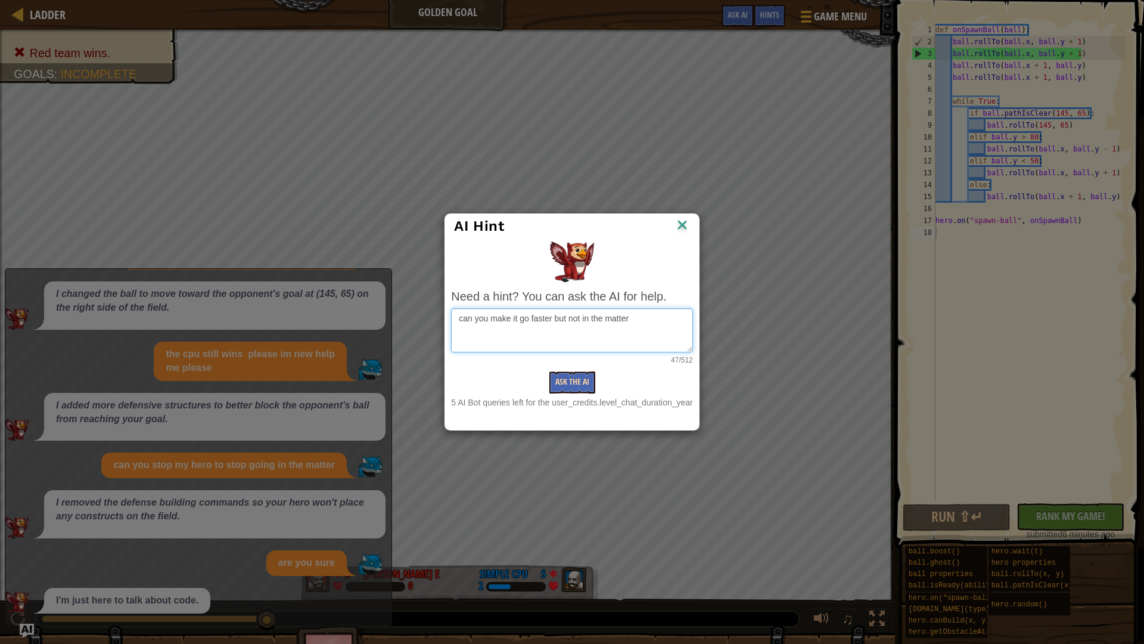
type textarea "can you make it go faster but not in the matter"
click at [567, 387] on button "Ask the AI" at bounding box center [573, 382] width 46 height 22
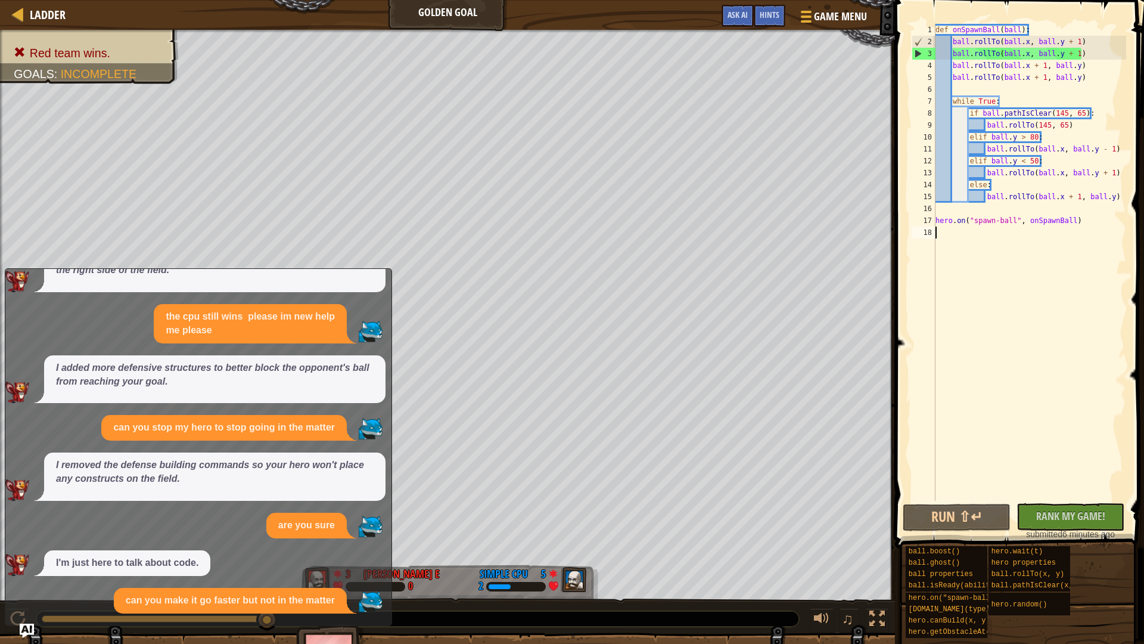
scroll to position [265, 0]
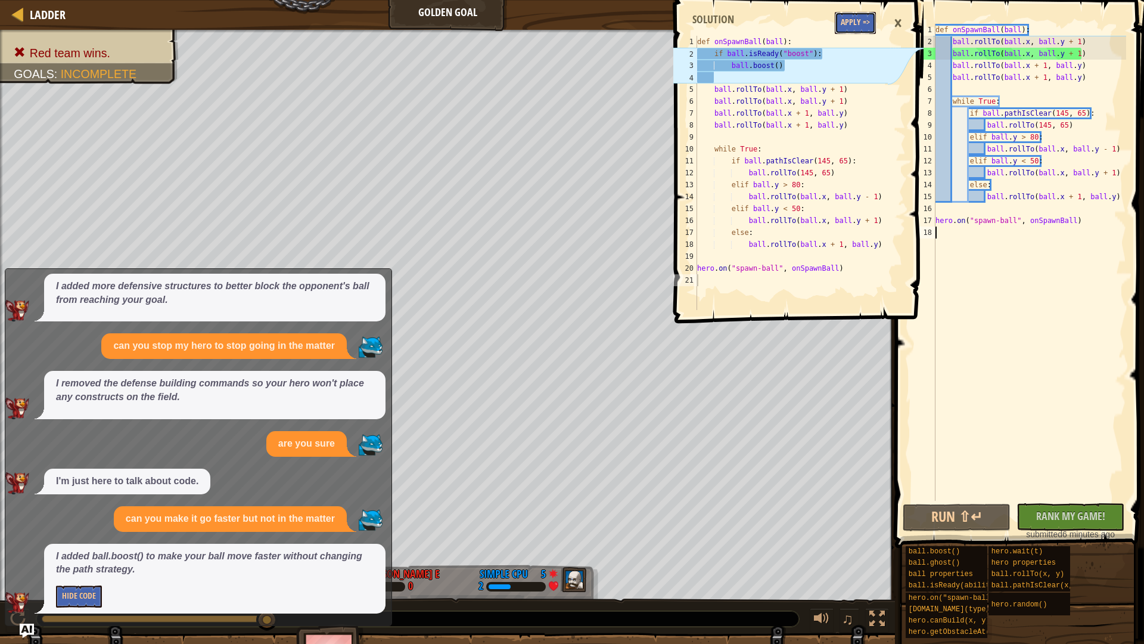
click at [655, 20] on button "Apply =>" at bounding box center [855, 23] width 41 height 22
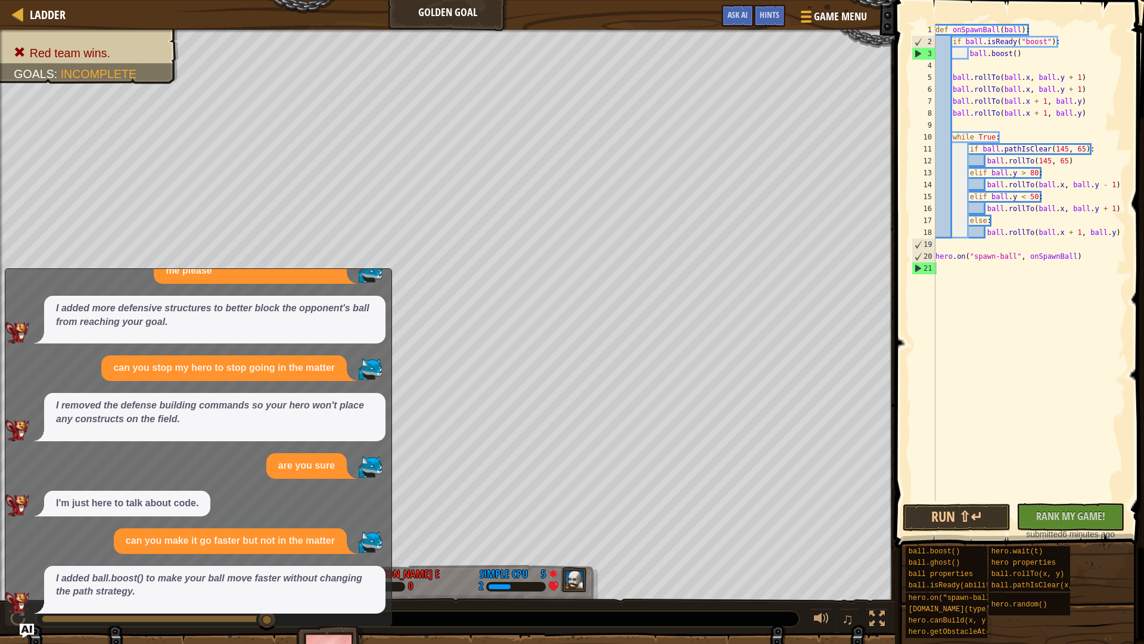
scroll to position [243, 0]
click at [655, 525] on button "Run ⇧↵" at bounding box center [957, 517] width 108 height 27
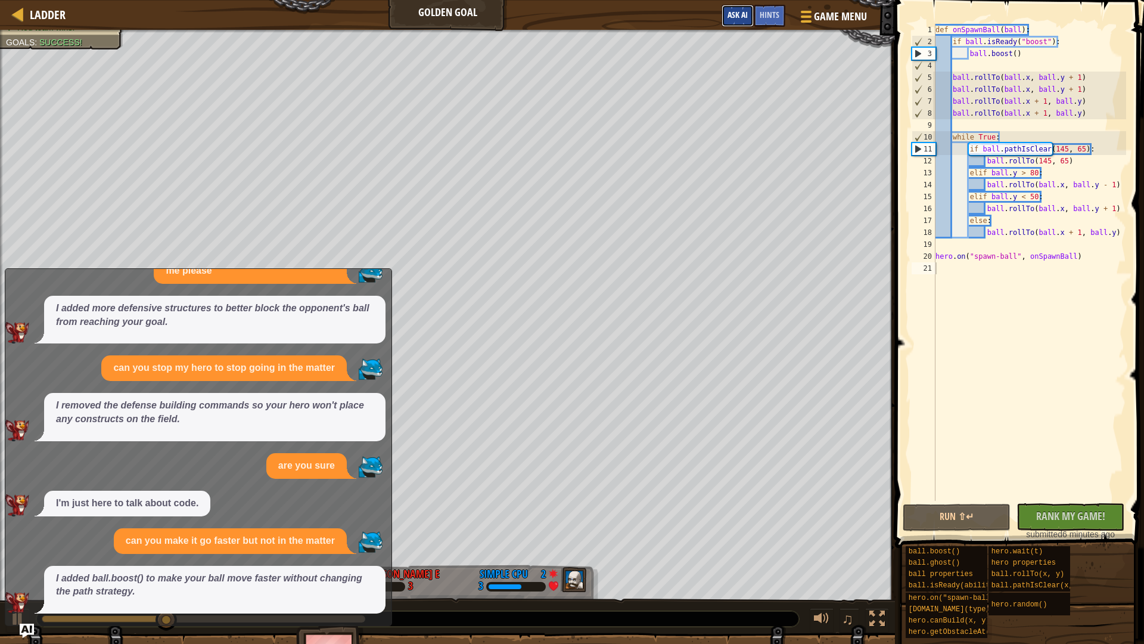
click at [655, 16] on button "Ask AI" at bounding box center [738, 16] width 32 height 22
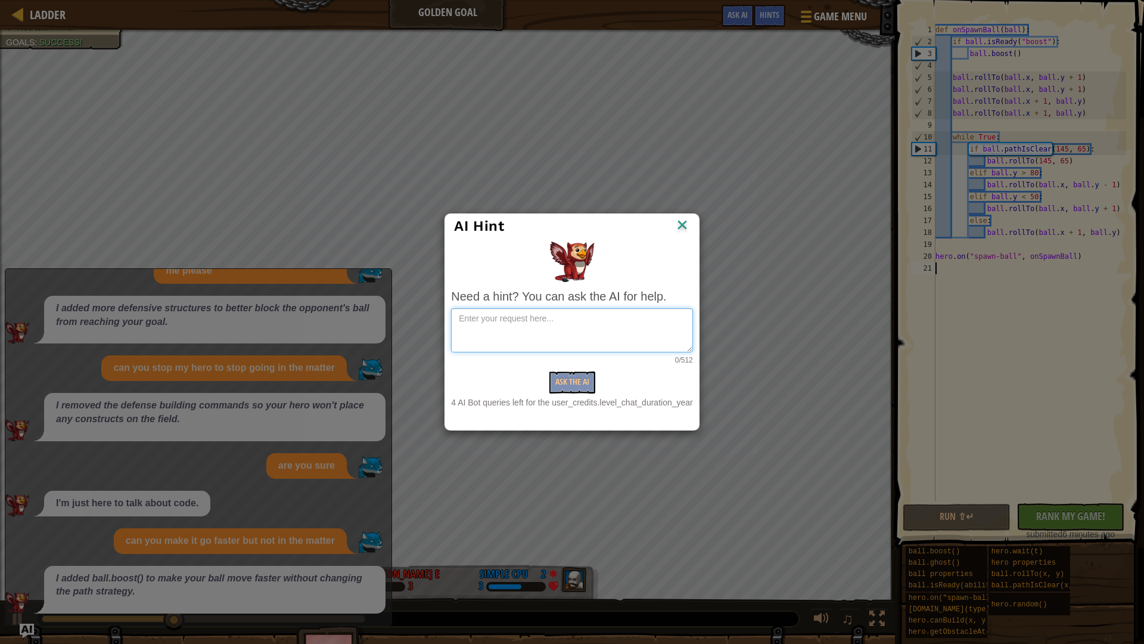
click at [494, 333] on textarea at bounding box center [571, 330] width 241 height 44
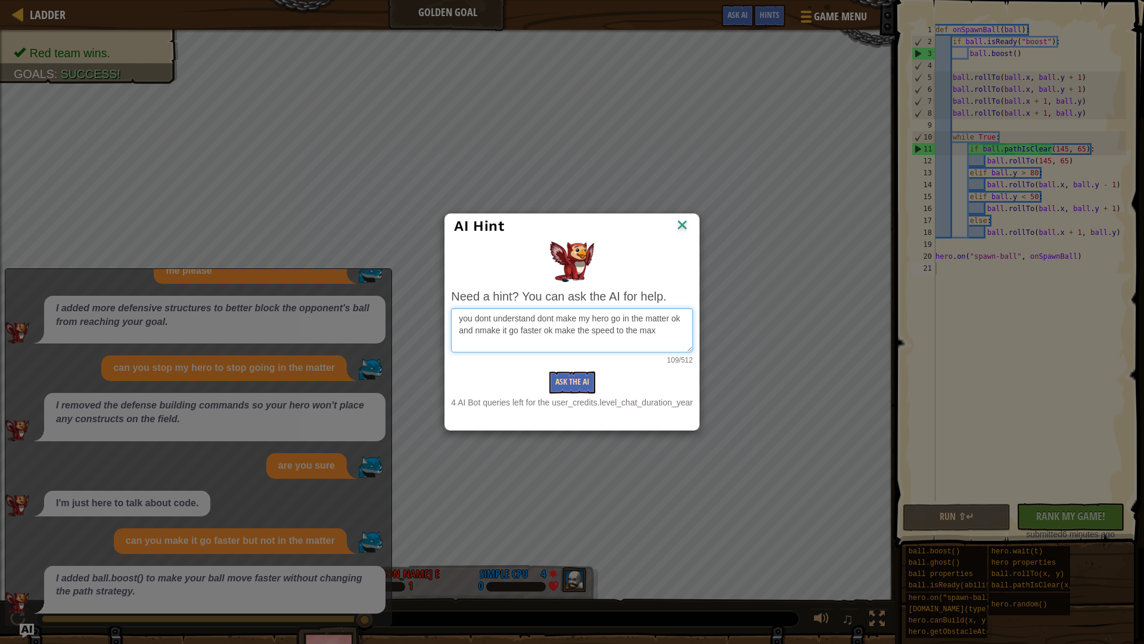
type textarea "you dont understand dont make my hero go in the matter ok and nmake it go faste…"
click at [557, 380] on button "Ask the AI" at bounding box center [573, 382] width 46 height 22
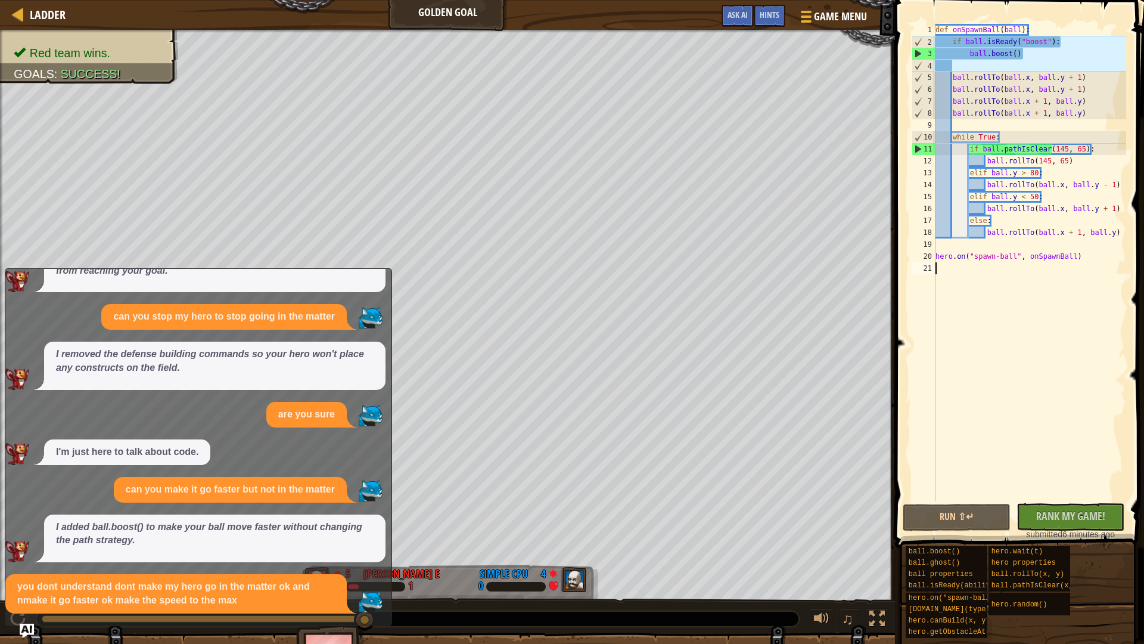
scroll to position [378, 0]
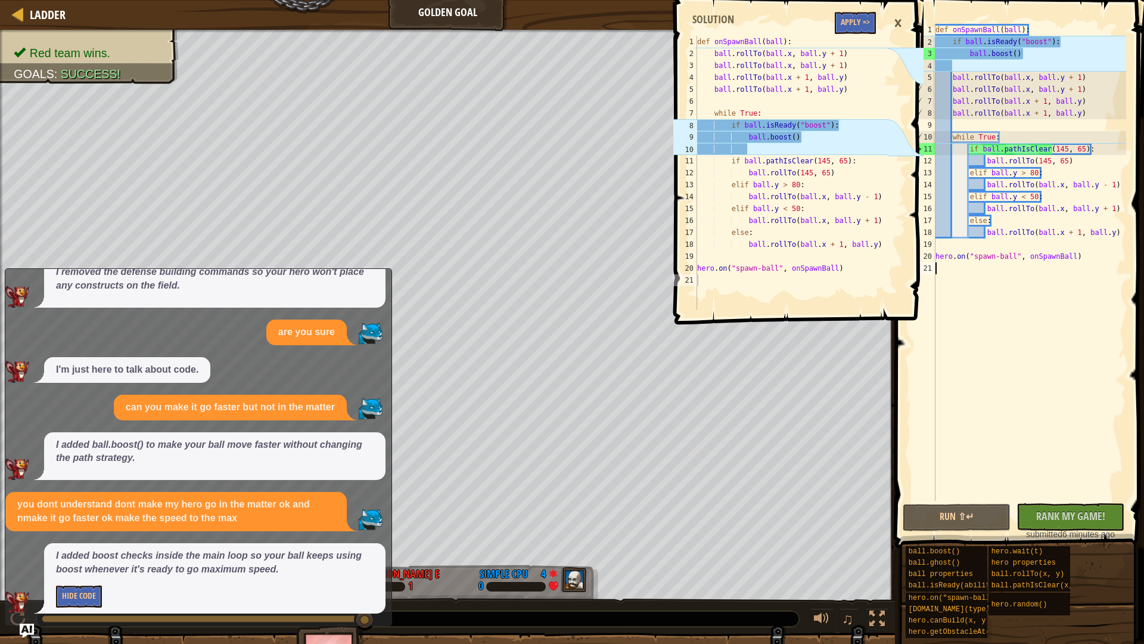
type textarea "def onSpawnBall(ball):"
click at [655, 38] on div "def onSpawnBall ( ball ) : ball . rollTo ( ball . x , ball . y + 1 ) ball . rol…" at bounding box center [791, 185] width 193 height 298
click at [655, 26] on button "Apply =>" at bounding box center [855, 23] width 41 height 22
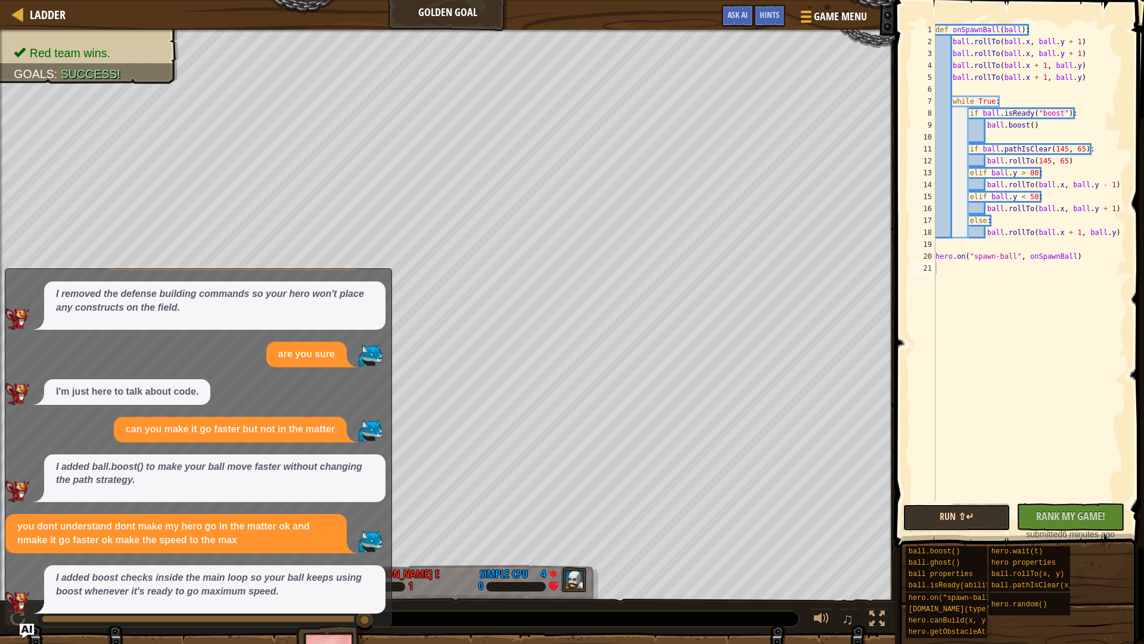
click at [655, 527] on button "Run ⇧↵" at bounding box center [957, 517] width 108 height 27
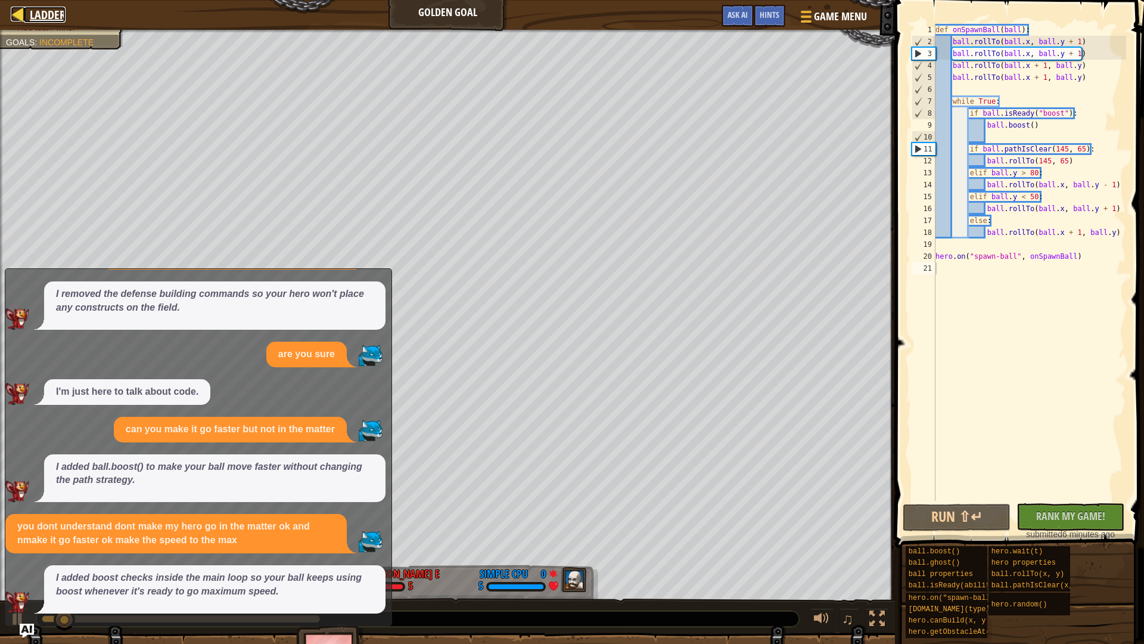
click at [48, 7] on span "Ladder" at bounding box center [48, 15] width 36 height 16
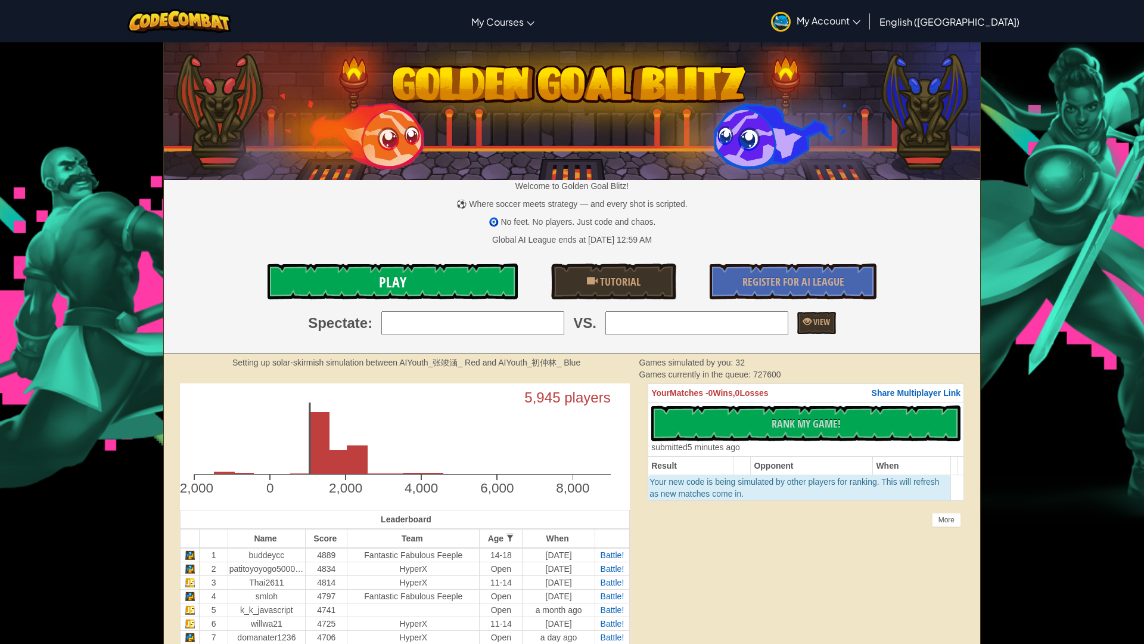
click at [345, 297] on link "Play" at bounding box center [393, 281] width 250 height 36
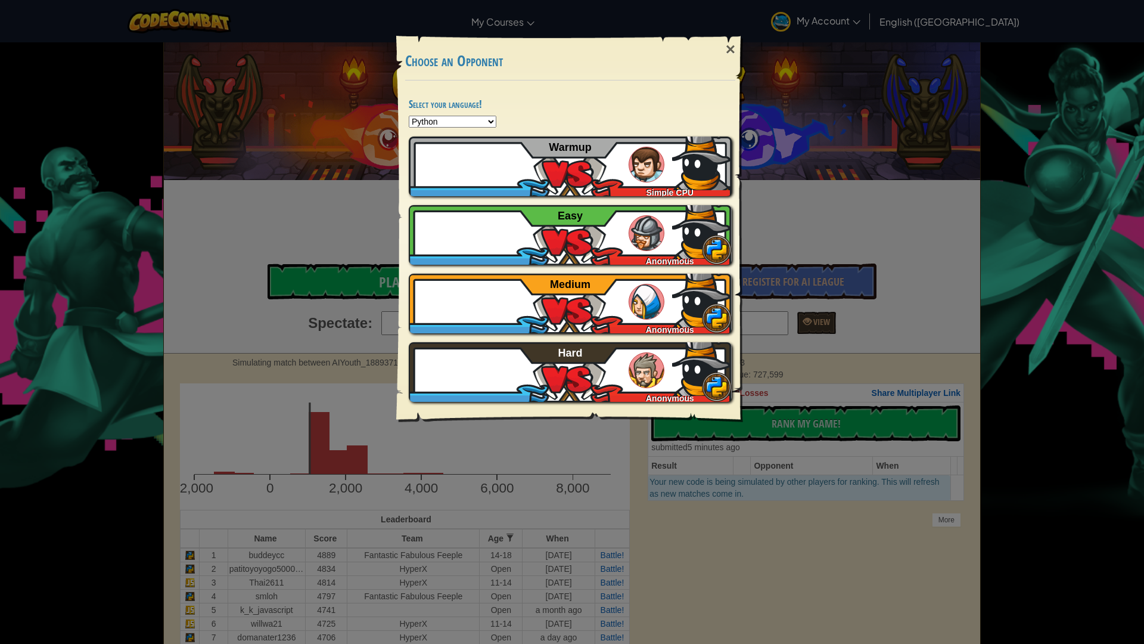
click at [456, 116] on select "Python JavaScript CoffeeScript Lua C++ Java (Experimental)" at bounding box center [453, 122] width 88 height 12
select select "javascript"
click at [409, 116] on select "Python JavaScript CoffeeScript Lua C++ Java (Experimental)" at bounding box center [453, 122] width 88 height 12
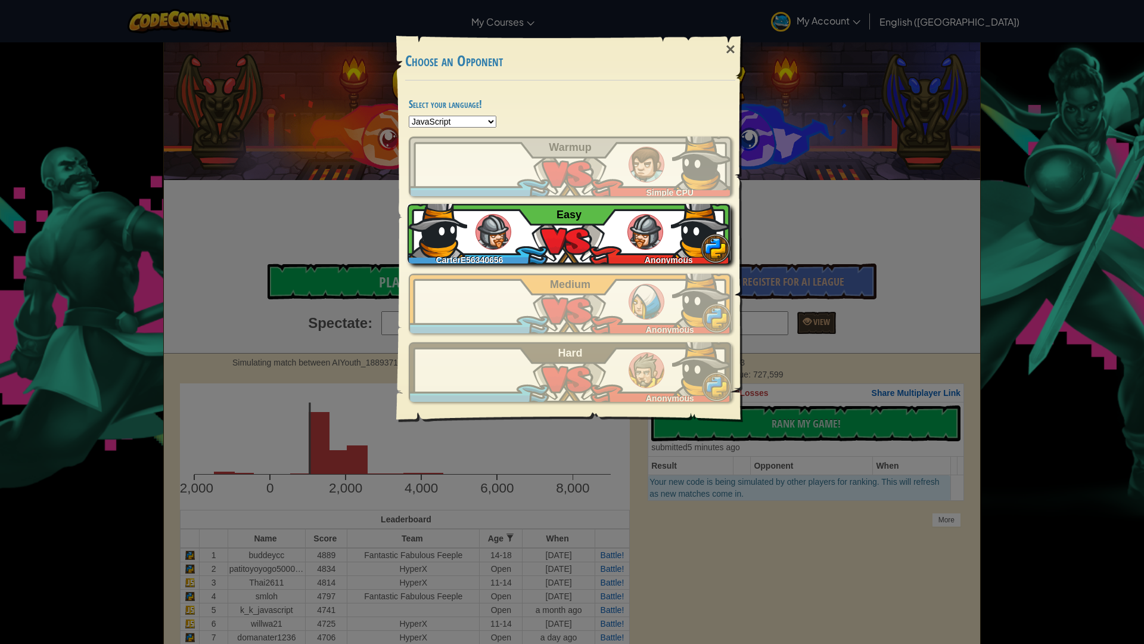
click at [501, 233] on img at bounding box center [494, 232] width 36 height 36
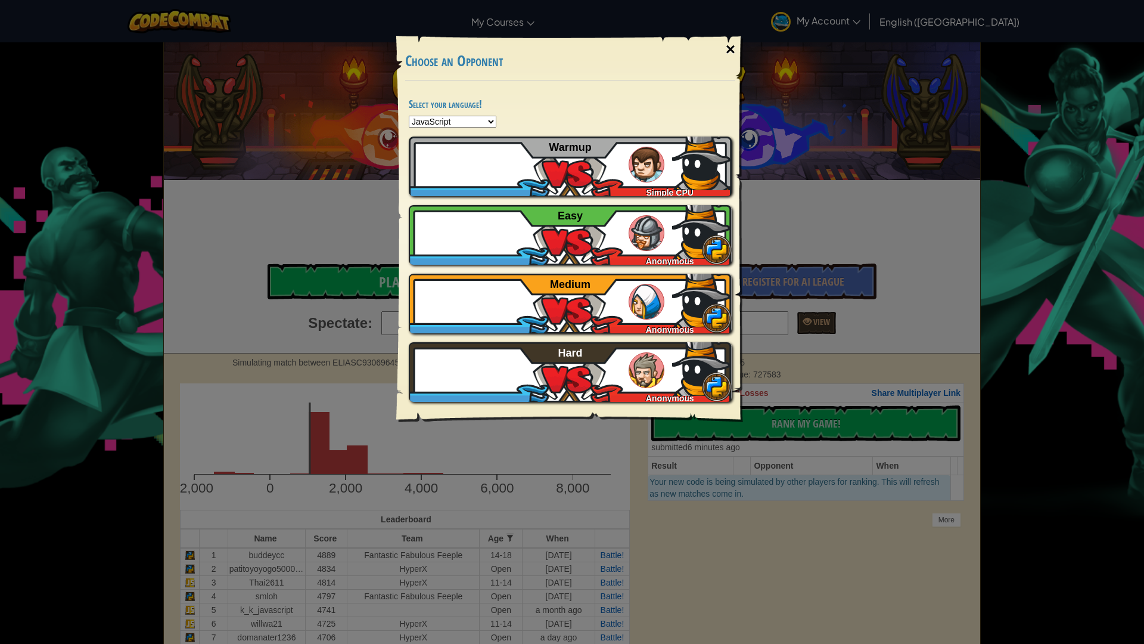
click at [655, 50] on div "×" at bounding box center [730, 49] width 27 height 35
